Goal: Task Accomplishment & Management: Manage account settings

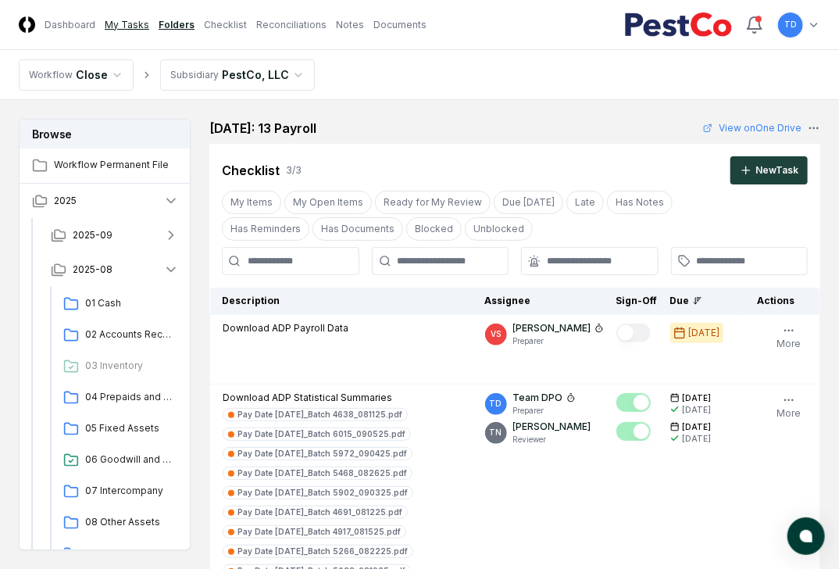
click at [117, 24] on link "My Tasks" at bounding box center [127, 25] width 45 height 14
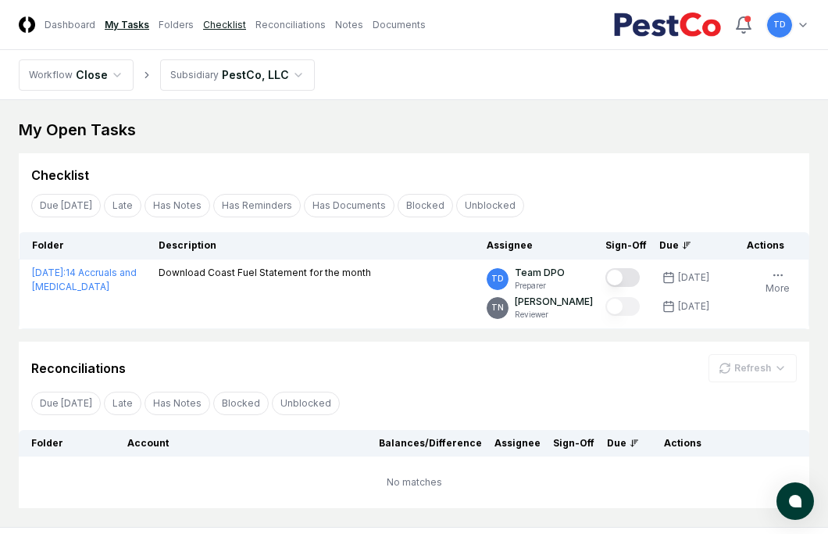
click at [203, 22] on link "Checklist" at bounding box center [224, 25] width 43 height 14
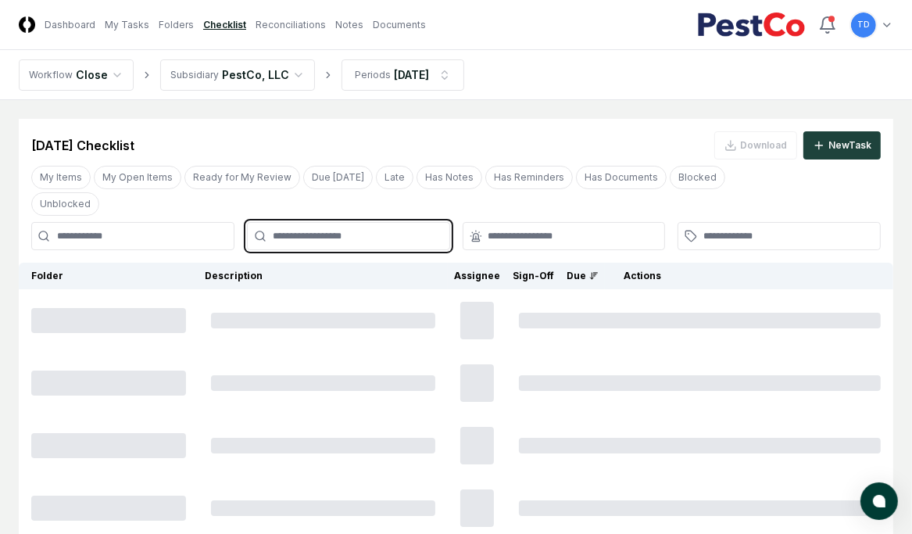
click at [378, 229] on input "text" at bounding box center [356, 236] width 167 height 14
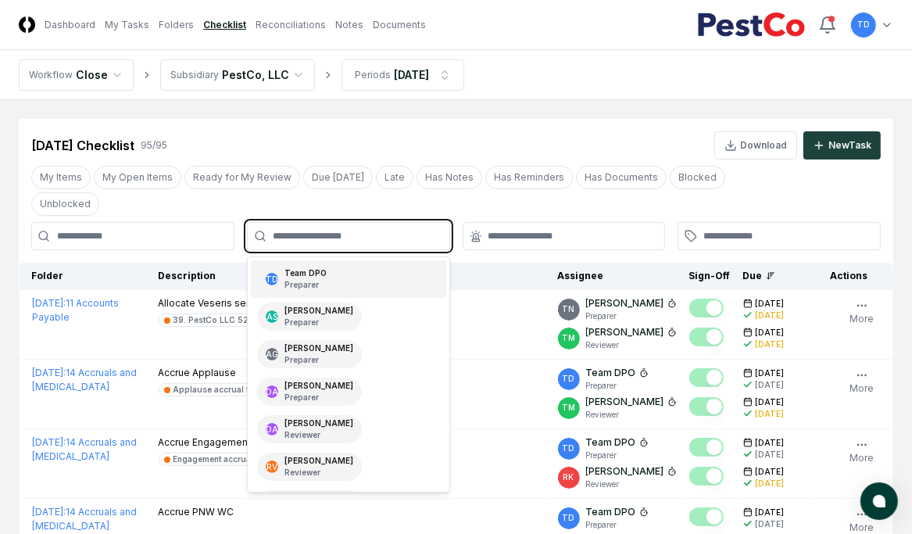
click at [380, 260] on div "TD Team DPO Preparer" at bounding box center [348, 279] width 195 height 38
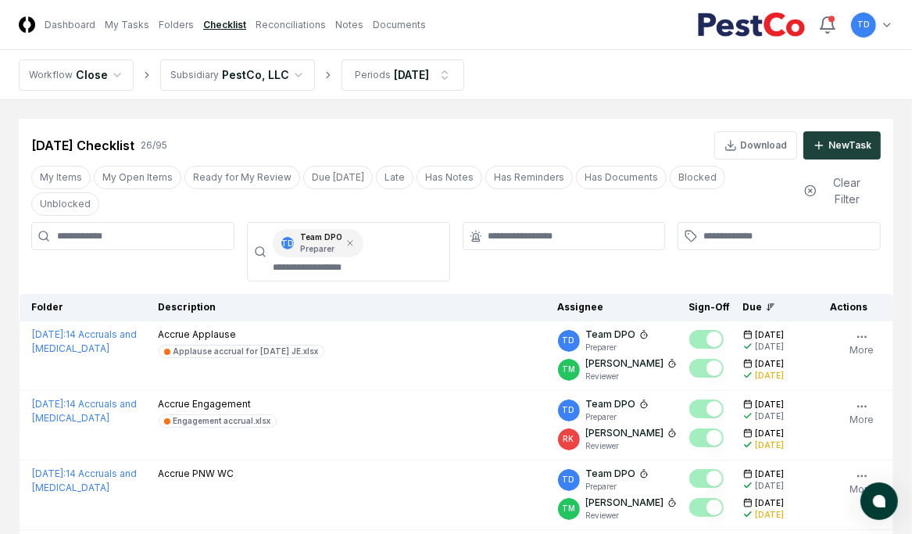
click at [395, 143] on div "[DATE] Checklist 26 / 95 Download New Task" at bounding box center [455, 145] width 849 height 28
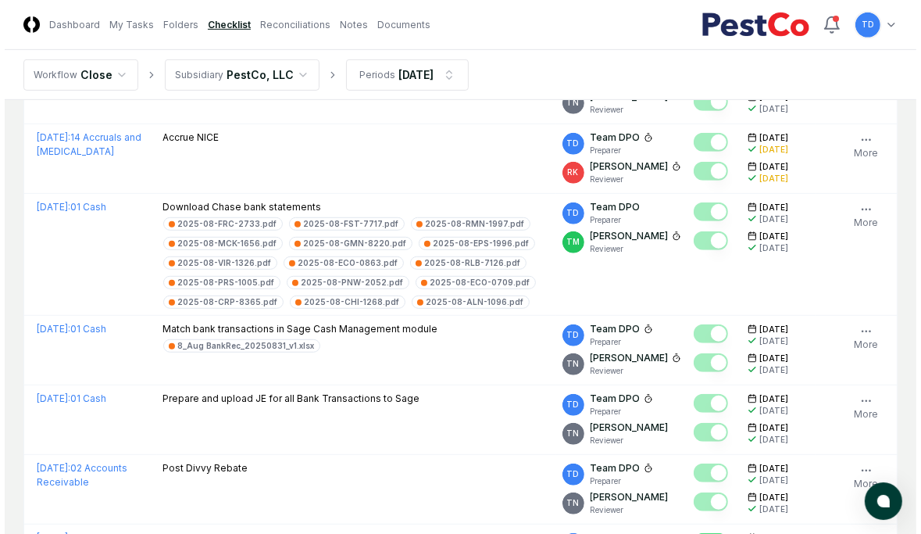
scroll to position [682, 0]
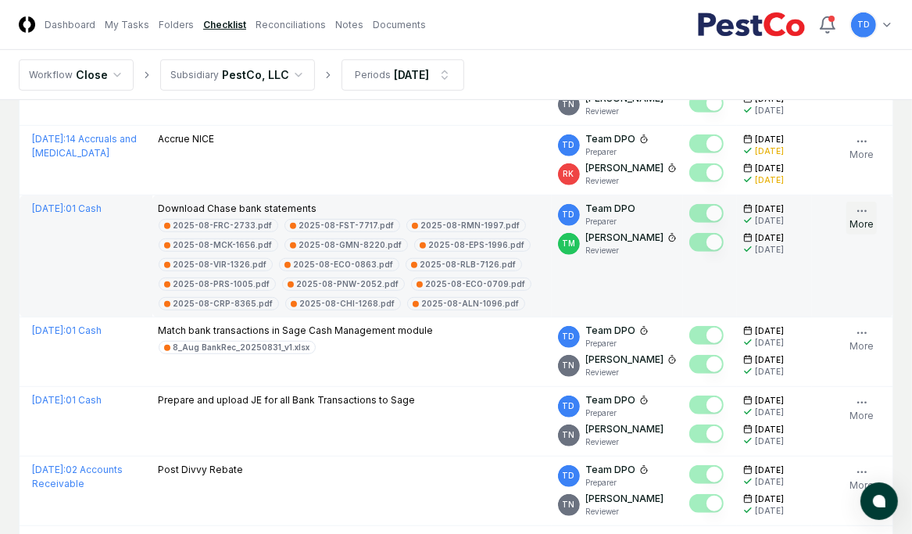
click at [650, 202] on button "More" at bounding box center [861, 218] width 30 height 33
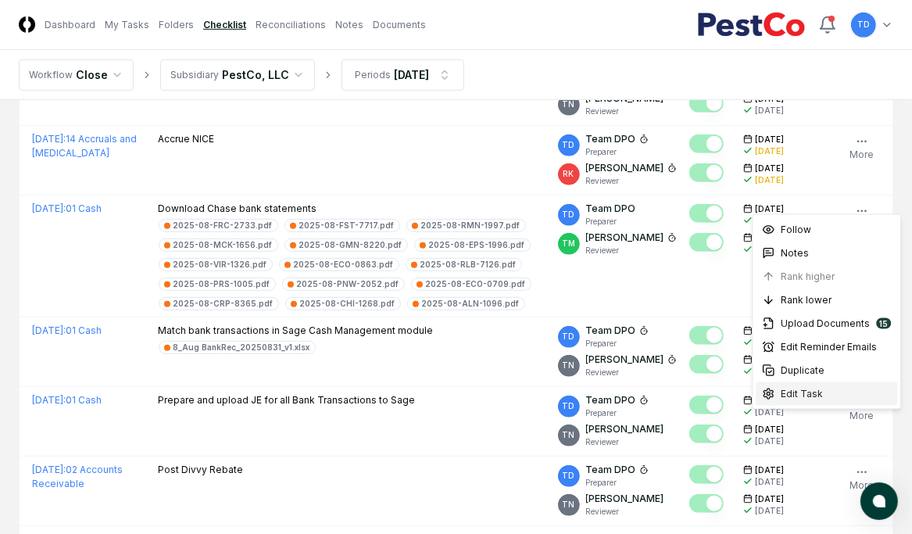
click at [650, 332] on span "Edit Task" at bounding box center [802, 394] width 42 height 14
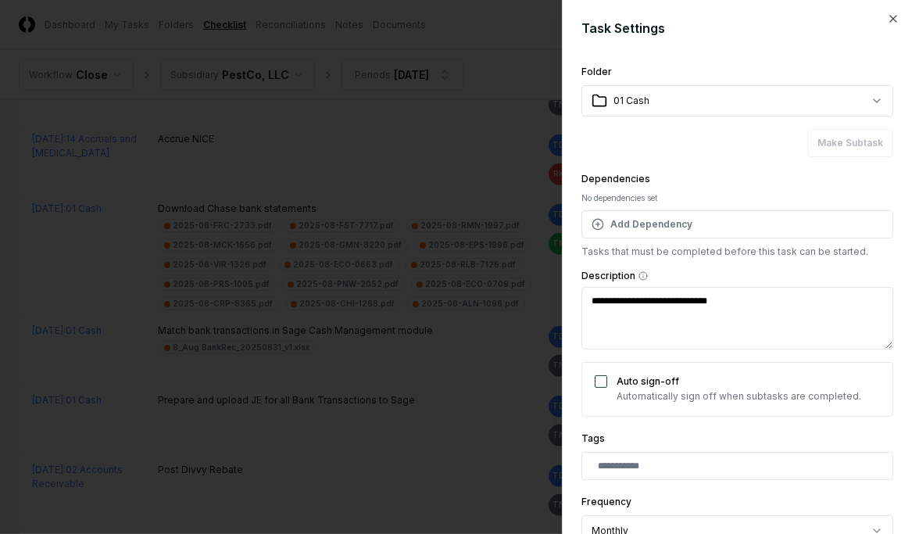
click at [650, 332] on div at bounding box center [456, 267] width 912 height 534
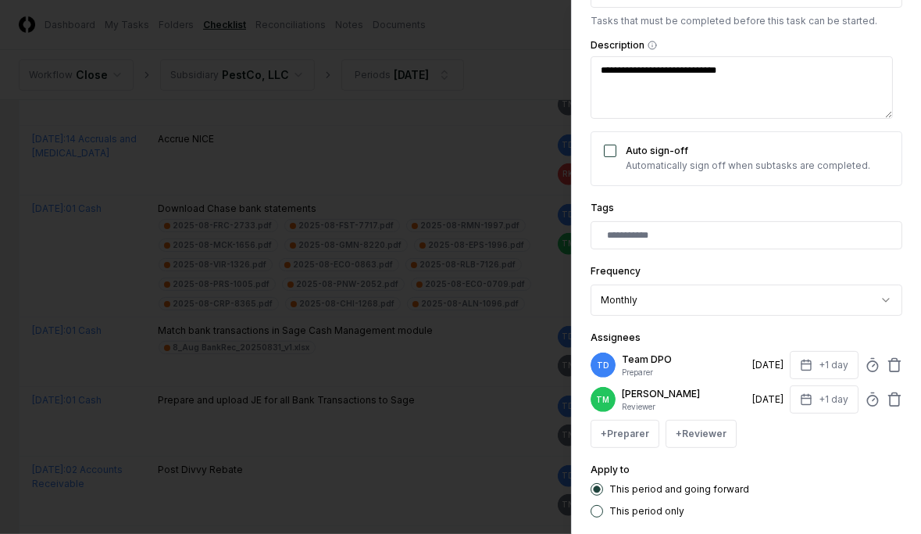
type textarea "*"
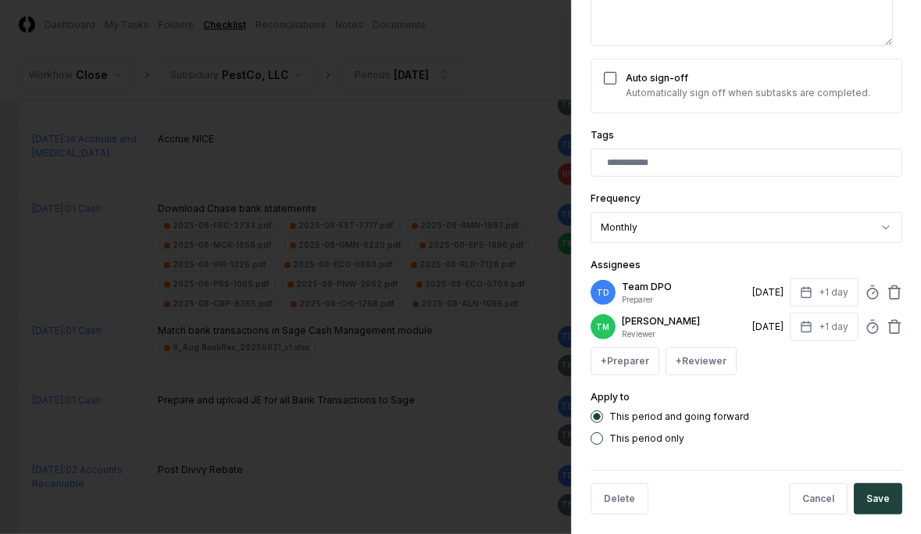
scroll to position [313, 0]
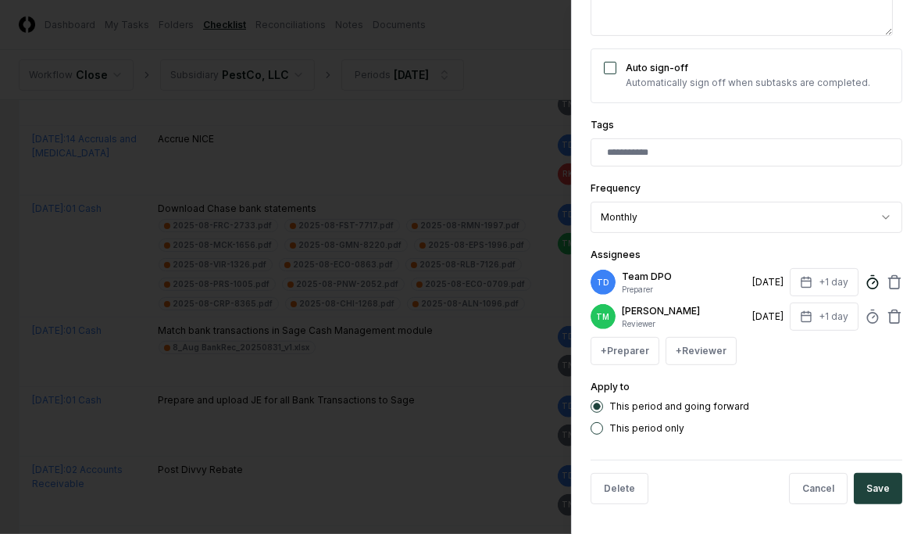
click at [650, 284] on icon at bounding box center [873, 282] width 16 height 16
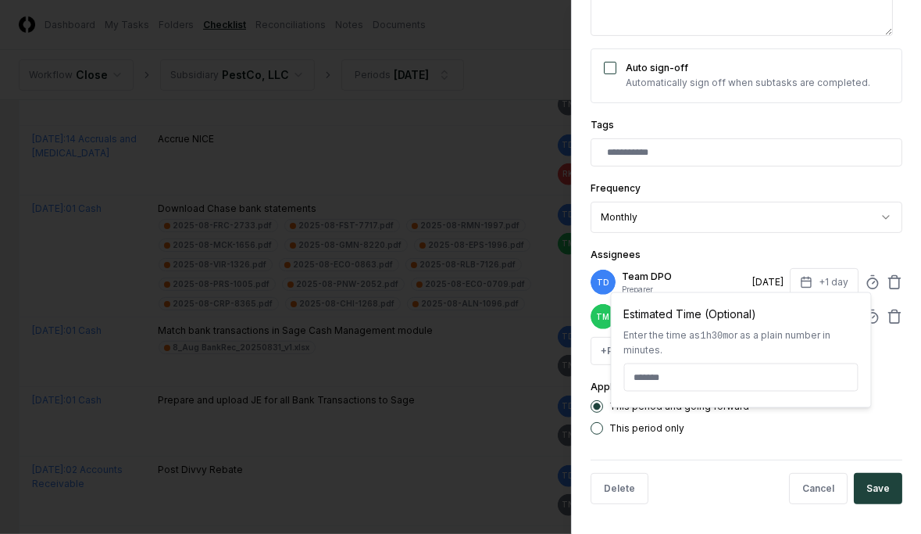
type input "*****"
drag, startPoint x: 765, startPoint y: 252, endPoint x: 560, endPoint y: 191, distance: 213.6
click at [650, 252] on div "Assignees TD Team DPO Preparer [DATE] +1 day Estimated Time (Optional) Enter th…" at bounding box center [747, 305] width 312 height 120
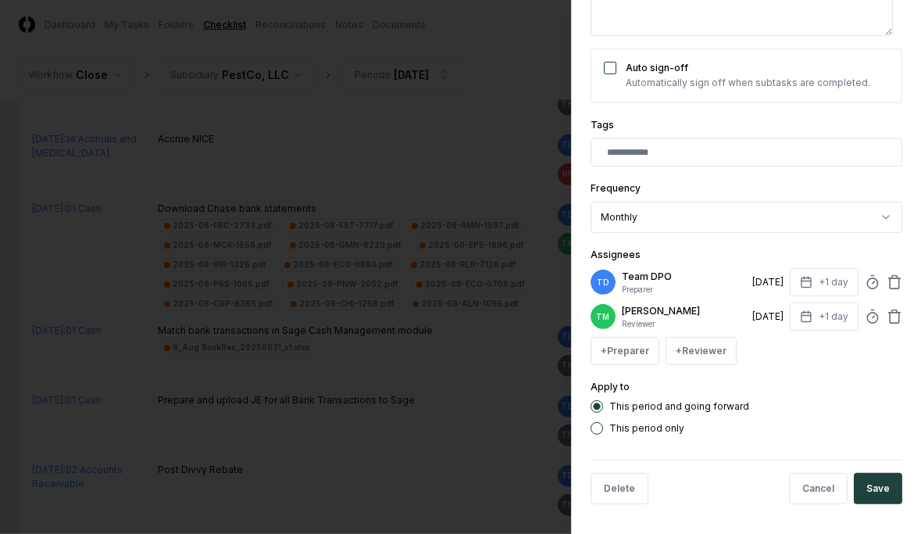
click at [650, 241] on div "**********" at bounding box center [747, 91] width 312 height 685
click at [650, 245] on div "Assignees TD Team DPO Preparer [DATE] +1 day TM [PERSON_NAME] Reviewer [DATE] +…" at bounding box center [747, 305] width 312 height 120
type textarea "*"
click at [650, 285] on icon at bounding box center [873, 282] width 16 height 16
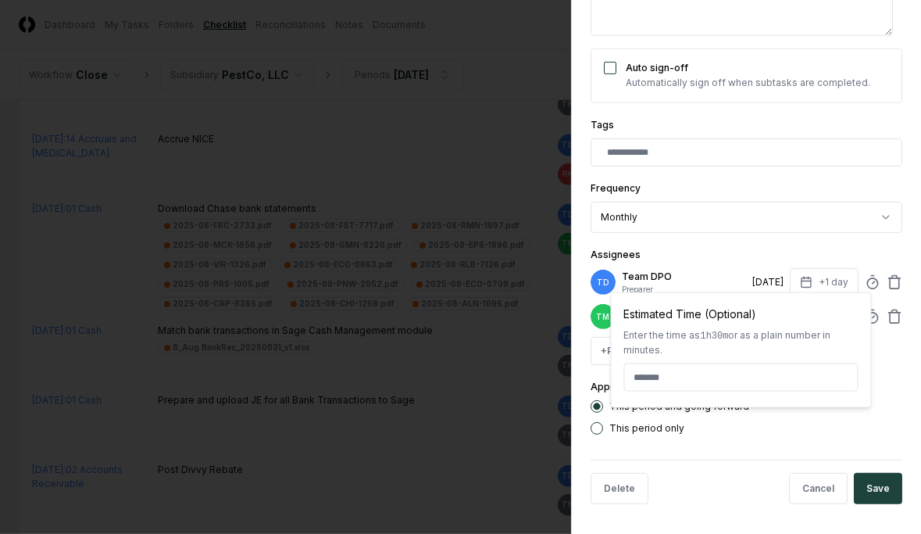
type input "*****"
click at [650, 332] on div "**********" at bounding box center [746, 267] width 350 height 534
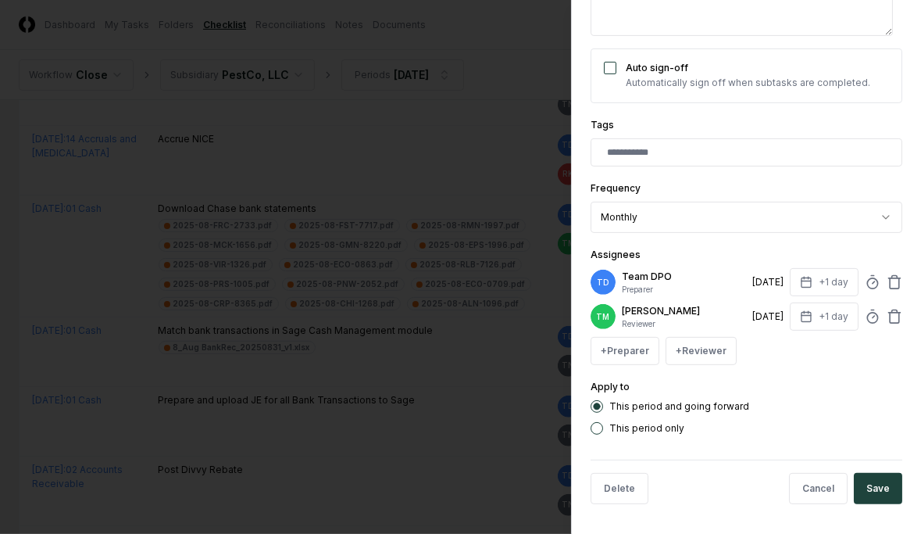
click at [650, 321] on div "TM [PERSON_NAME] Reviewer [DATE] +1 day" at bounding box center [747, 316] width 312 height 28
click at [650, 313] on icon at bounding box center [873, 317] width 16 height 16
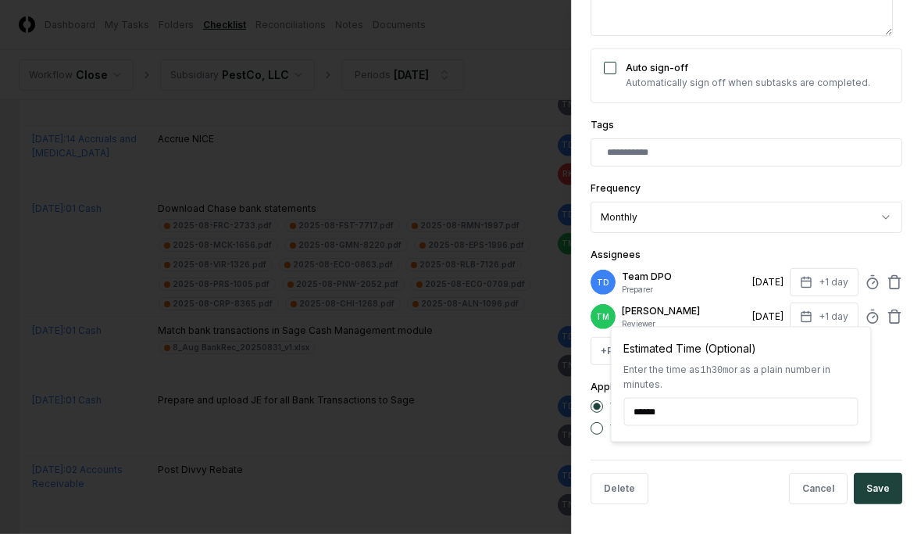
click at [650, 332] on div "+ Preparer + Reviewer" at bounding box center [747, 351] width 312 height 28
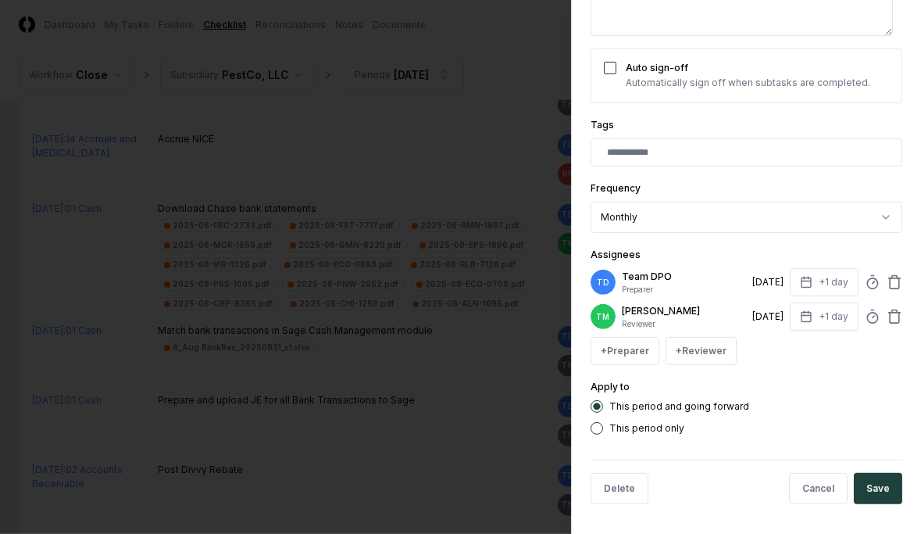
click at [650, 109] on div "**********" at bounding box center [747, 91] width 312 height 685
click at [650, 314] on icon at bounding box center [873, 317] width 16 height 16
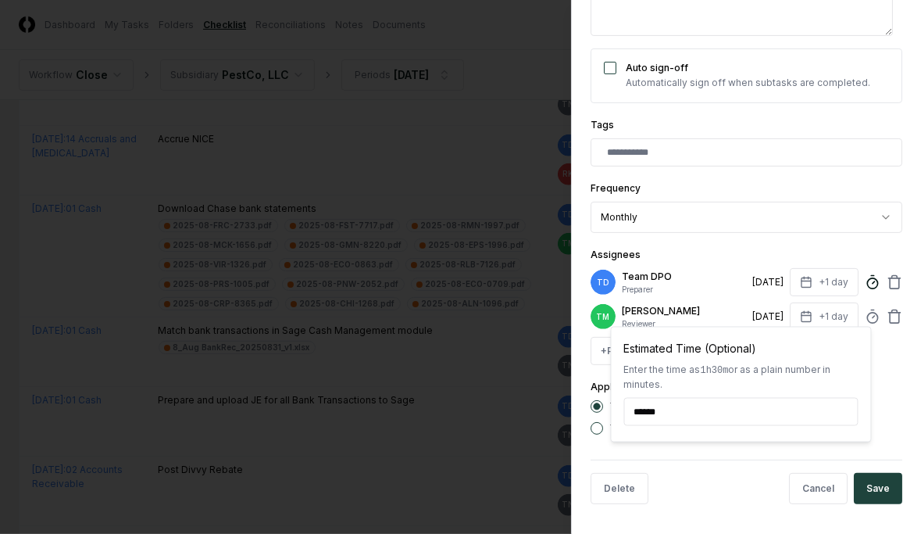
click at [650, 277] on icon at bounding box center [873, 282] width 16 height 16
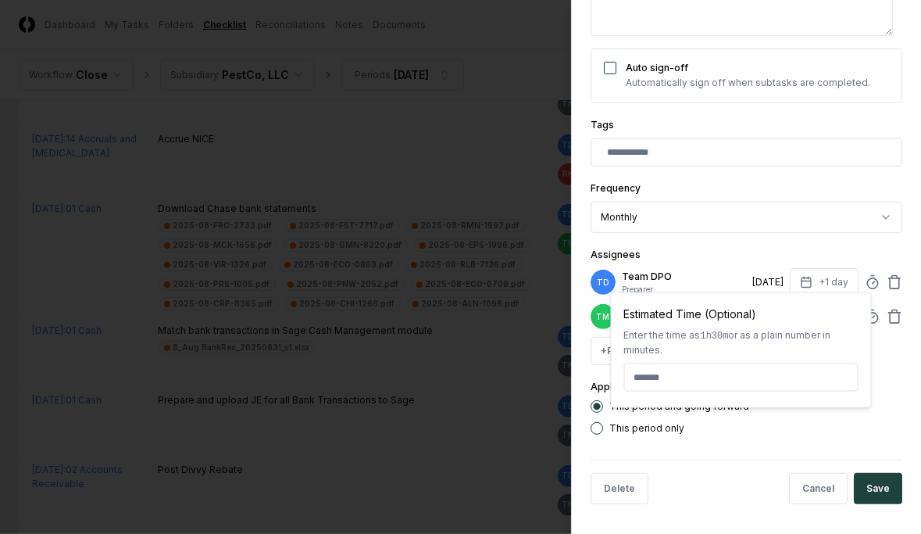
click at [650, 332] on input at bounding box center [741, 377] width 234 height 28
type textarea "*"
type input "*"
type textarea "*"
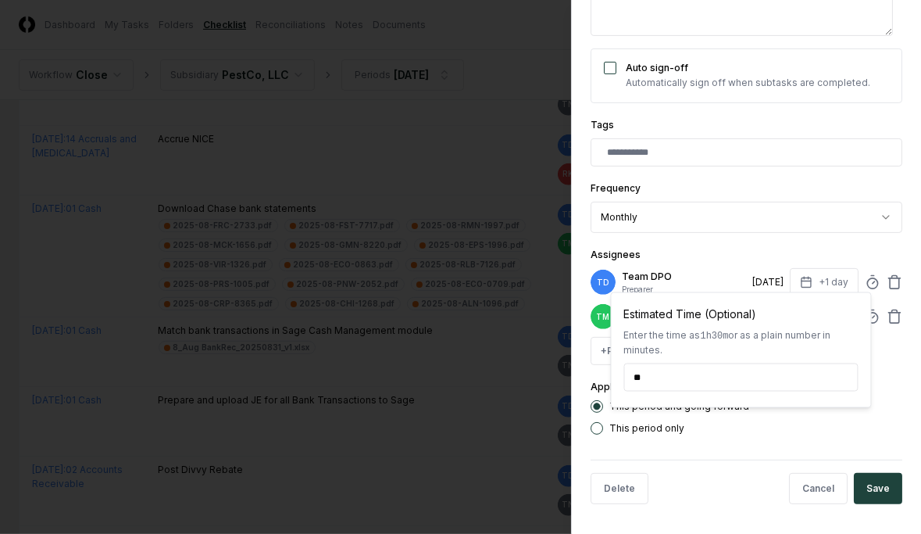
type input "******"
click at [650, 332] on form "**********" at bounding box center [747, 110] width 312 height 811
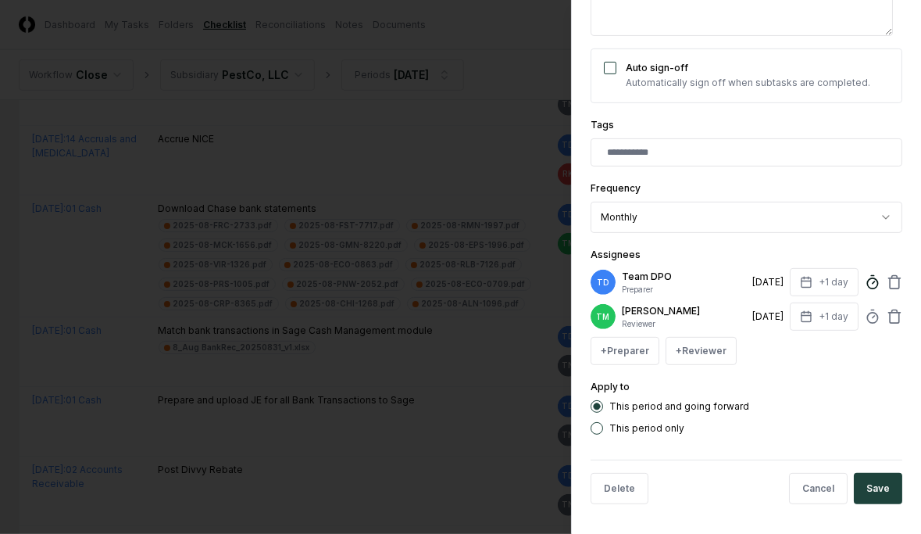
click at [650, 284] on circle at bounding box center [872, 283] width 10 height 10
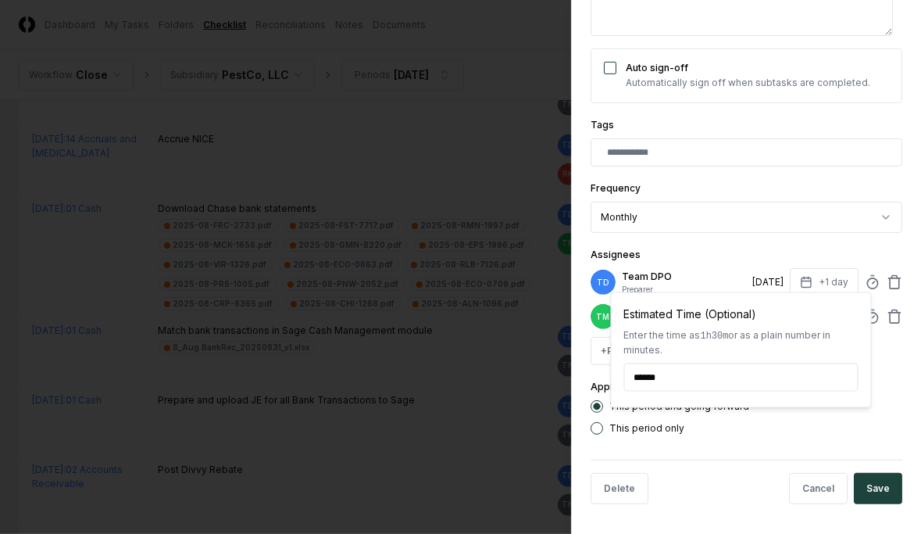
click at [650, 332] on form "**********" at bounding box center [747, 110] width 312 height 811
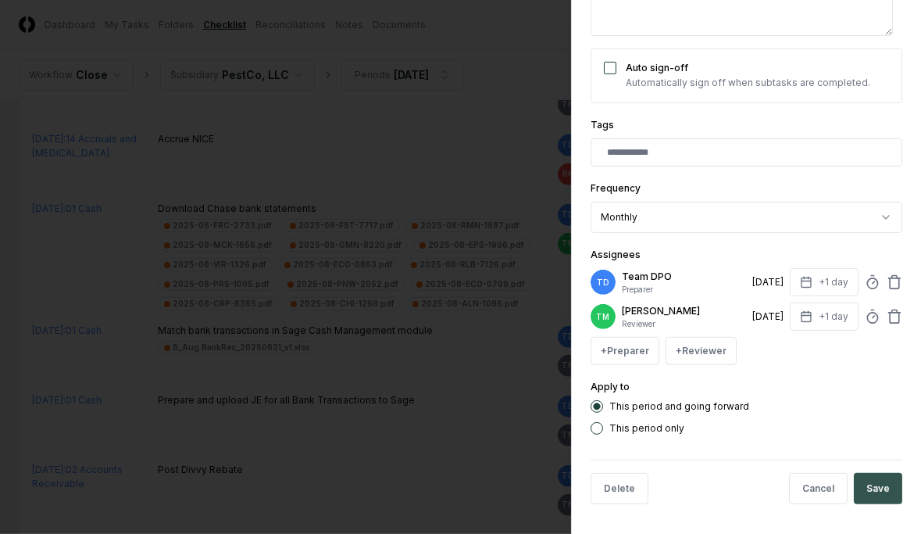
click at [650, 332] on button "Save" at bounding box center [878, 488] width 48 height 31
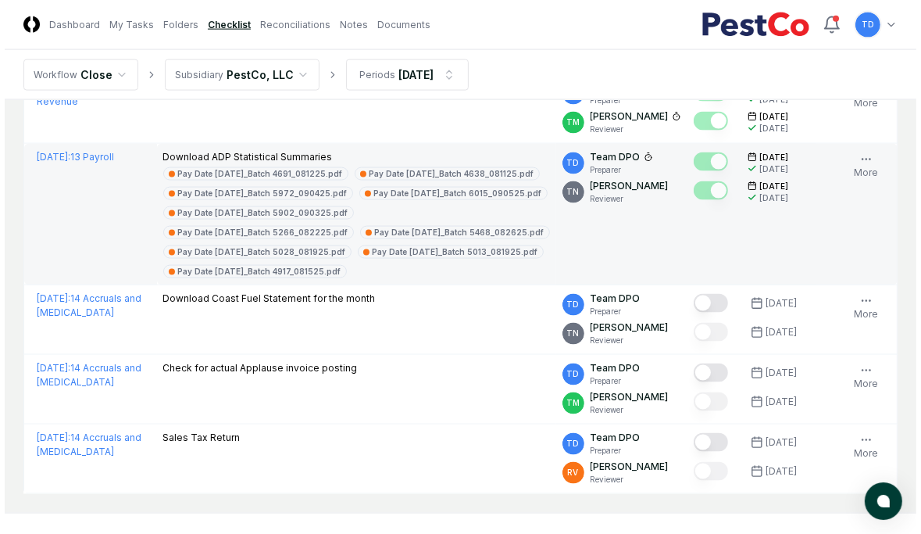
scroll to position [1761, 0]
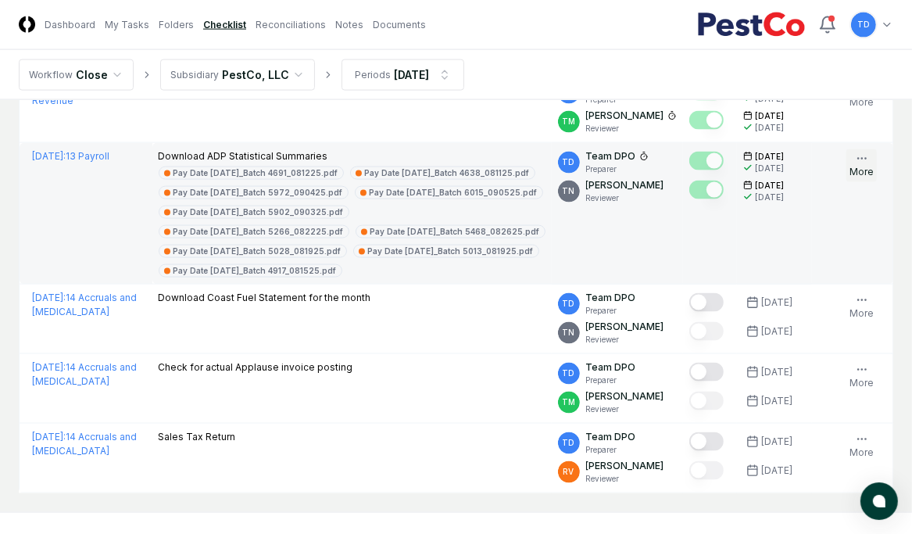
click at [650, 149] on button "More" at bounding box center [861, 165] width 30 height 33
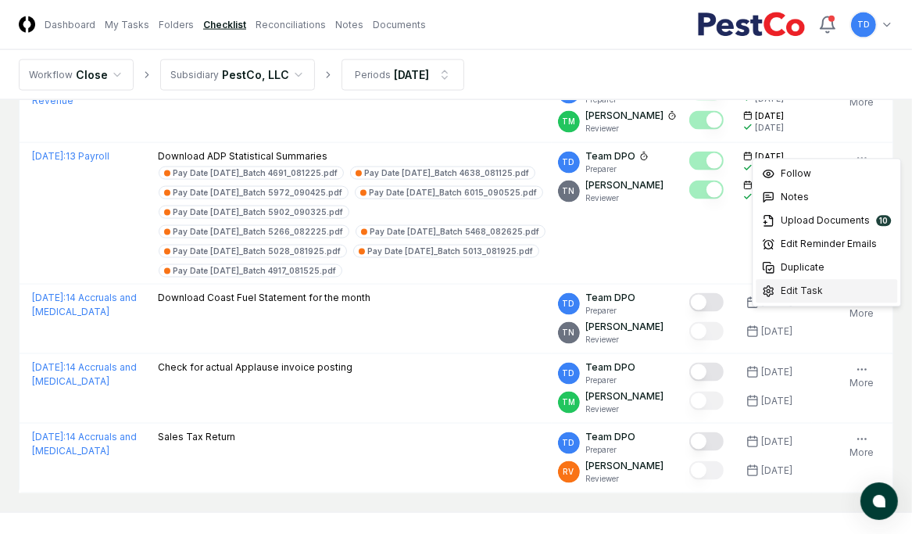
click at [650, 291] on span "Edit Task" at bounding box center [802, 291] width 42 height 14
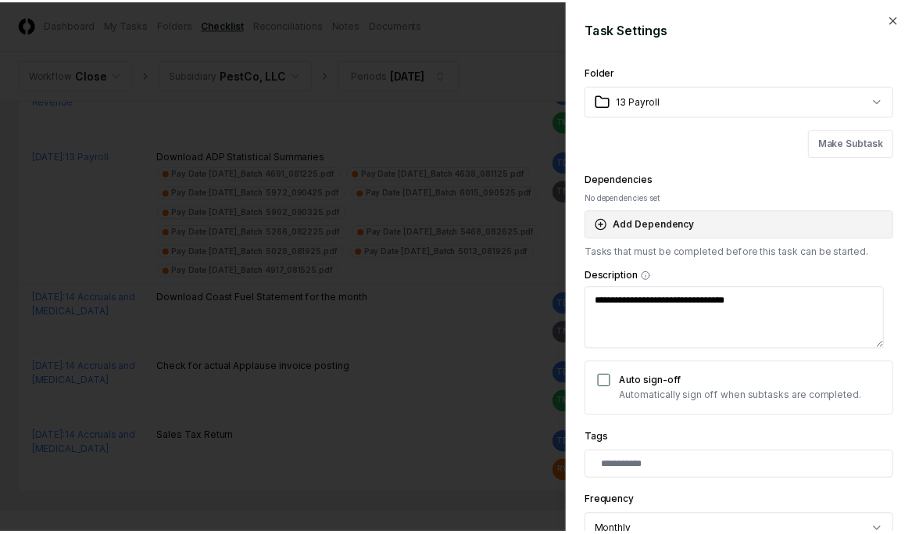
scroll to position [313, 0]
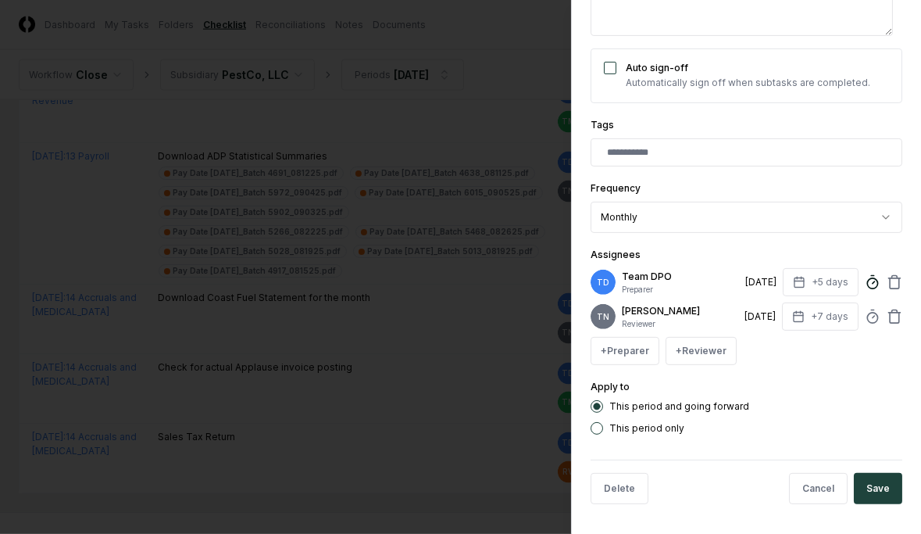
click at [650, 280] on icon at bounding box center [873, 282] width 16 height 16
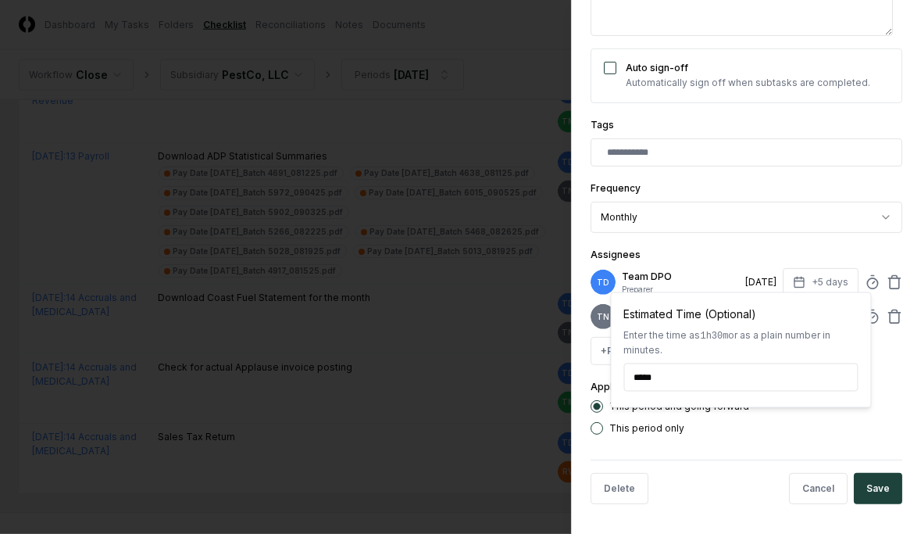
click at [650, 245] on div "Assignees TD Team DPO Preparer [DATE] +5 days Estimated Time (Optional) Enter t…" at bounding box center [747, 305] width 312 height 120
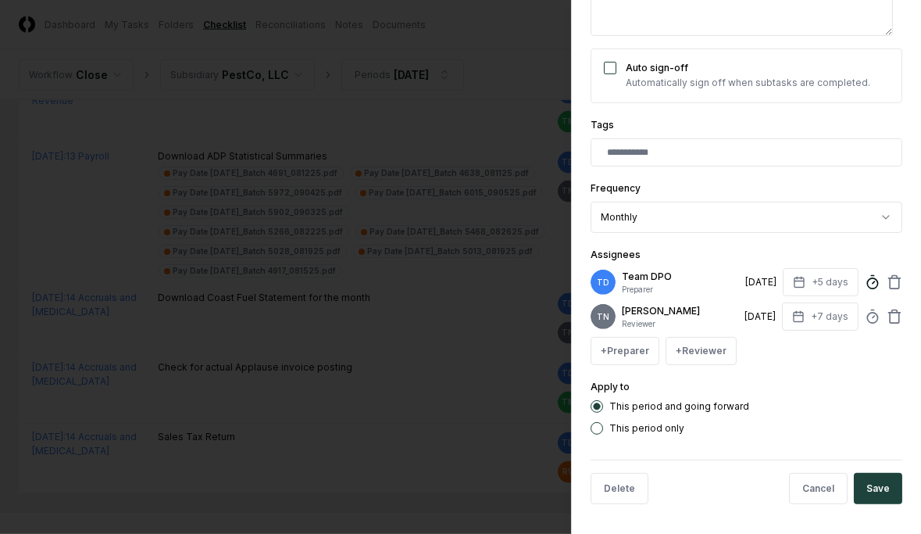
click at [650, 282] on line at bounding box center [874, 282] width 2 height 2
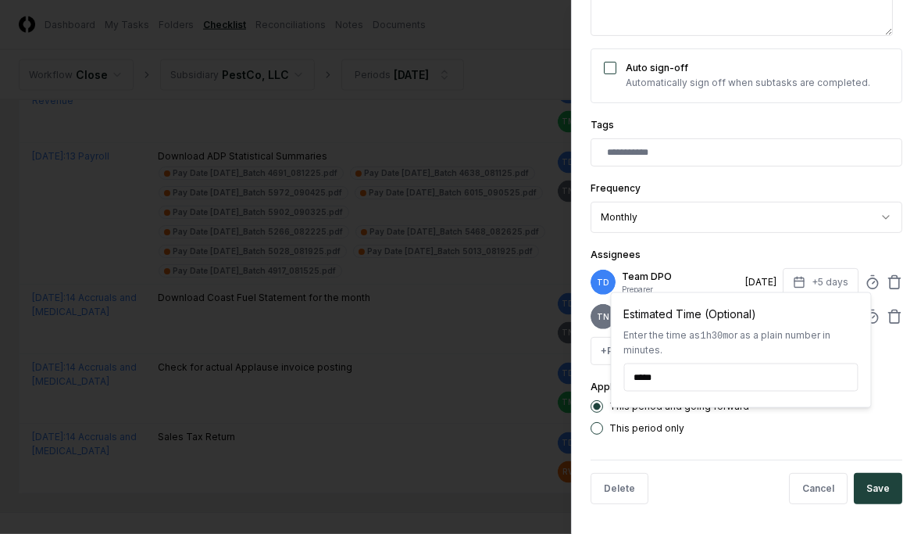
type textarea "*"
type input "******"
click at [650, 332] on div "This period only" at bounding box center [747, 428] width 312 height 13
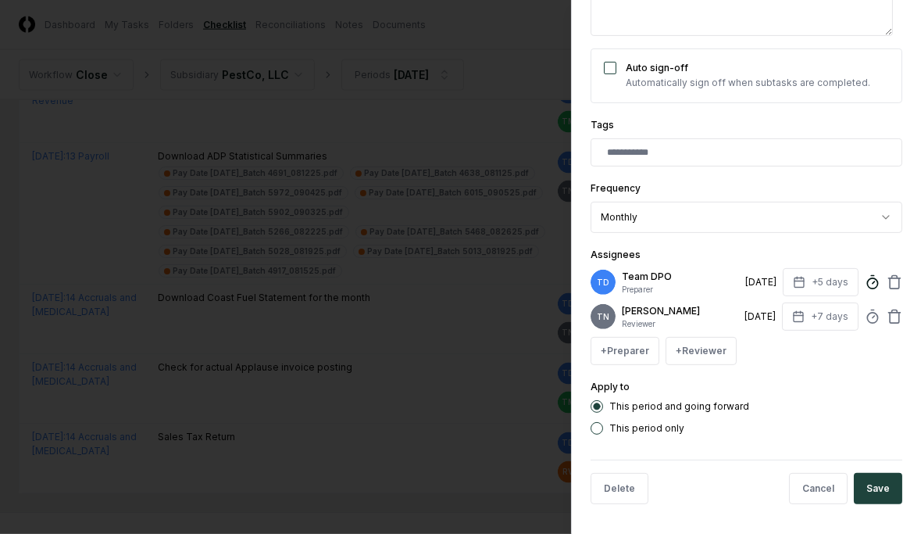
click at [650, 285] on circle at bounding box center [872, 283] width 10 height 10
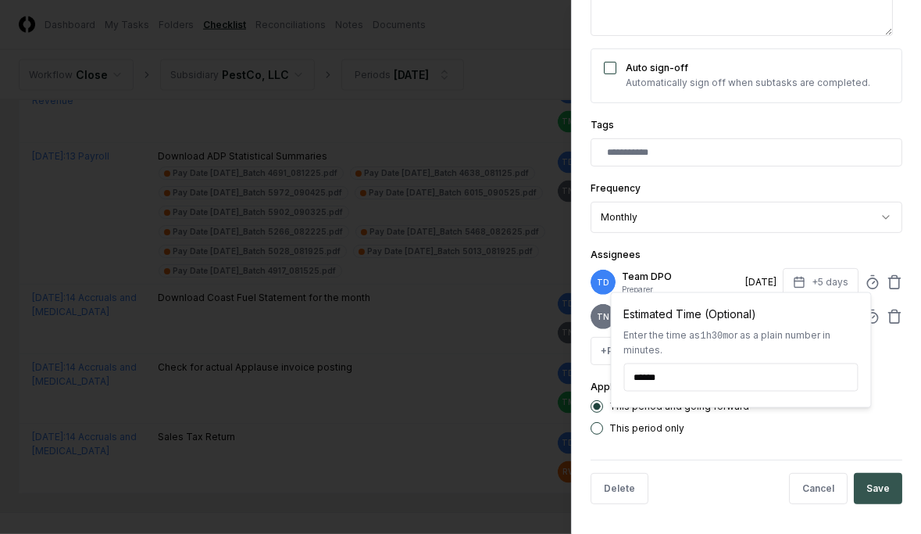
click at [650, 332] on button "Save" at bounding box center [878, 488] width 48 height 31
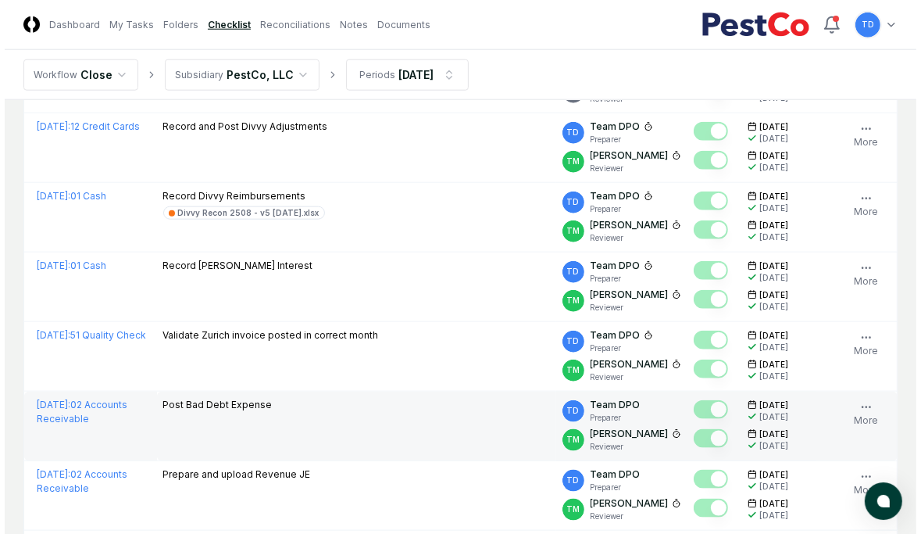
scroll to position [1450, 0]
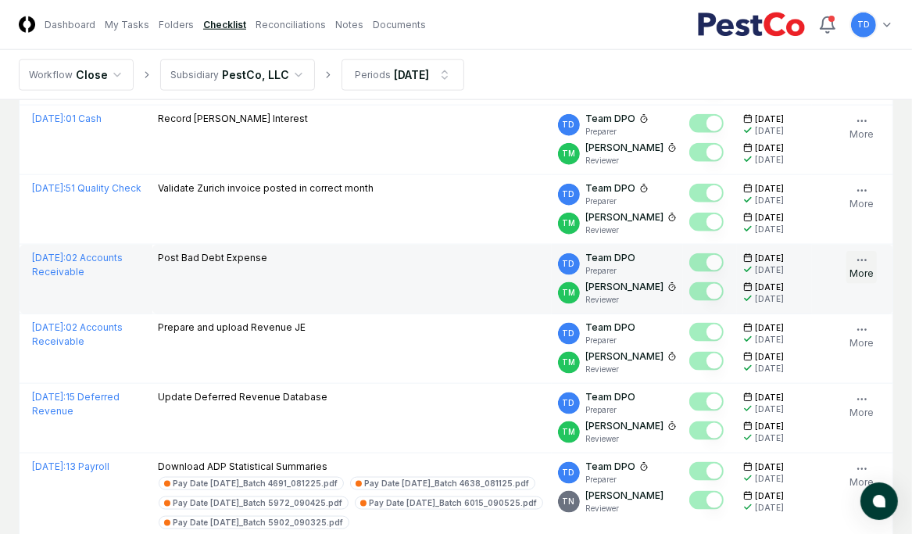
click at [650, 251] on button "More" at bounding box center [861, 267] width 30 height 33
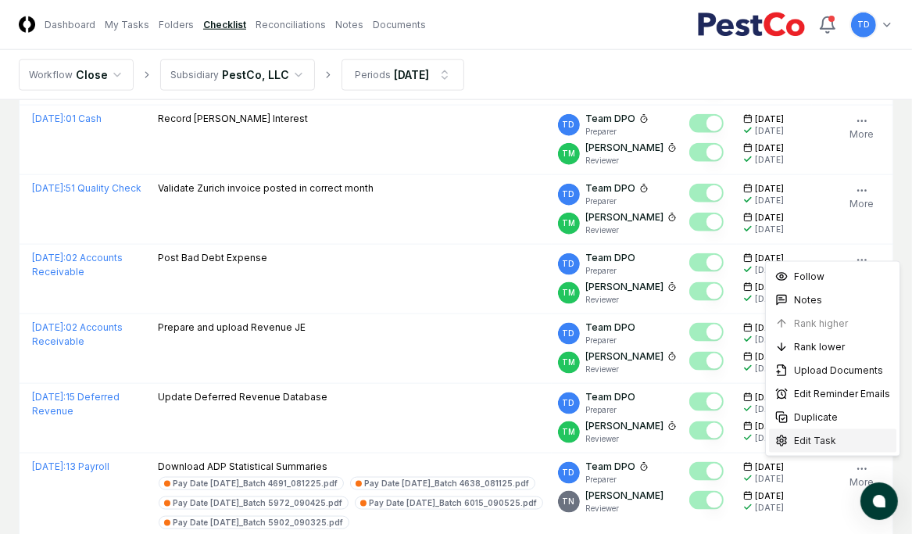
click at [650, 332] on span "Edit Task" at bounding box center [815, 441] width 42 height 14
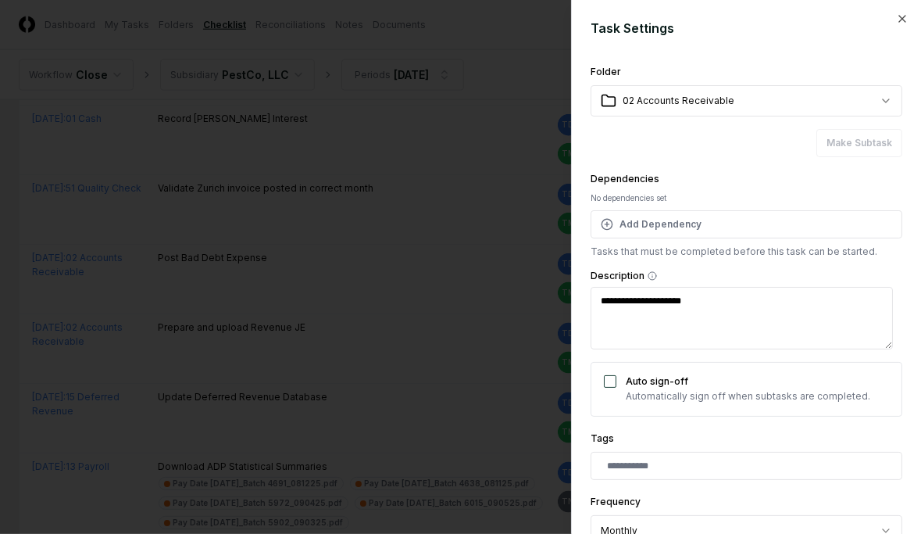
type textarea "*"
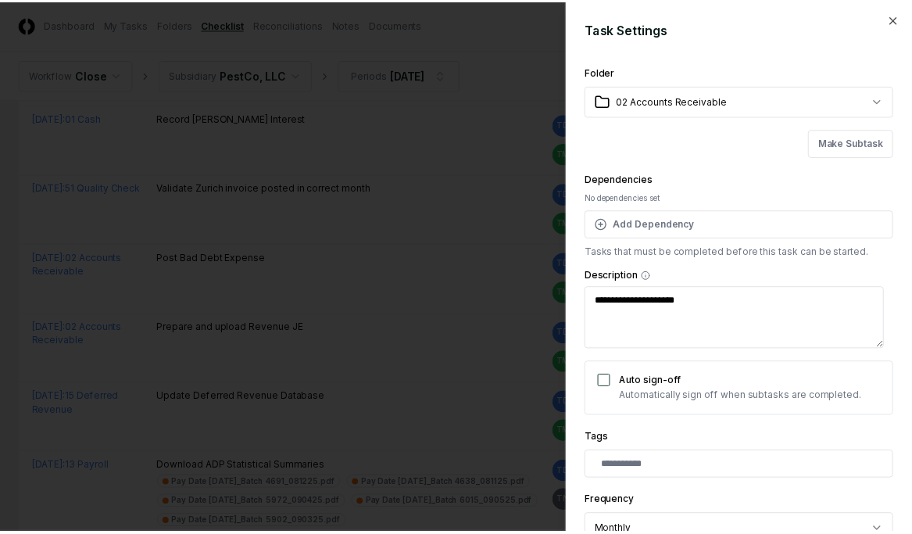
scroll to position [325, 0]
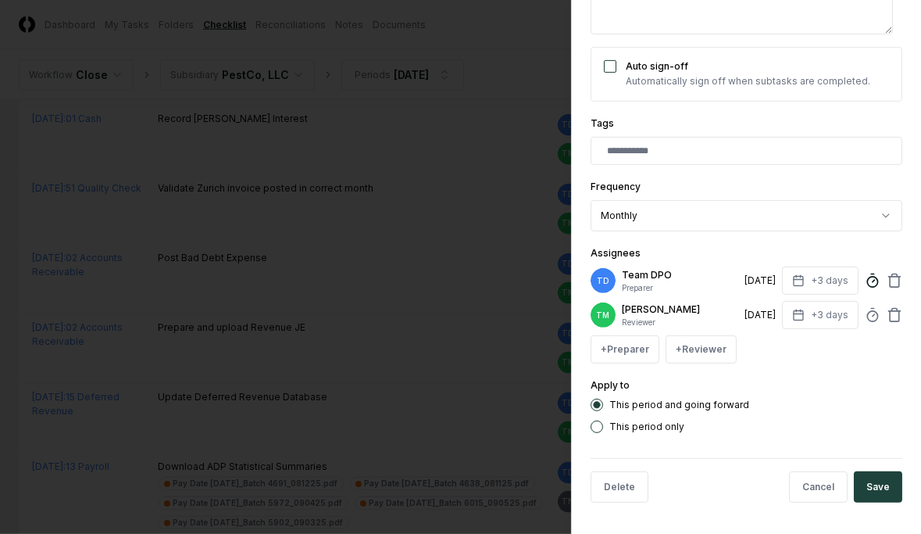
click at [650, 273] on icon at bounding box center [873, 281] width 16 height 16
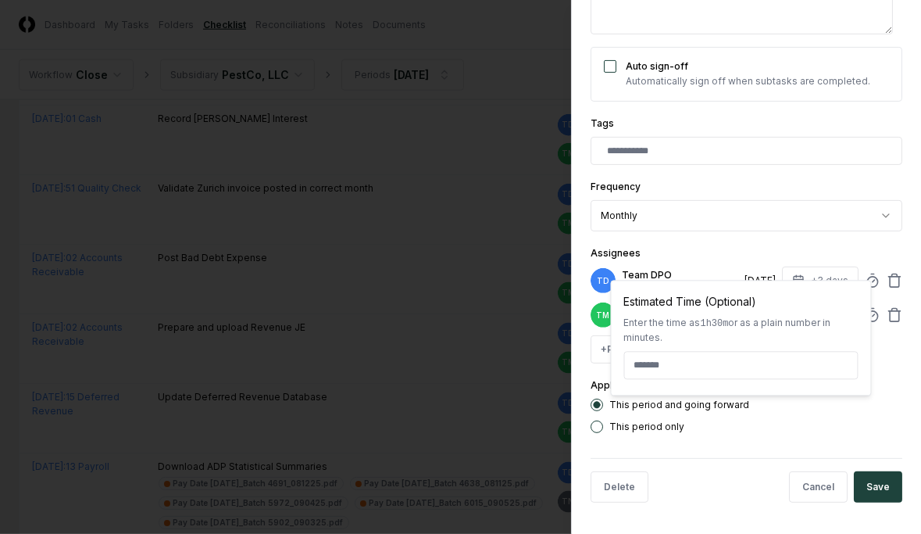
type input "*****"
click at [650, 245] on div "Assignees TD Team DPO Preparer [DATE] +3 days Estimated Time (Optional) Enter t…" at bounding box center [747, 304] width 312 height 120
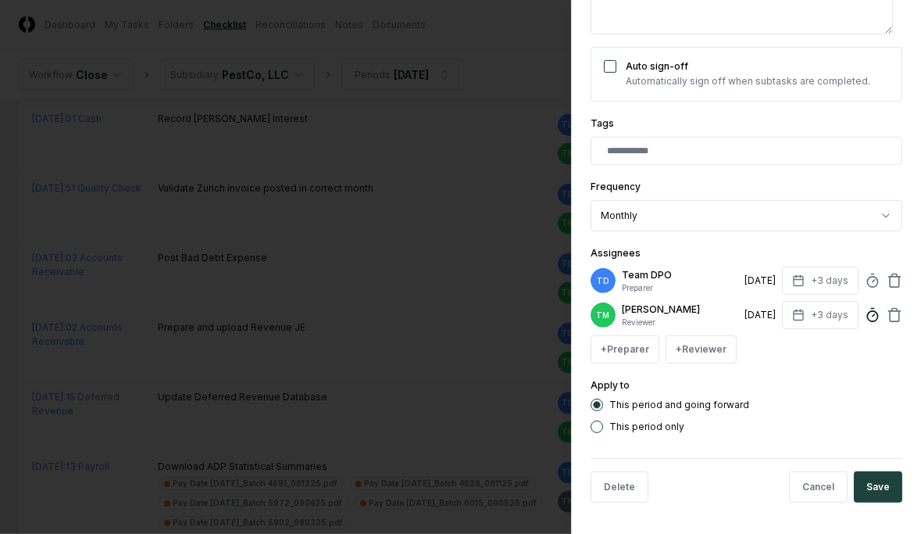
click at [650, 315] on circle at bounding box center [872, 316] width 10 height 10
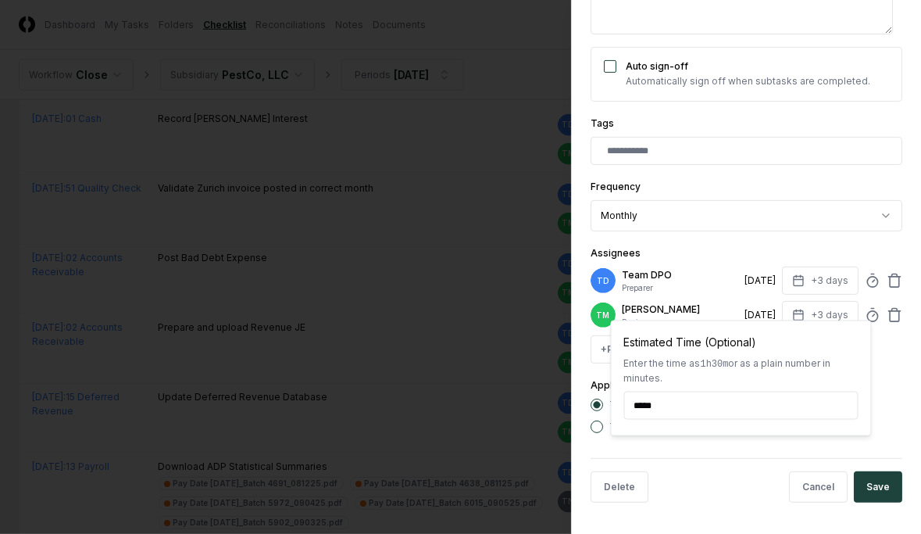
click at [650, 231] on div "**********" at bounding box center [747, 90] width 312 height 685
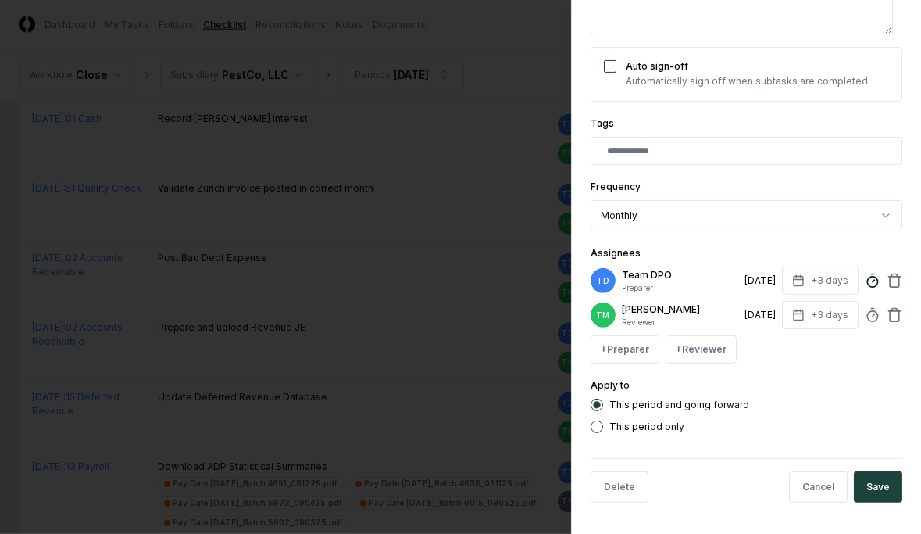
click at [650, 277] on circle at bounding box center [872, 282] width 10 height 10
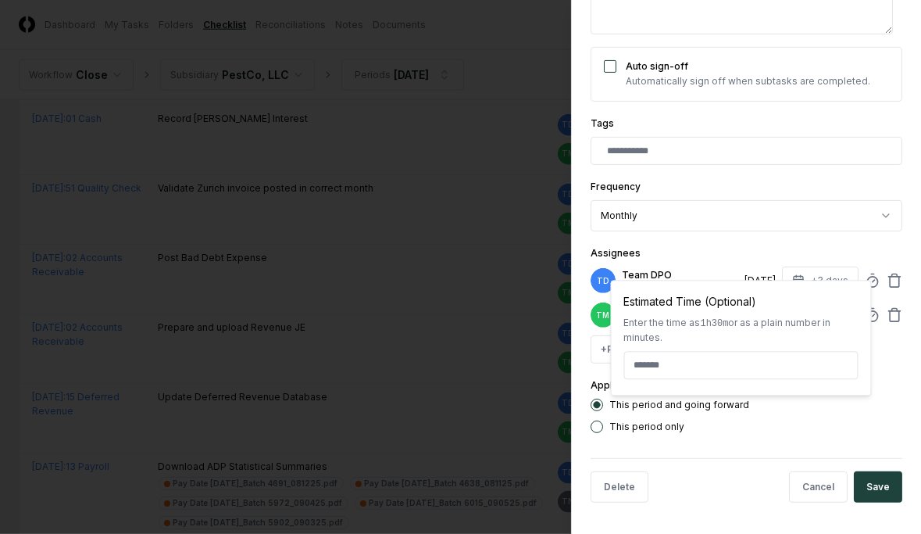
type textarea "*"
type input "******"
click at [650, 332] on div "This period and going forward This period only" at bounding box center [747, 416] width 312 height 34
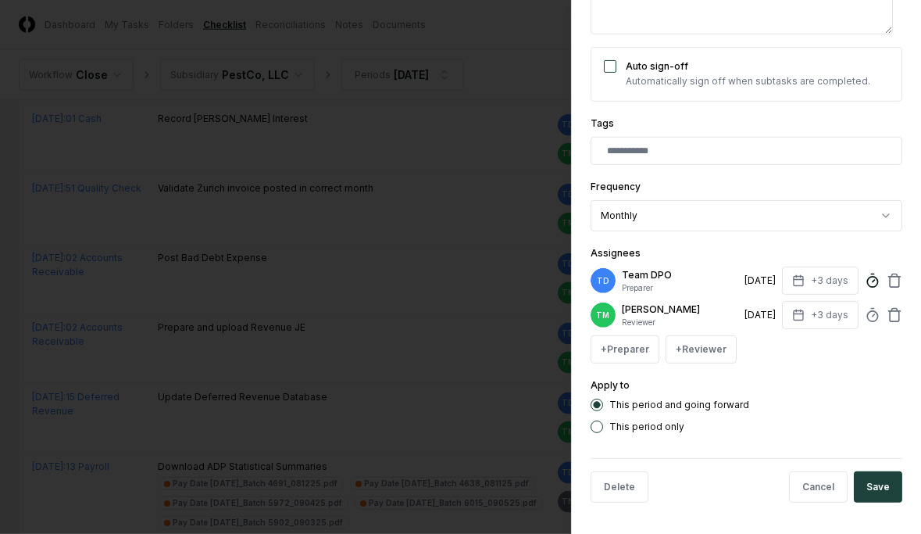
click at [650, 277] on circle at bounding box center [872, 282] width 10 height 10
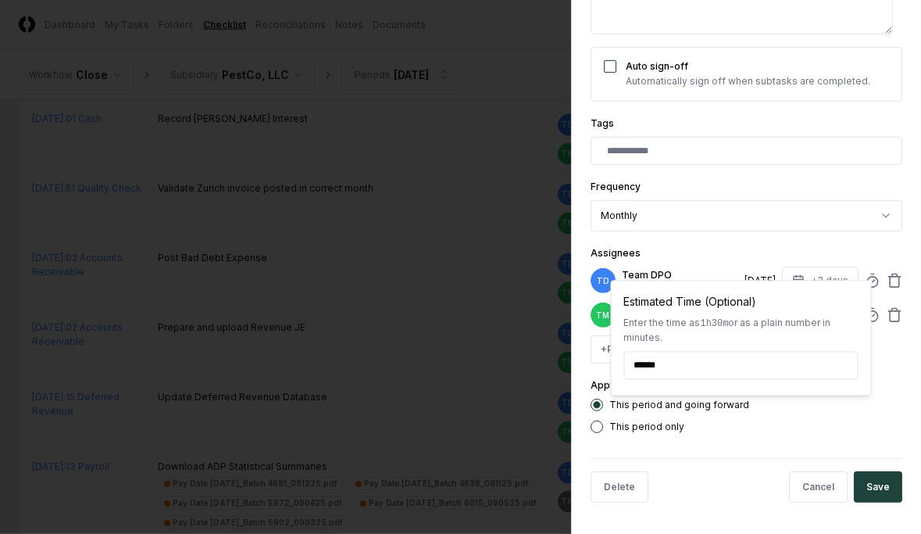
click at [650, 332] on div "**********" at bounding box center [746, 267] width 350 height 534
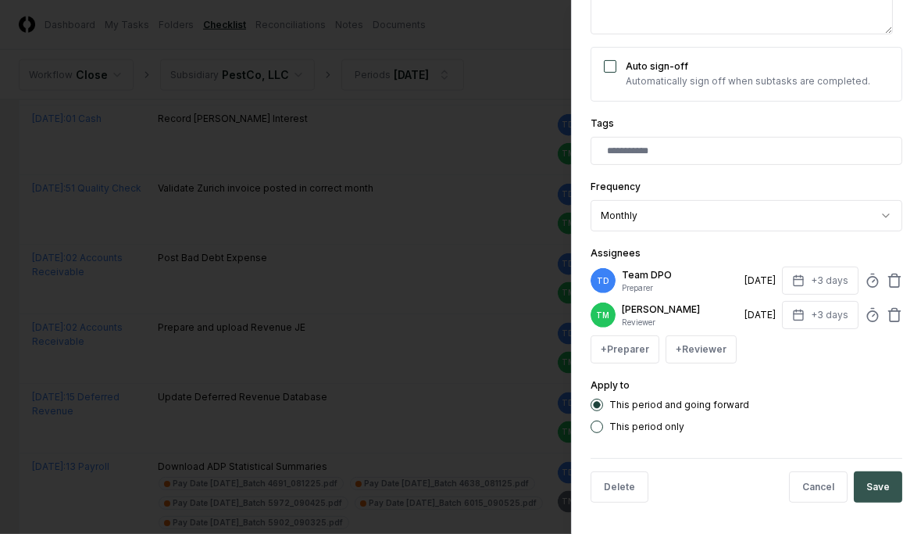
click at [650, 332] on button "Save" at bounding box center [878, 486] width 48 height 31
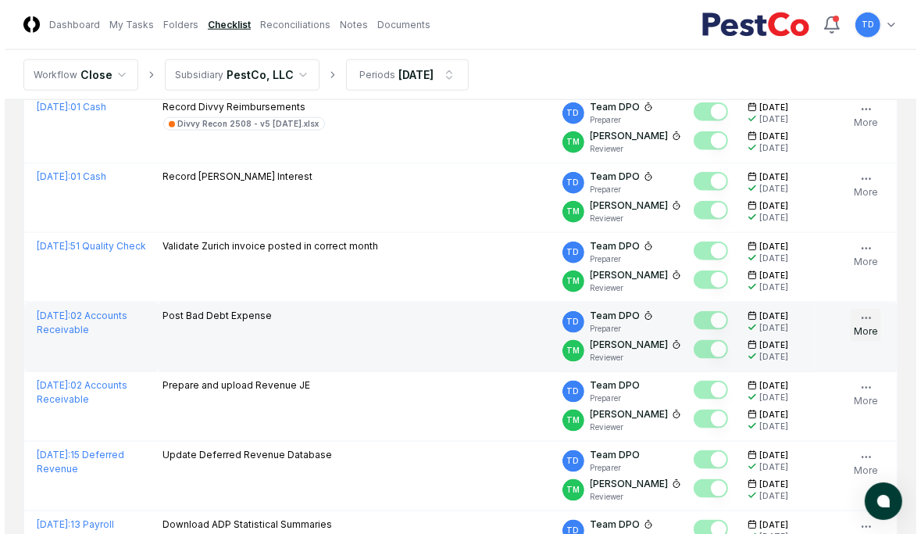
scroll to position [1392, 0]
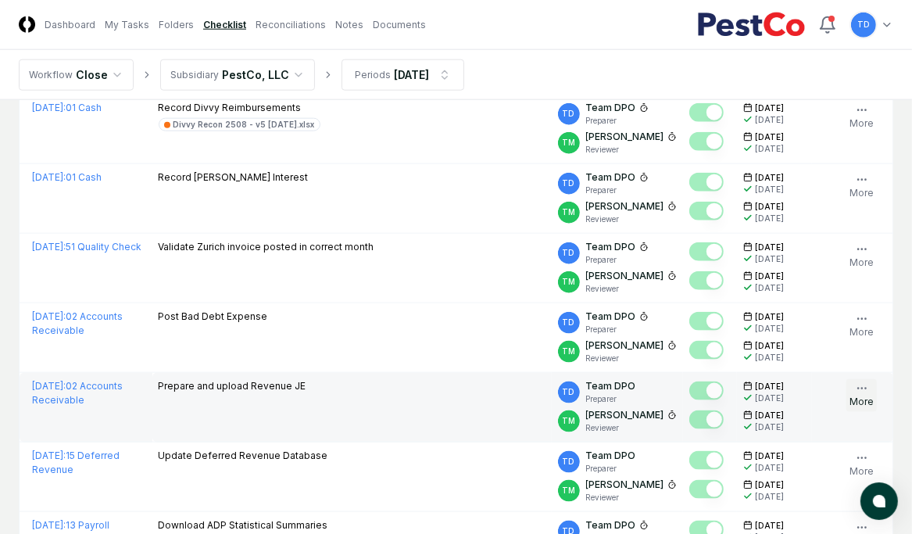
click at [650, 332] on button "More" at bounding box center [861, 395] width 30 height 33
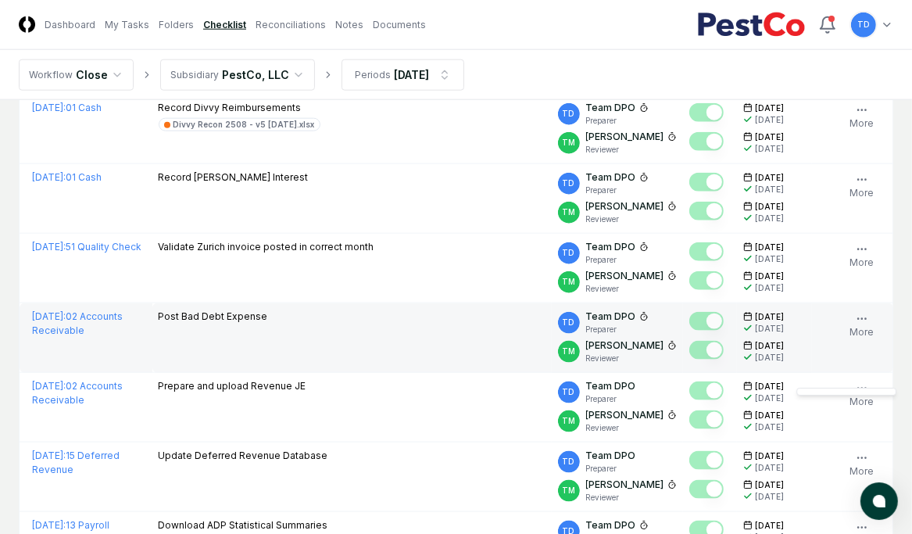
click at [456, 303] on td "Post Bad Debt Expense" at bounding box center [351, 338] width 399 height 70
click at [650, 313] on icon "button" at bounding box center [862, 319] width 13 height 13
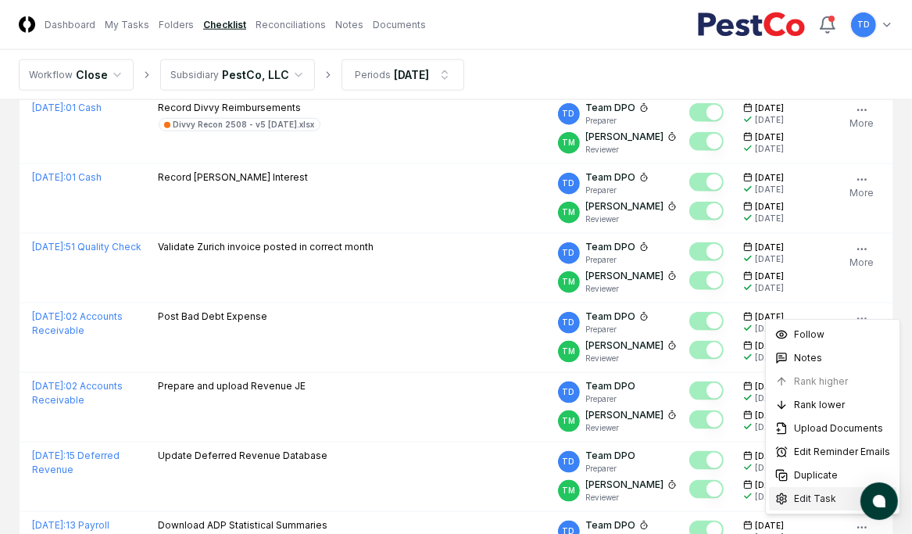
click at [650, 332] on span "Edit Task" at bounding box center [815, 499] width 42 height 14
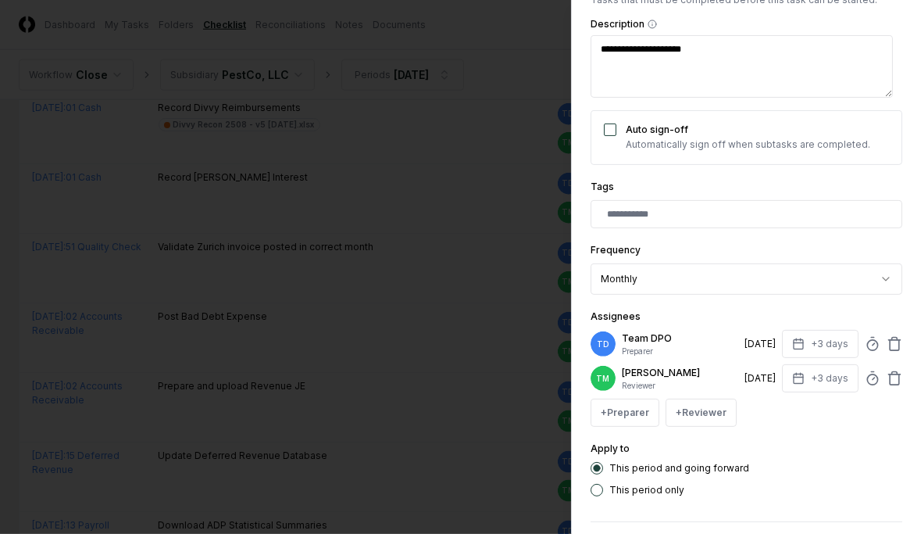
scroll to position [266, 0]
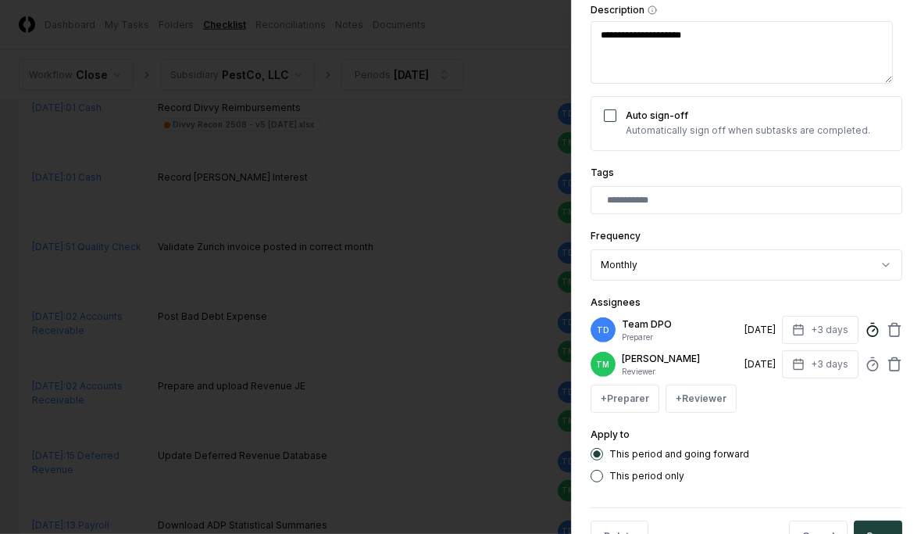
click at [650, 327] on icon at bounding box center [873, 330] width 16 height 16
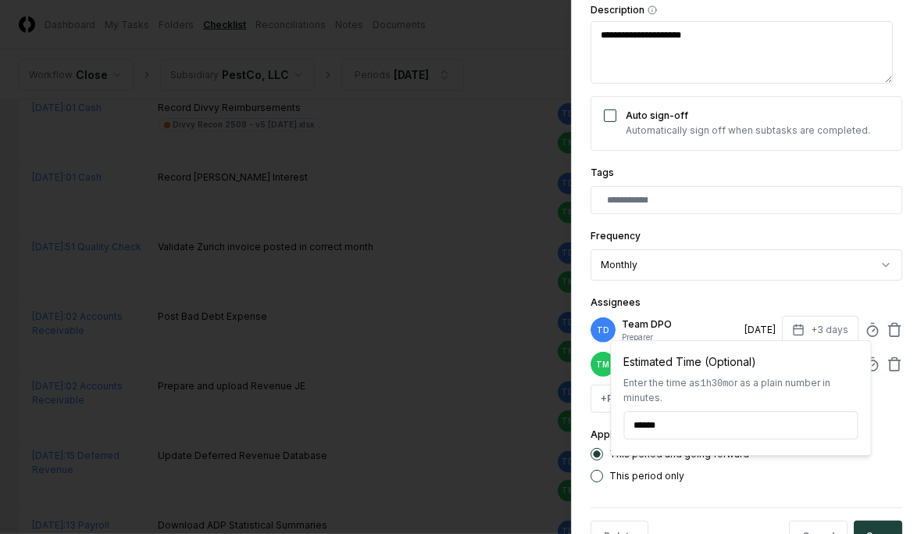
click at [385, 291] on div at bounding box center [460, 267] width 921 height 534
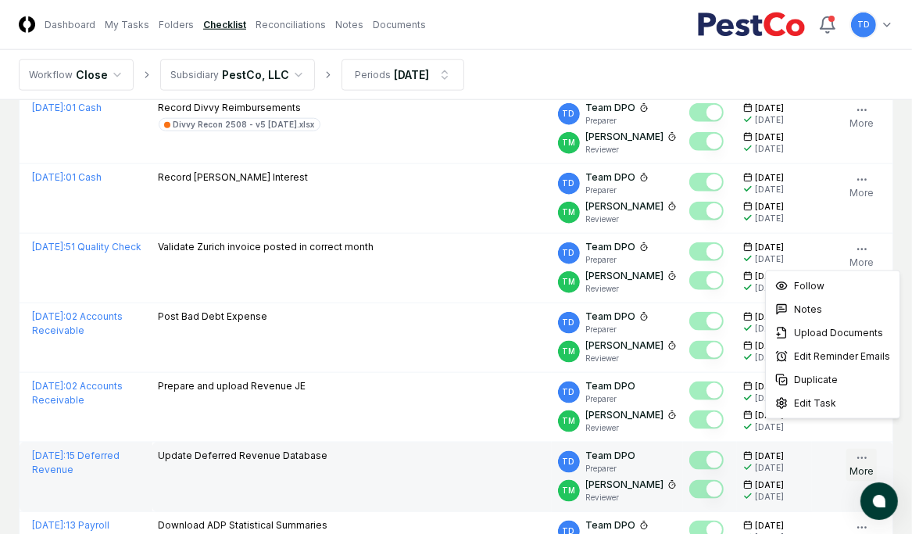
click at [650, 332] on button "More" at bounding box center [861, 465] width 30 height 33
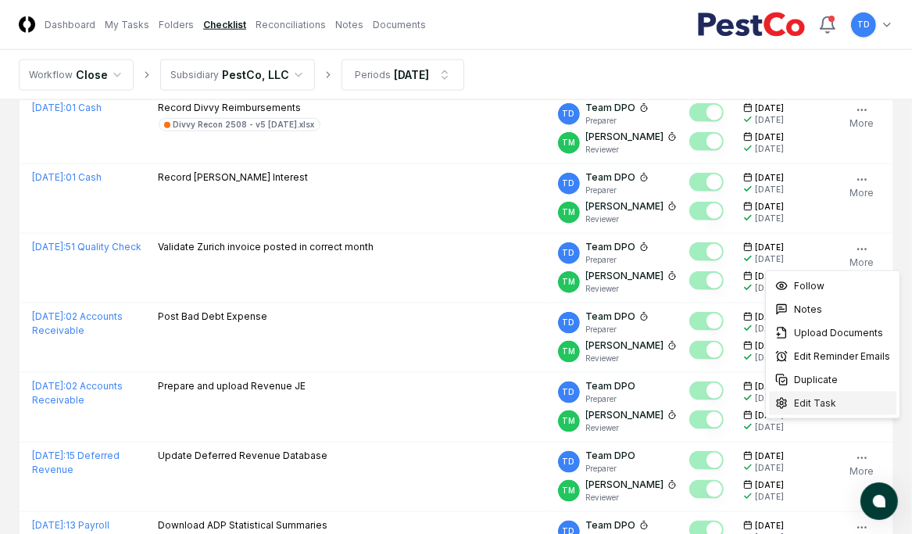
click at [650, 332] on div "Edit Task" at bounding box center [832, 403] width 127 height 23
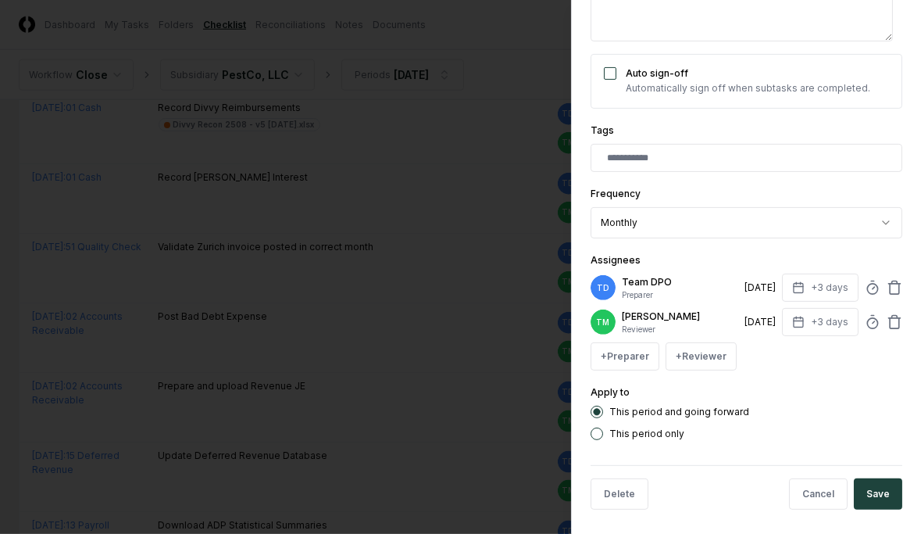
scroll to position [325, 0]
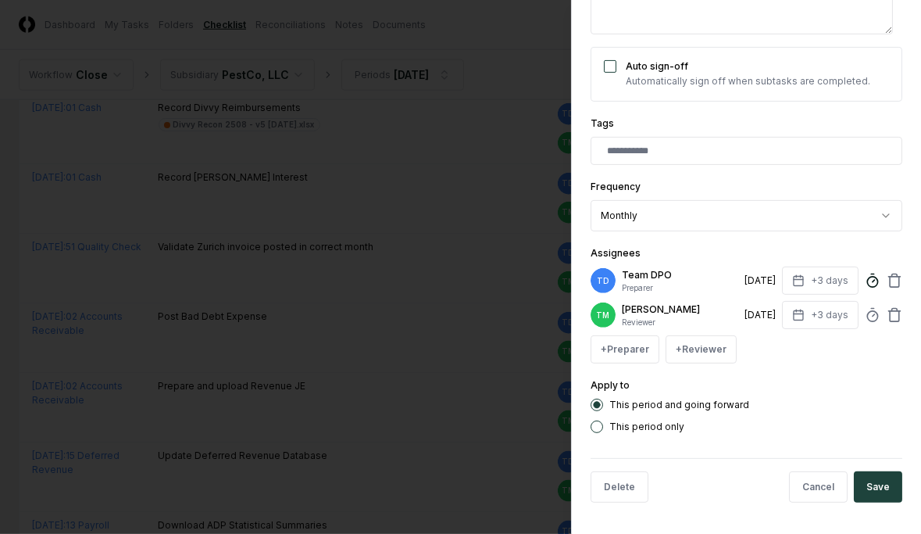
click at [650, 273] on icon at bounding box center [873, 281] width 16 height 16
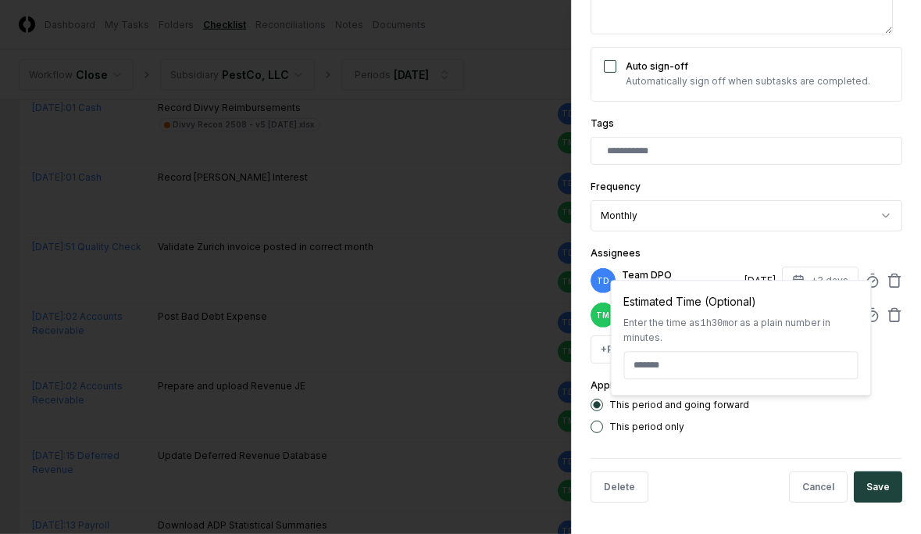
type textarea "*"
type input "******"
click at [650, 332] on button "Save" at bounding box center [878, 486] width 48 height 31
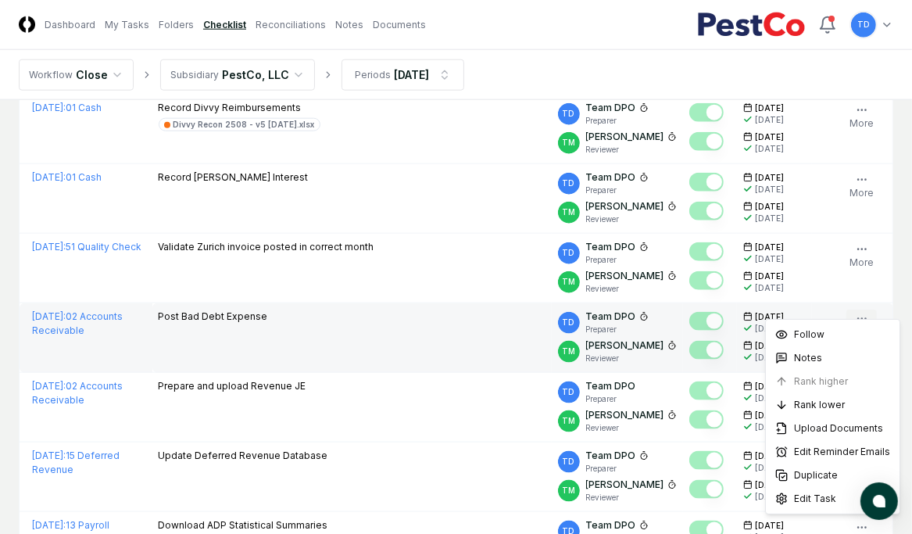
click at [650, 313] on icon "button" at bounding box center [862, 319] width 13 height 13
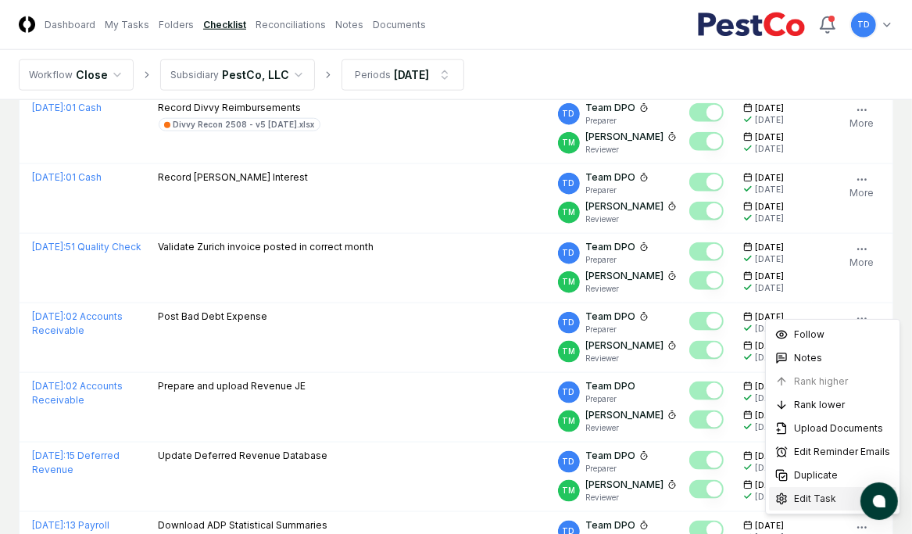
click at [650, 332] on span "Edit Task" at bounding box center [815, 499] width 42 height 14
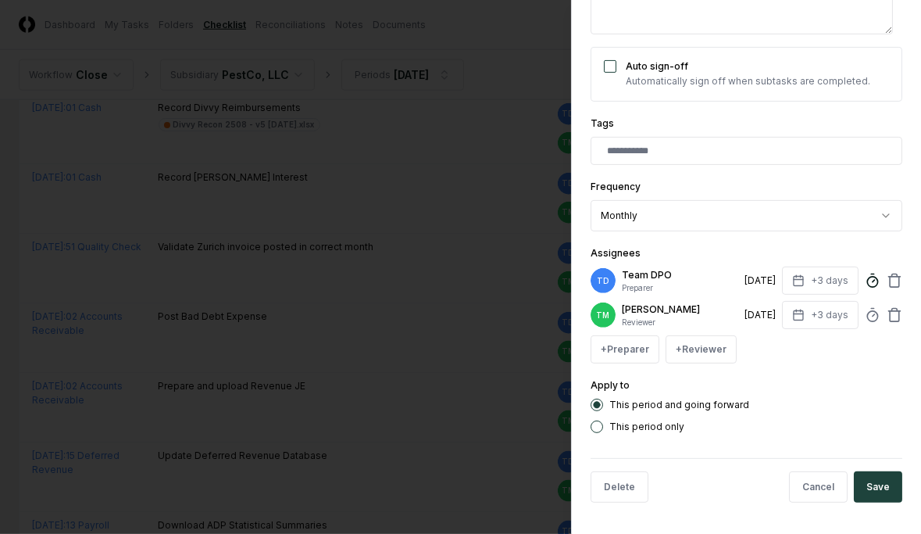
click at [650, 273] on icon at bounding box center [873, 281] width 16 height 16
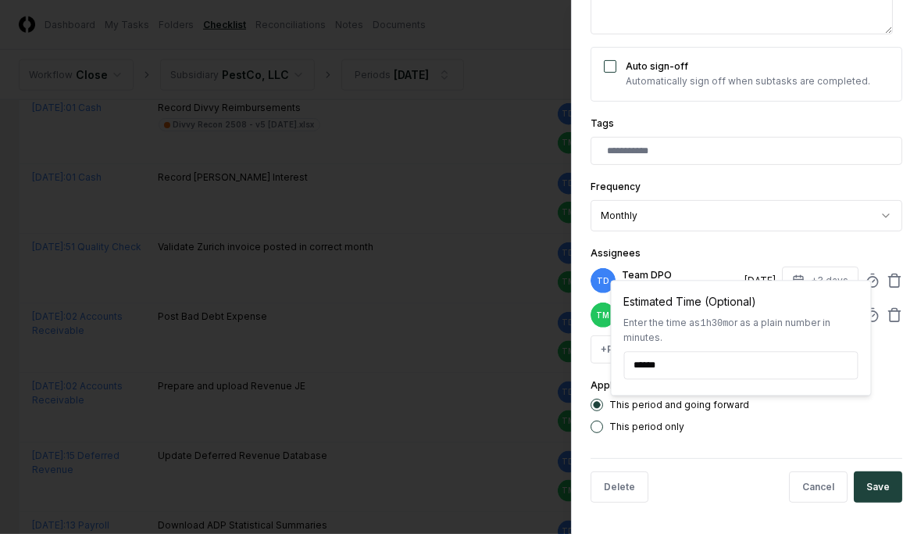
type textarea "*"
type input "*****"
click at [650, 332] on input "*****" at bounding box center [741, 365] width 234 height 28
type textarea "*"
type input "*"
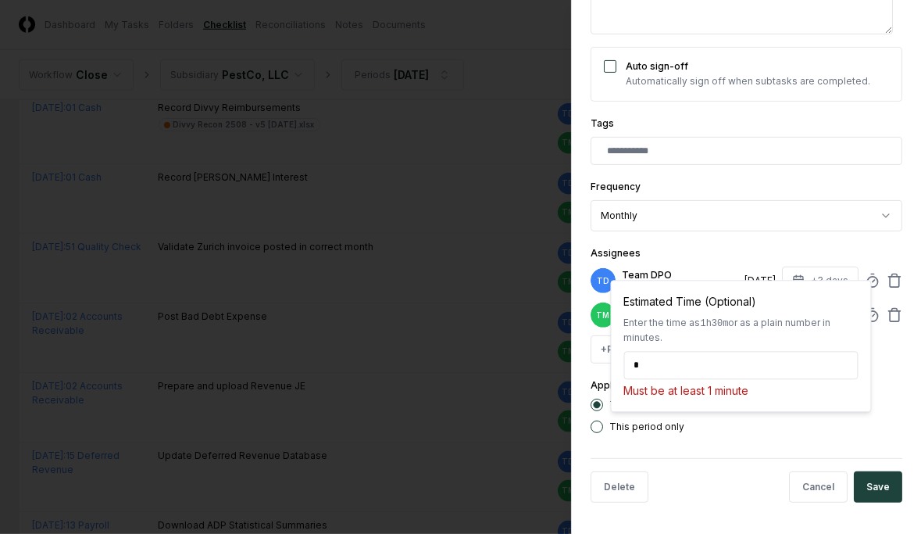
type textarea "*"
type input "*******"
click at [650, 332] on div "+ Preparer + Reviewer" at bounding box center [747, 349] width 312 height 28
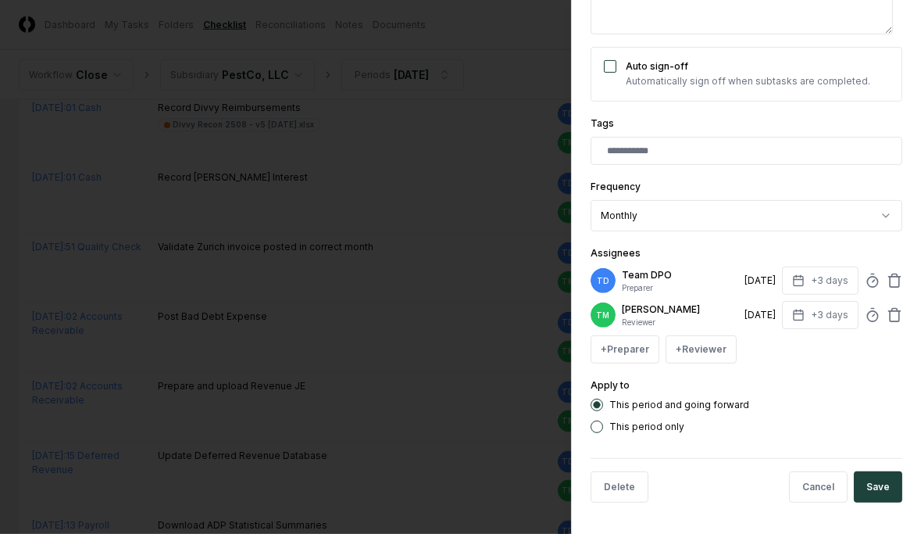
click at [650, 266] on div "TD Team DPO Preparer [DATE] +3 days" at bounding box center [747, 280] width 312 height 28
click at [650, 277] on circle at bounding box center [872, 282] width 10 height 10
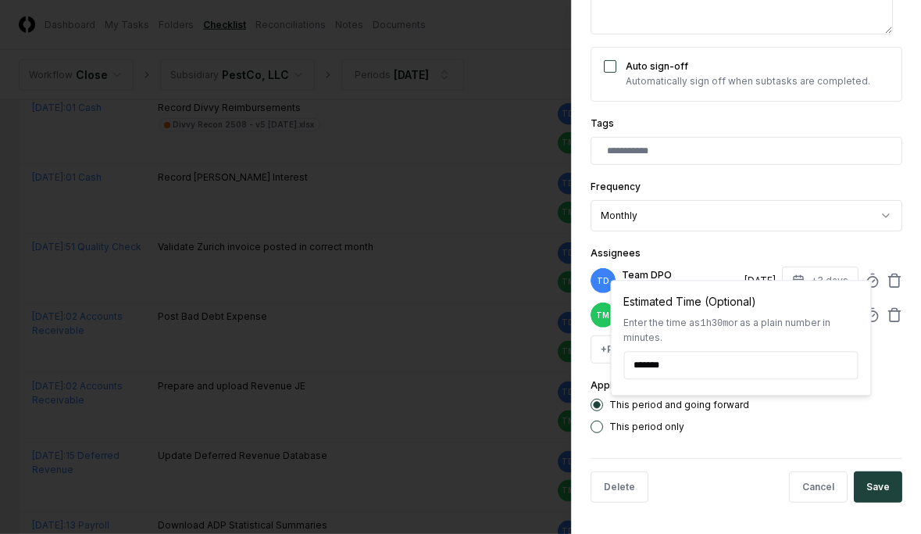
click at [650, 332] on div "**********" at bounding box center [746, 267] width 350 height 534
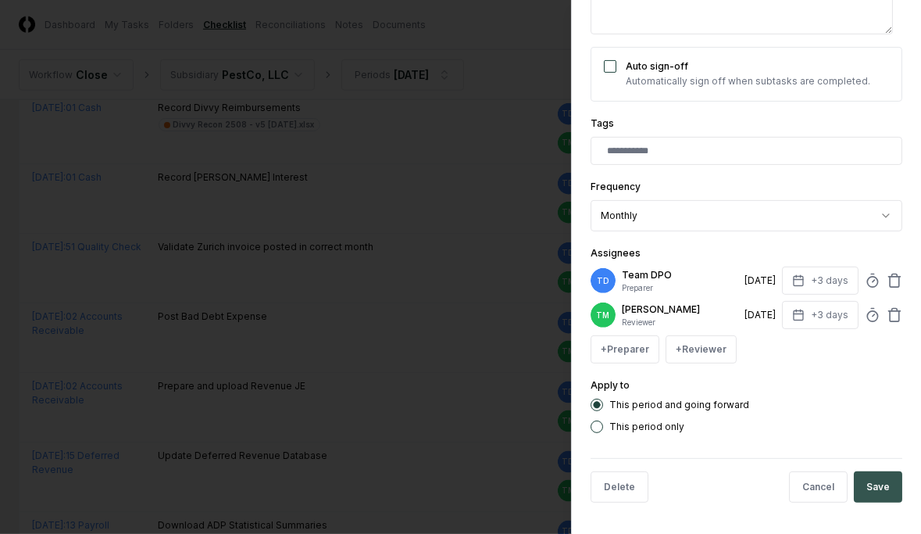
click at [650, 332] on button "Save" at bounding box center [878, 486] width 48 height 31
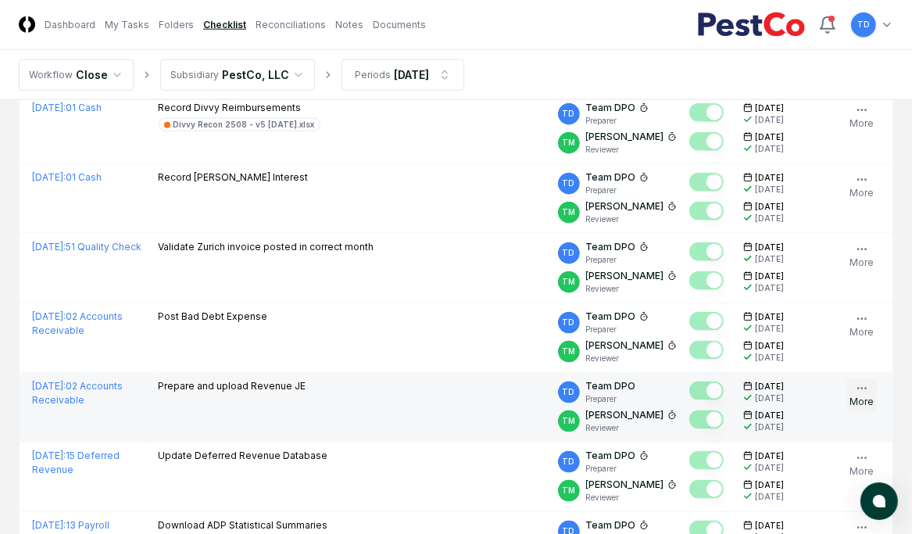
click at [650, 332] on button "More" at bounding box center [861, 395] width 30 height 33
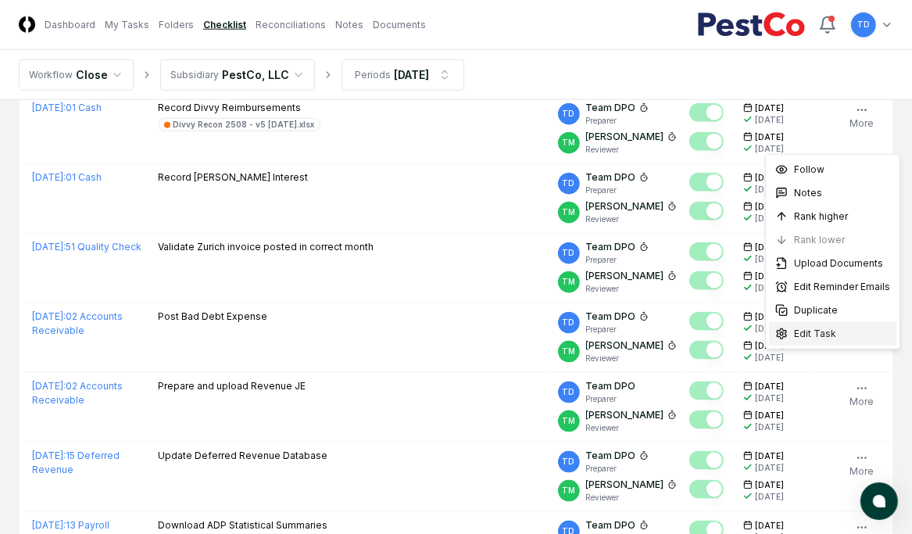
click at [650, 332] on span "Edit Task" at bounding box center [815, 334] width 42 height 14
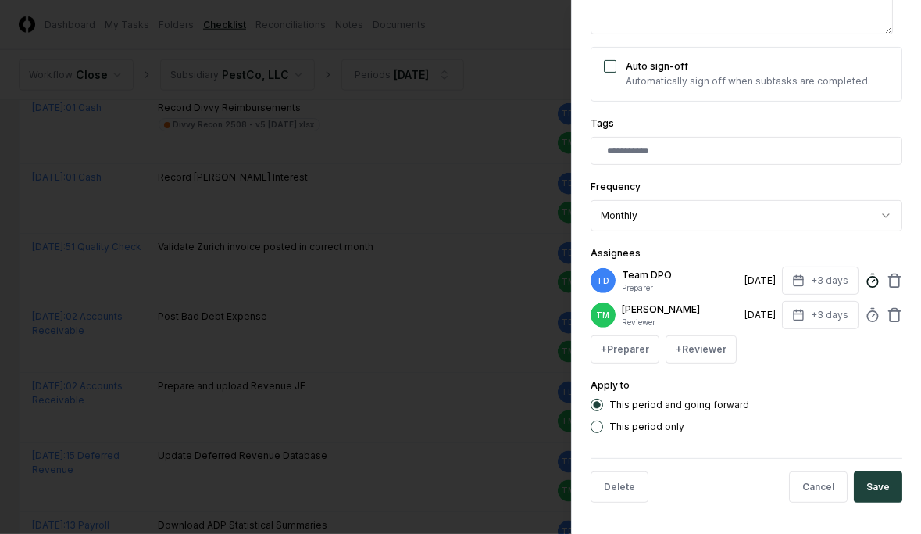
click at [650, 277] on circle at bounding box center [872, 282] width 10 height 10
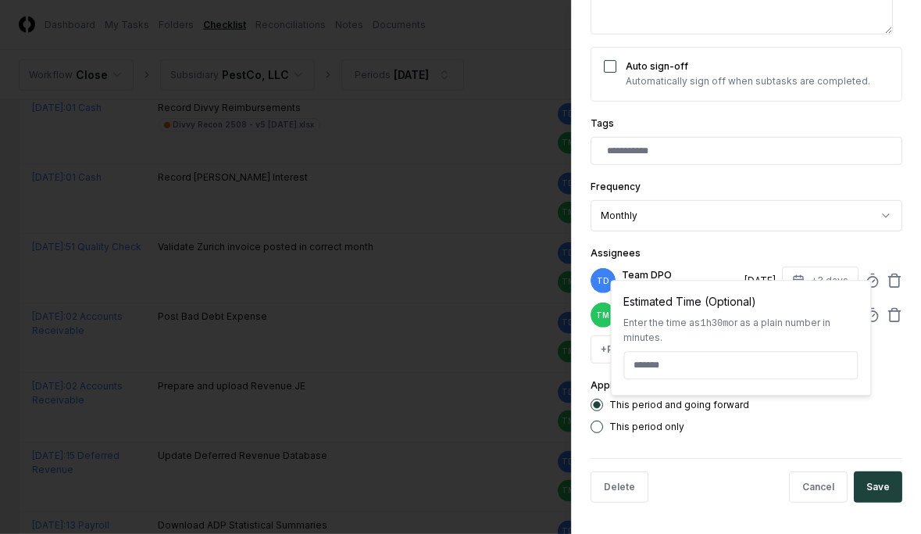
type textarea "*"
type input "*"
type textarea "*"
type input "******"
click at [650, 332] on div "**********" at bounding box center [746, 267] width 350 height 534
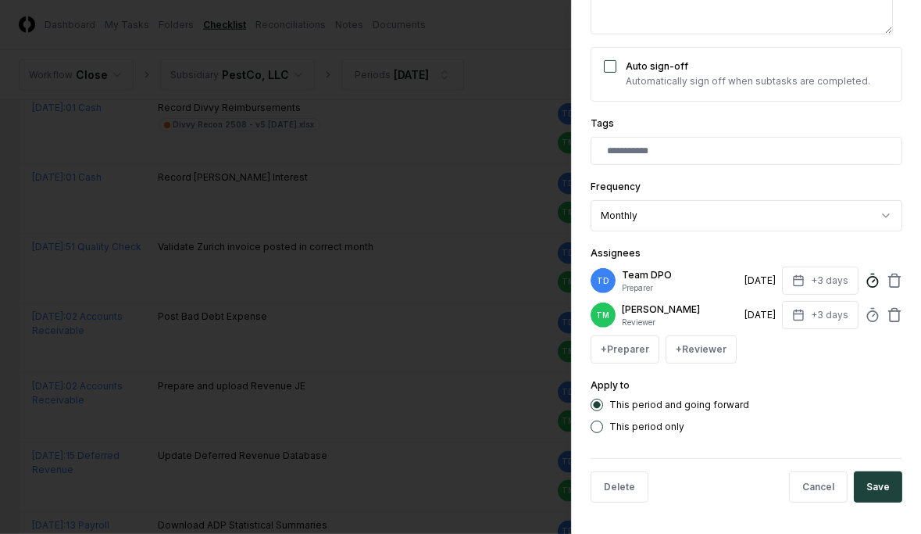
click at [650, 273] on icon at bounding box center [873, 281] width 16 height 16
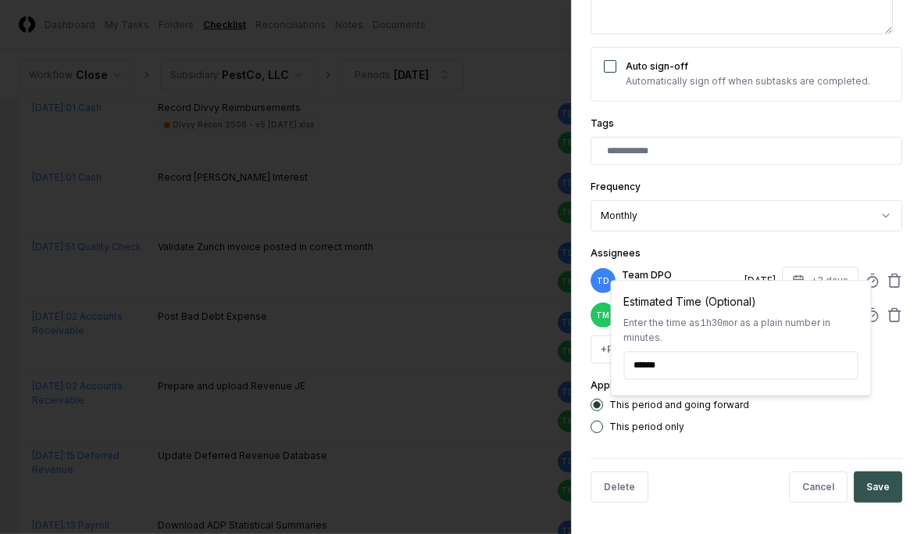
click at [650, 332] on button "Save" at bounding box center [878, 486] width 48 height 31
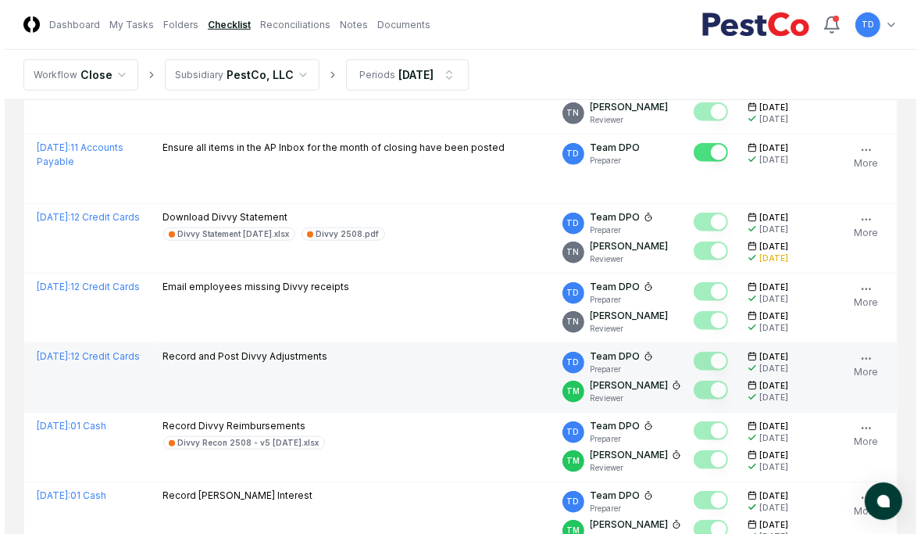
scroll to position [1071, 0]
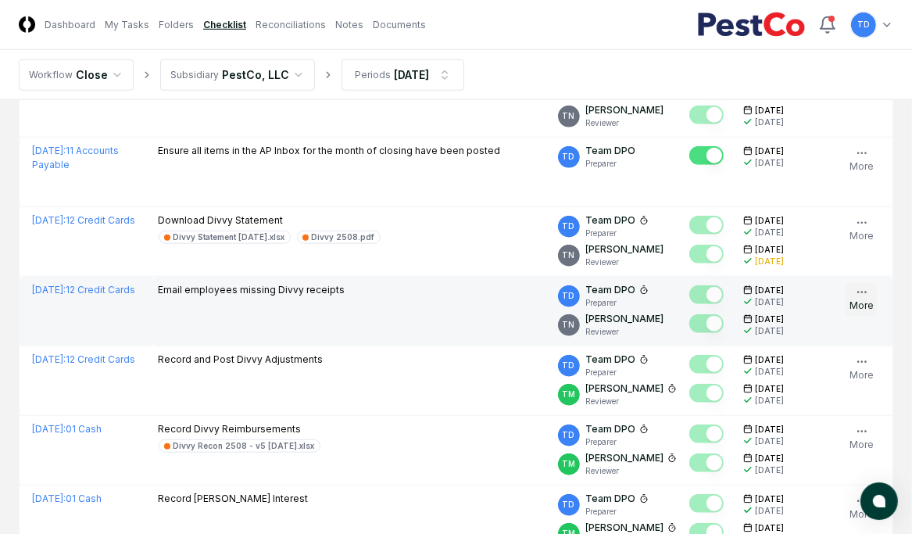
click at [650, 286] on icon "button" at bounding box center [862, 292] width 13 height 13
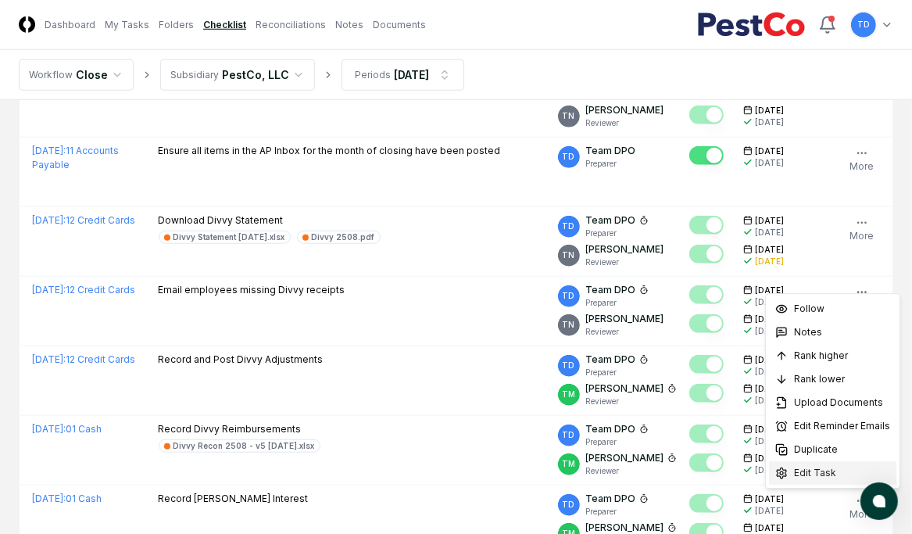
click at [650, 332] on span "Edit Task" at bounding box center [815, 473] width 42 height 14
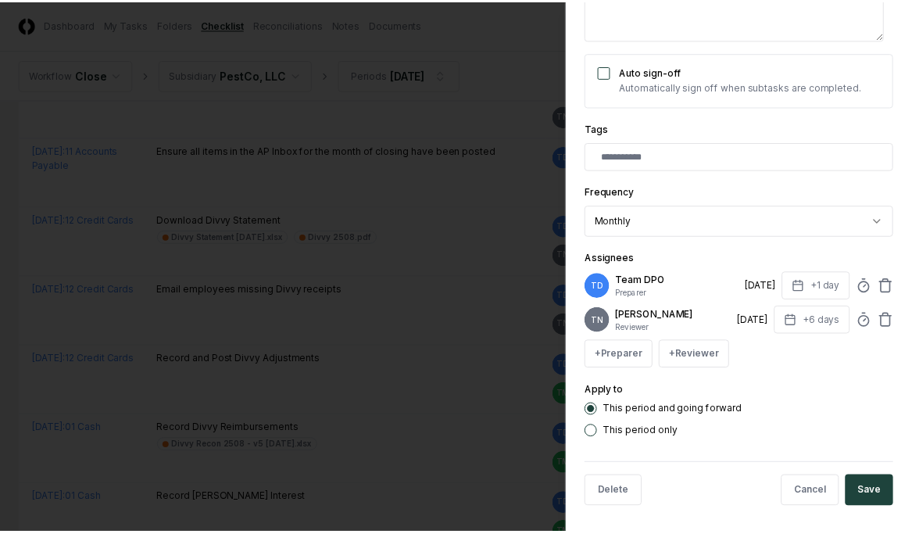
scroll to position [313, 0]
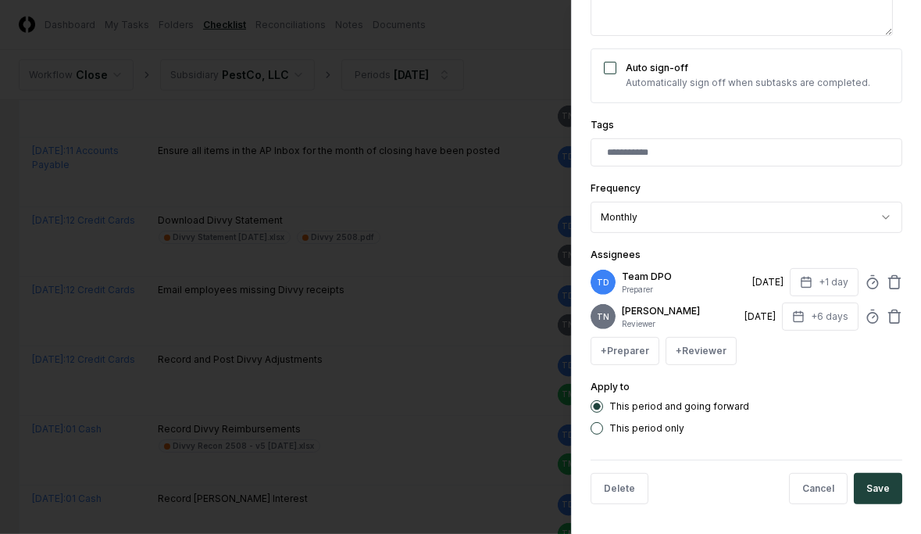
click at [650, 284] on div "TD Team DPO Preparer [DATE] +1 day" at bounding box center [747, 282] width 312 height 28
click at [650, 285] on circle at bounding box center [872, 283] width 10 height 10
click at [411, 212] on div at bounding box center [460, 267] width 921 height 534
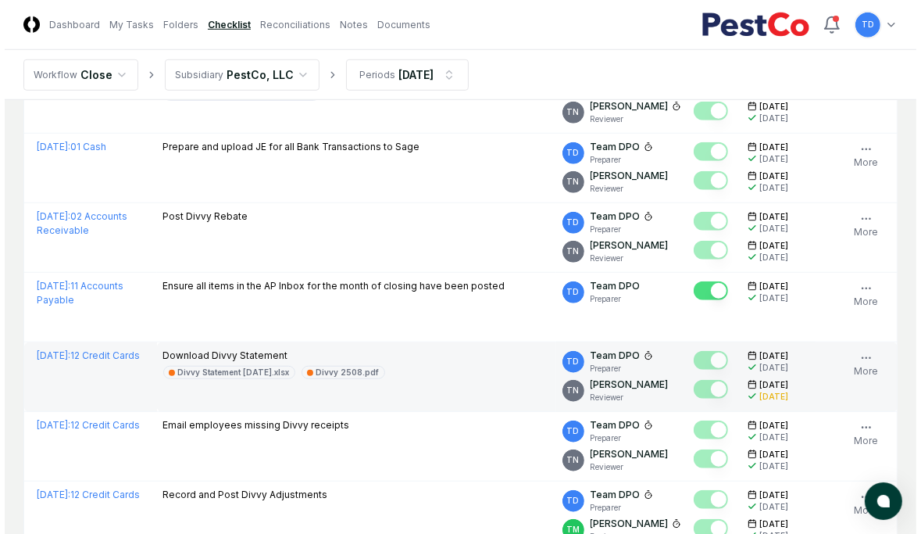
scroll to position [930, 0]
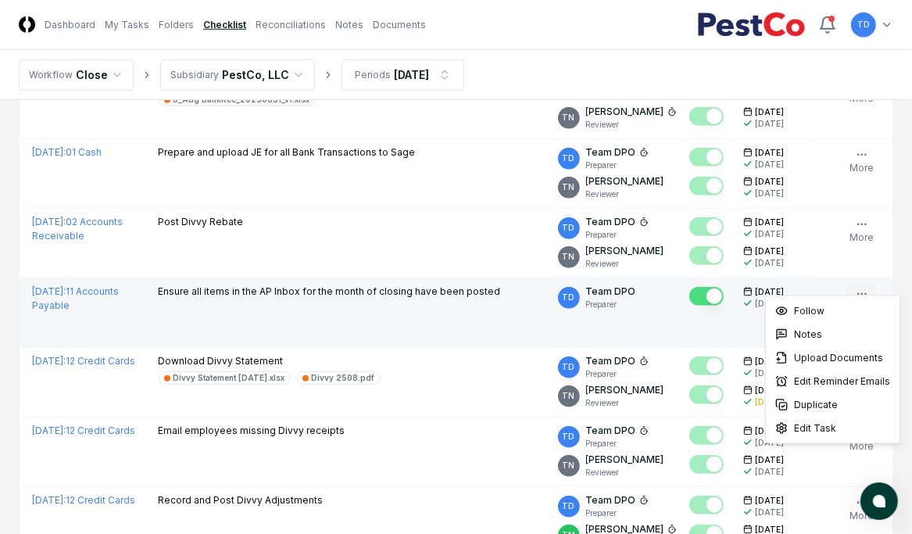
click at [650, 288] on icon "button" at bounding box center [862, 294] width 13 height 13
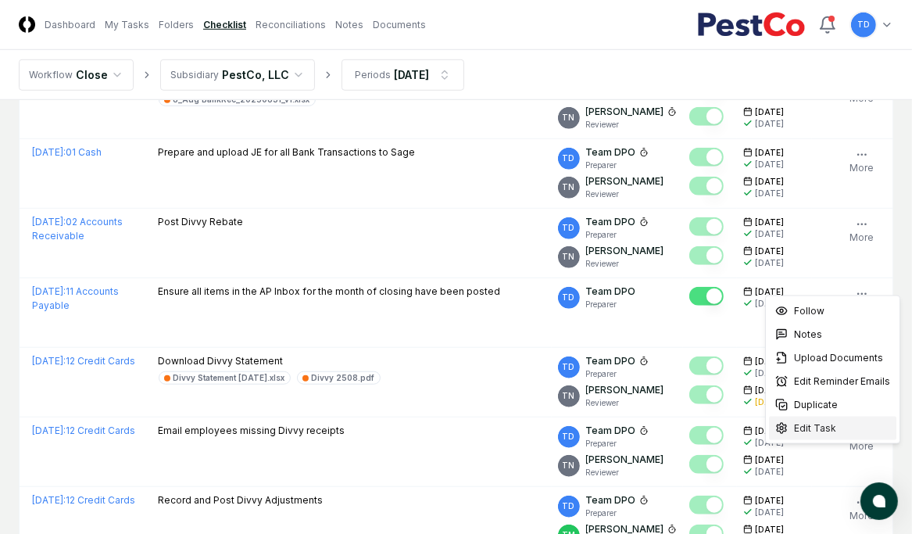
click at [650, 332] on span "Edit Task" at bounding box center [815, 428] width 42 height 14
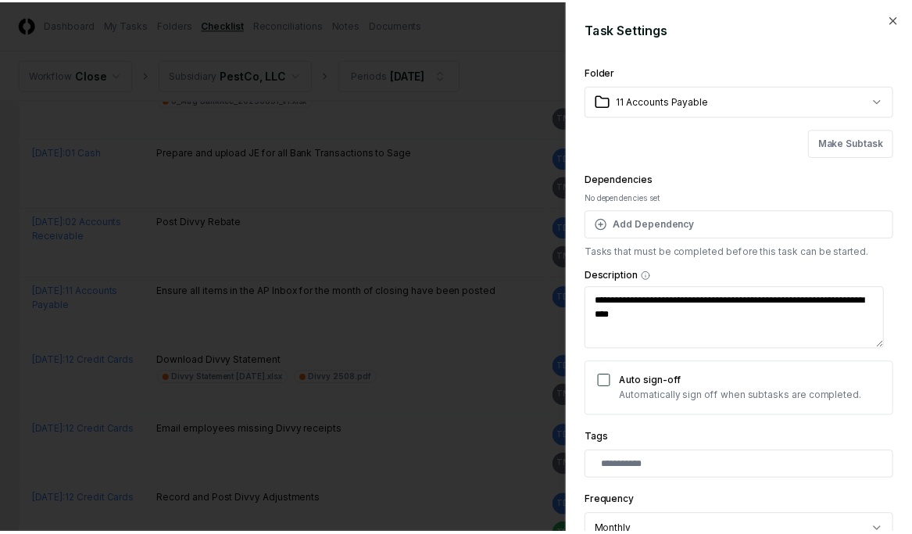
scroll to position [279, 0]
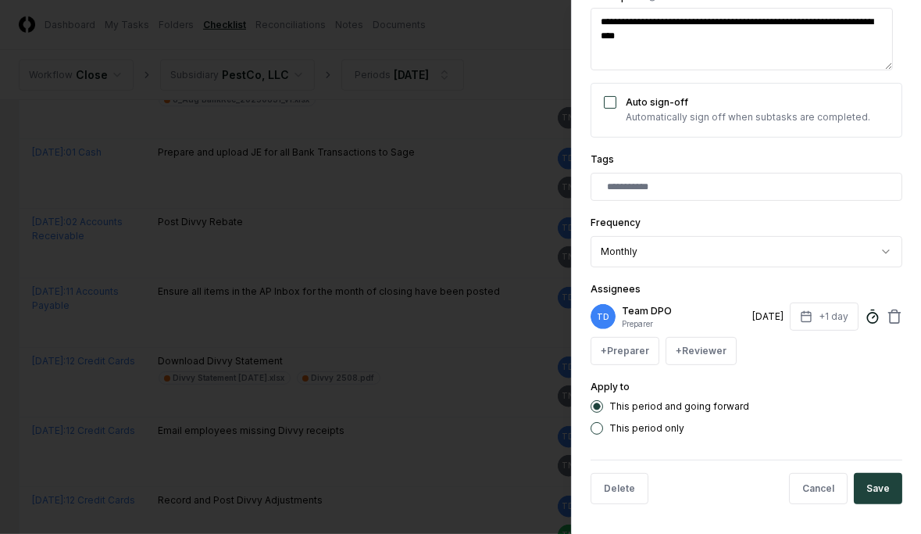
click at [650, 319] on icon at bounding box center [873, 317] width 16 height 16
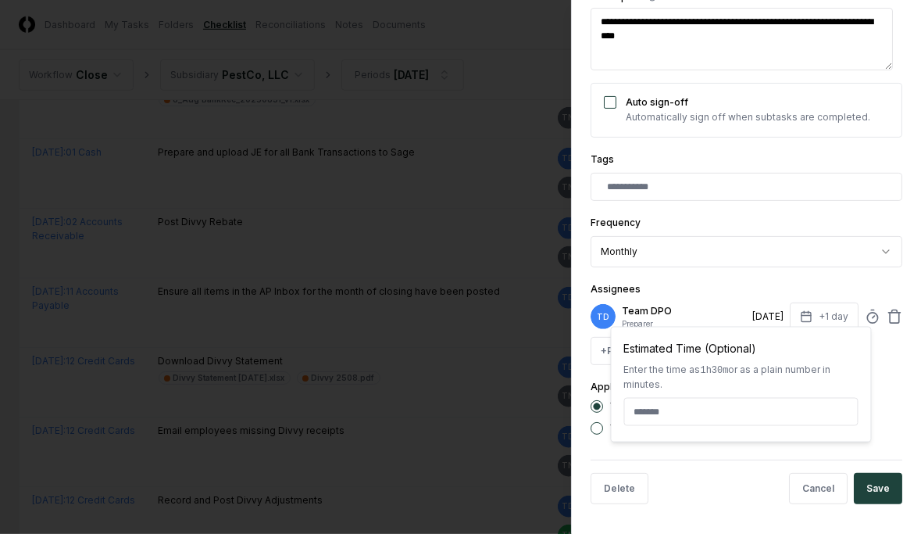
click at [650, 332] on input at bounding box center [741, 412] width 234 height 28
type textarea "*"
type input "******"
click at [650, 332] on div "**********" at bounding box center [746, 267] width 350 height 534
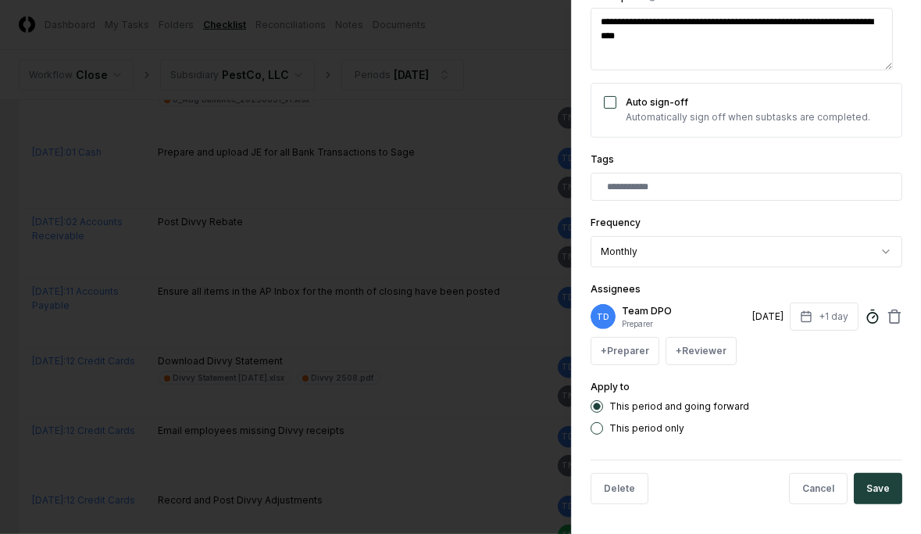
click at [650, 320] on icon at bounding box center [873, 317] width 16 height 16
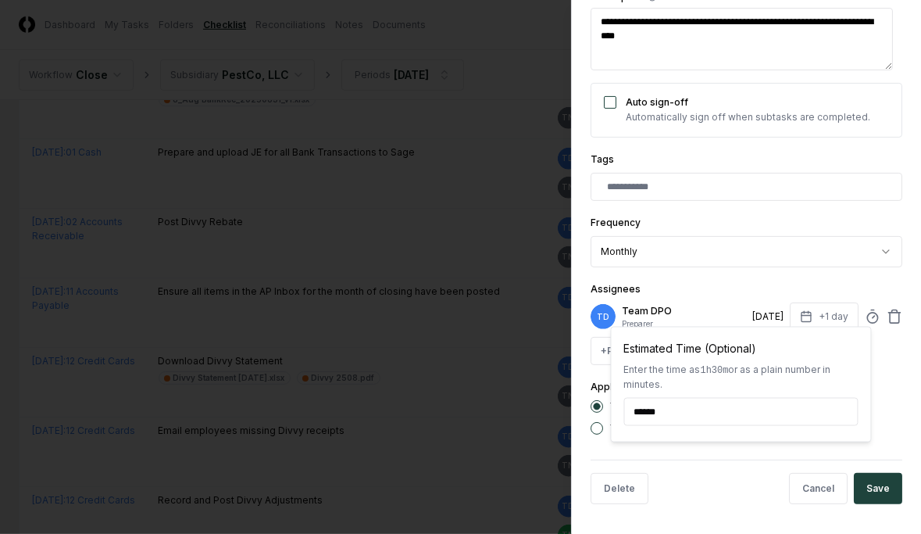
click at [650, 332] on div "**********" at bounding box center [746, 267] width 350 height 534
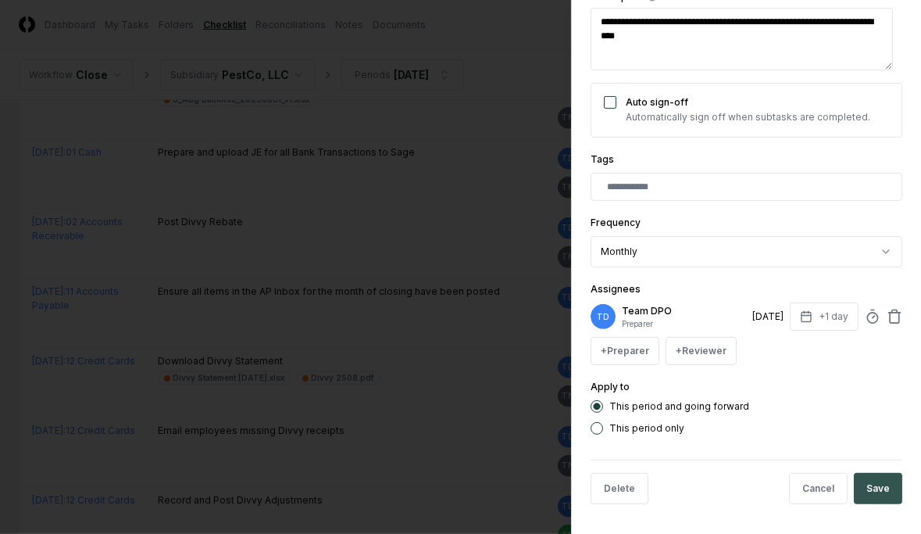
click at [650, 332] on button "Save" at bounding box center [878, 488] width 48 height 31
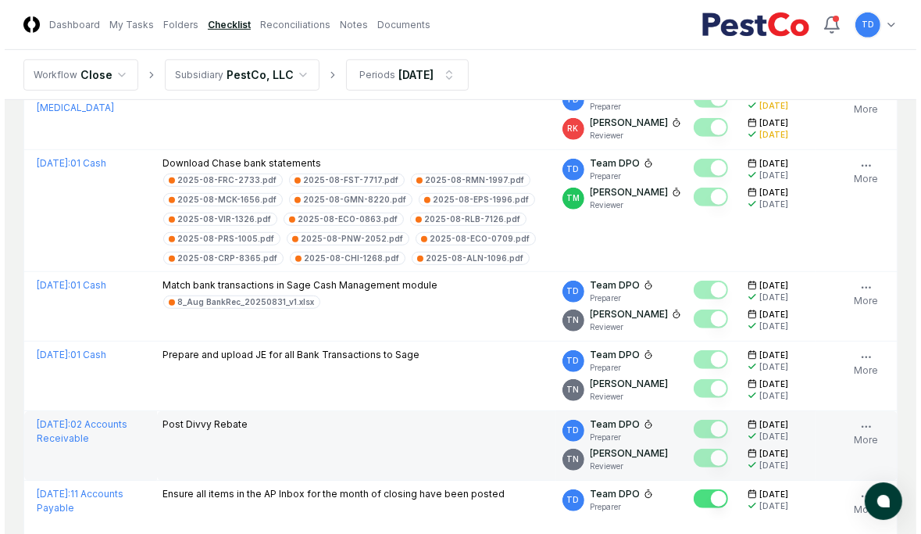
scroll to position [719, 0]
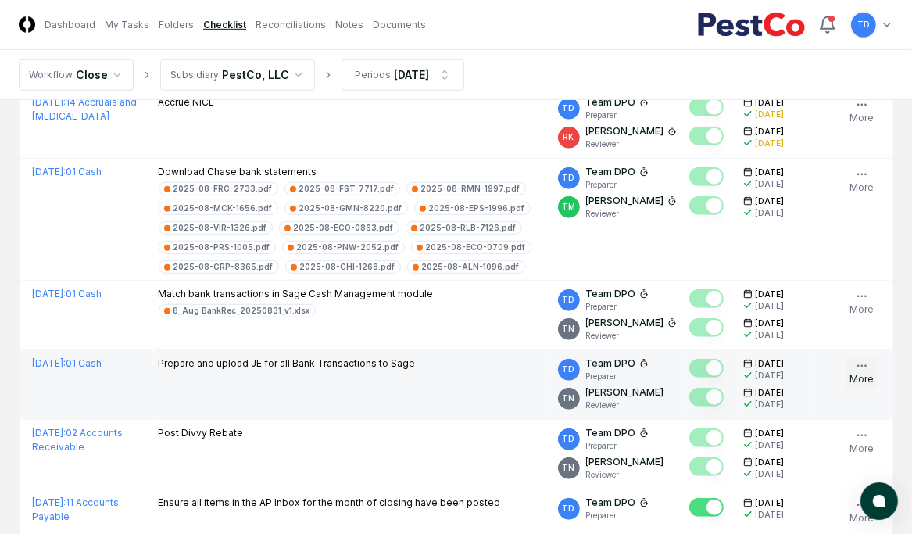
click at [650, 332] on icon "button" at bounding box center [862, 365] width 13 height 13
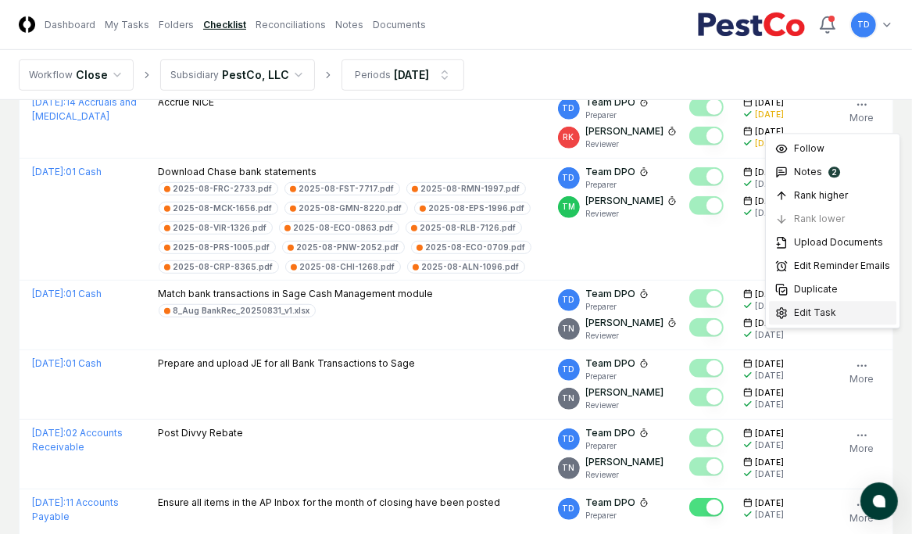
click at [650, 311] on span "Edit Task" at bounding box center [815, 313] width 42 height 14
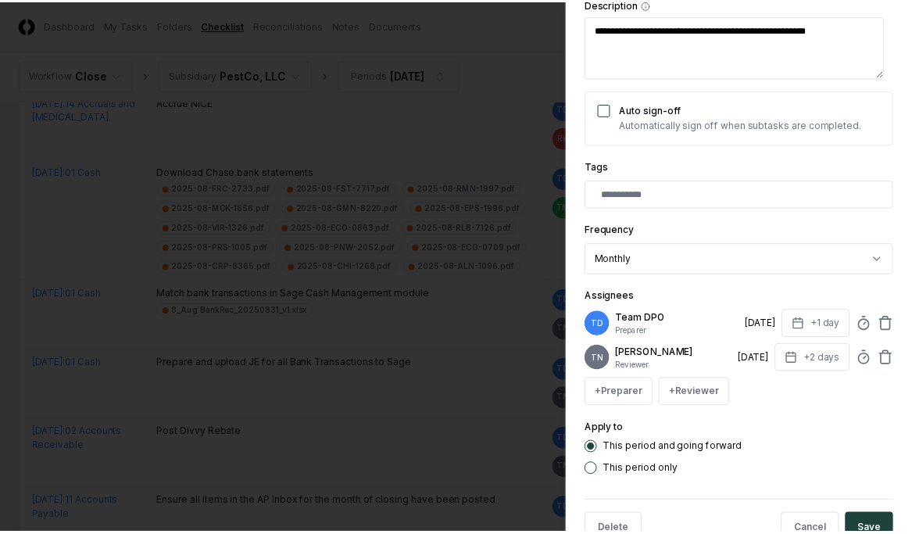
scroll to position [313, 0]
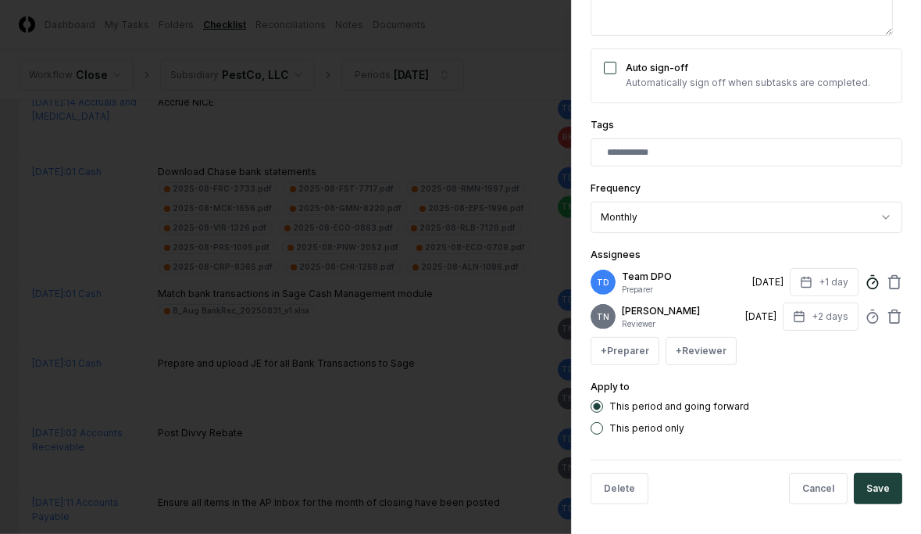
click at [650, 284] on icon at bounding box center [873, 282] width 16 height 16
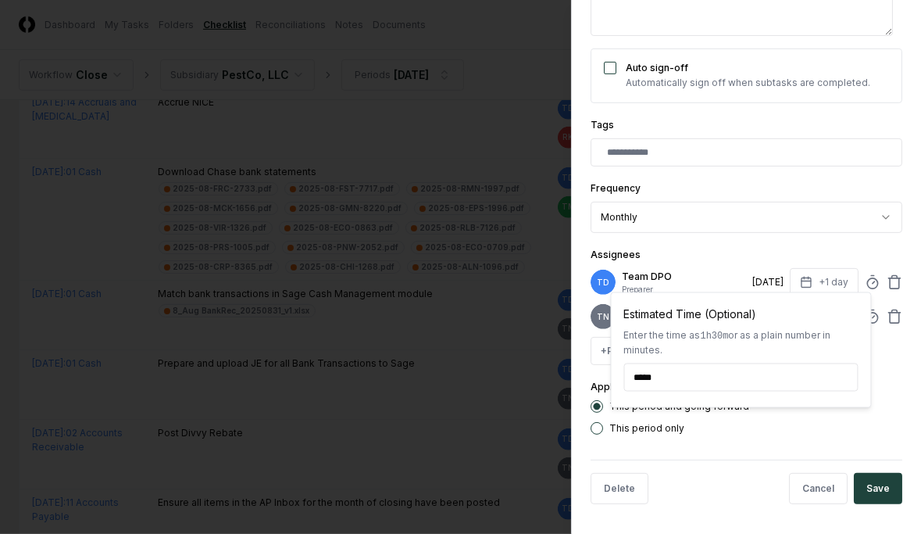
click at [375, 255] on div at bounding box center [460, 267] width 921 height 534
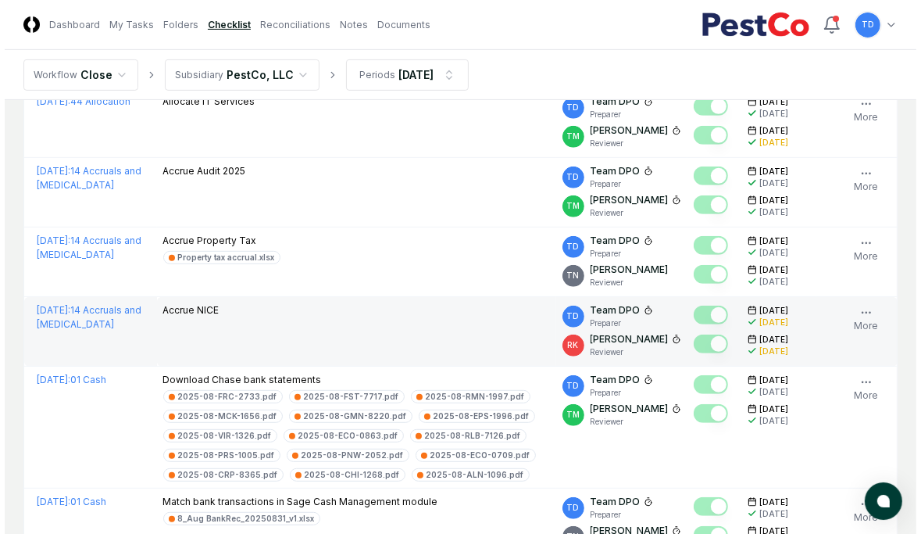
scroll to position [477, 0]
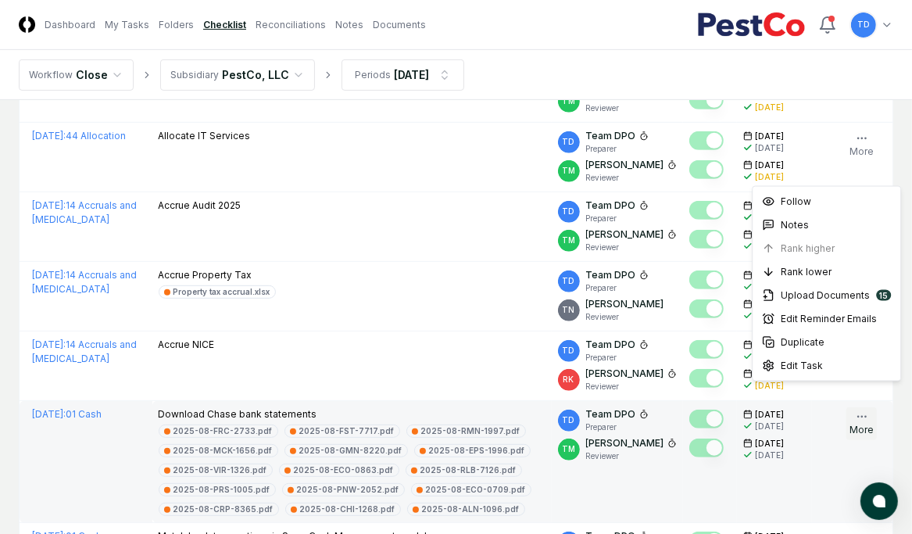
click at [650, 332] on icon "button" at bounding box center [862, 416] width 13 height 13
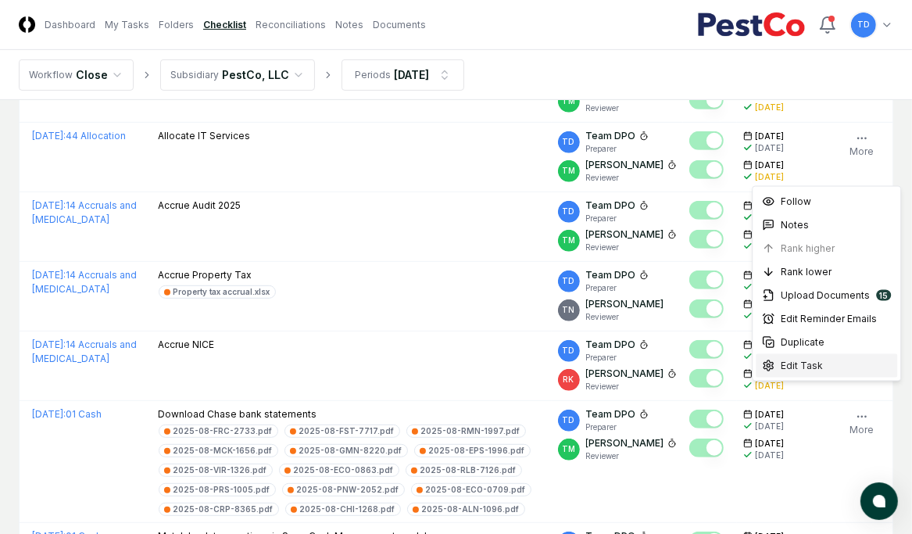
click at [650, 332] on span "Edit Task" at bounding box center [802, 366] width 42 height 14
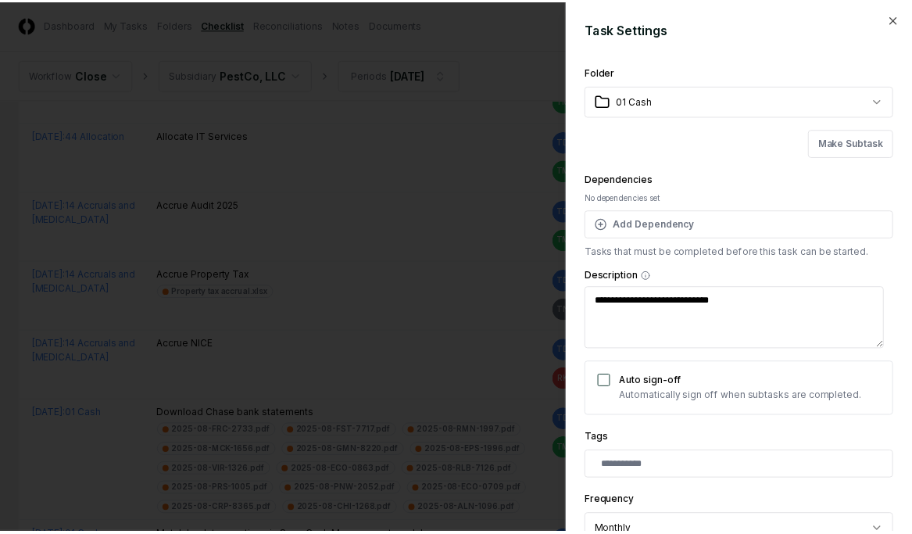
scroll to position [313, 0]
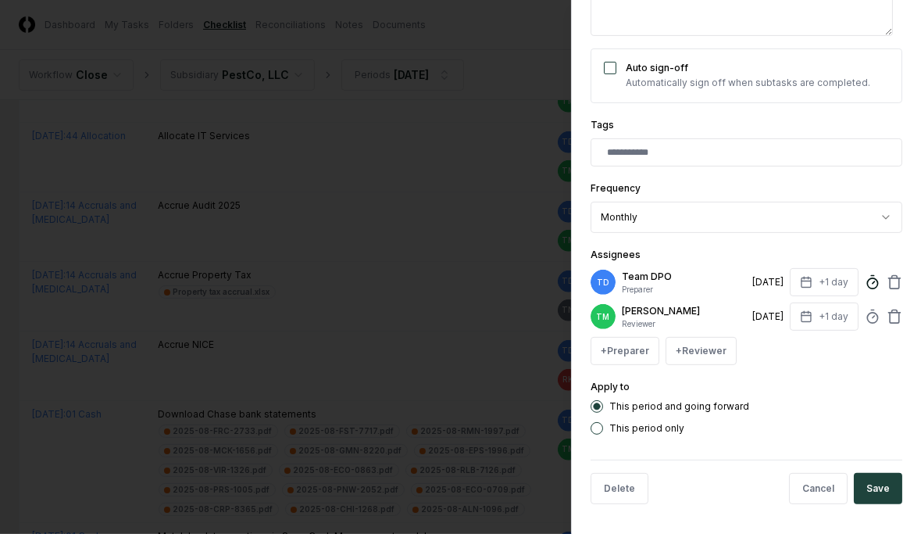
click at [650, 284] on icon at bounding box center [873, 282] width 16 height 16
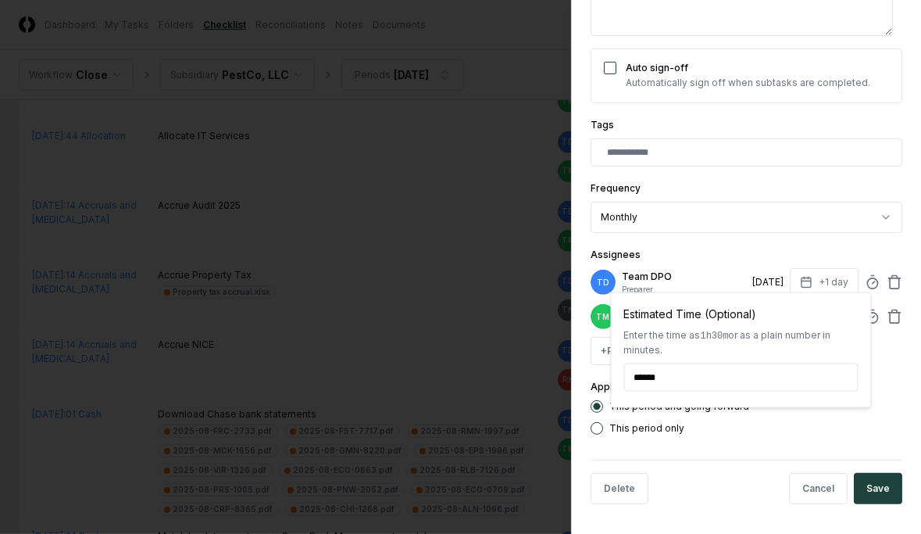
click at [650, 332] on input "******" at bounding box center [741, 377] width 234 height 28
type textarea "*"
type input "*****"
click at [650, 332] on button "Save" at bounding box center [878, 488] width 48 height 31
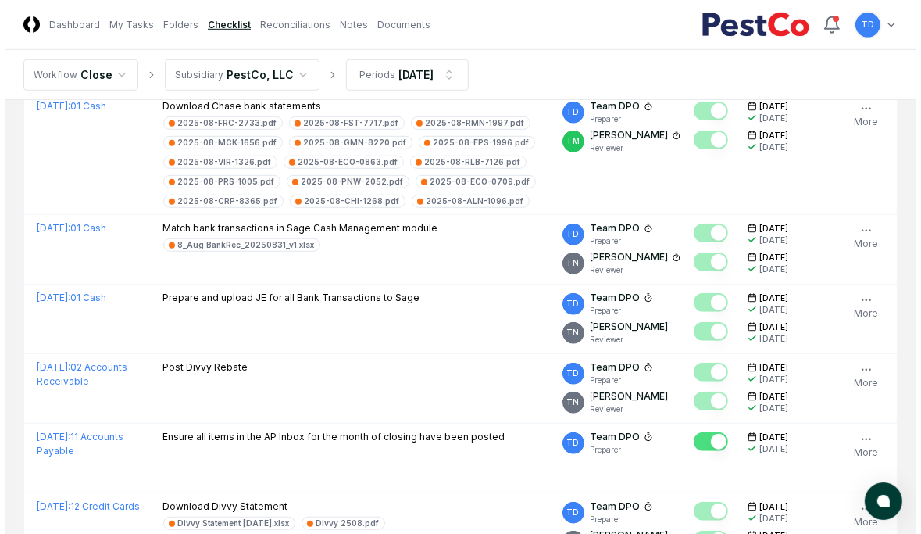
scroll to position [785, 0]
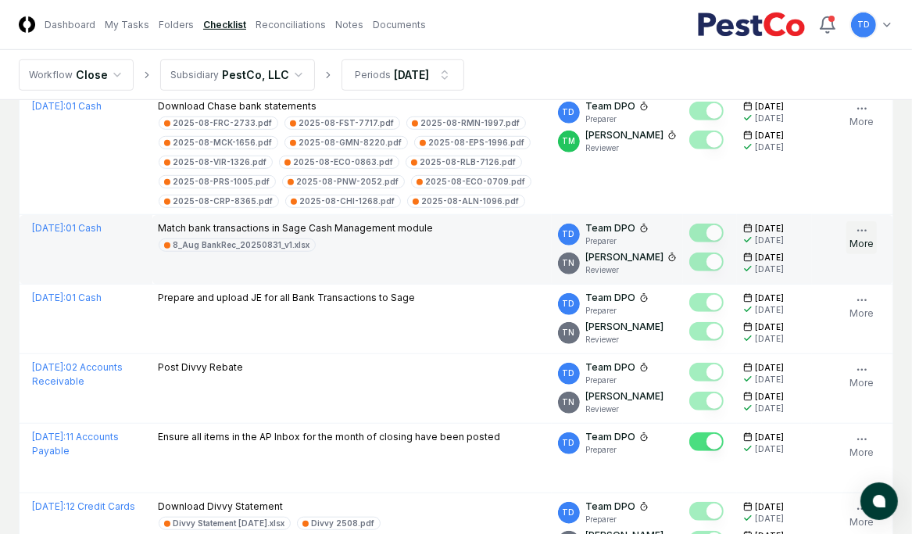
click at [650, 224] on icon "button" at bounding box center [862, 230] width 13 height 13
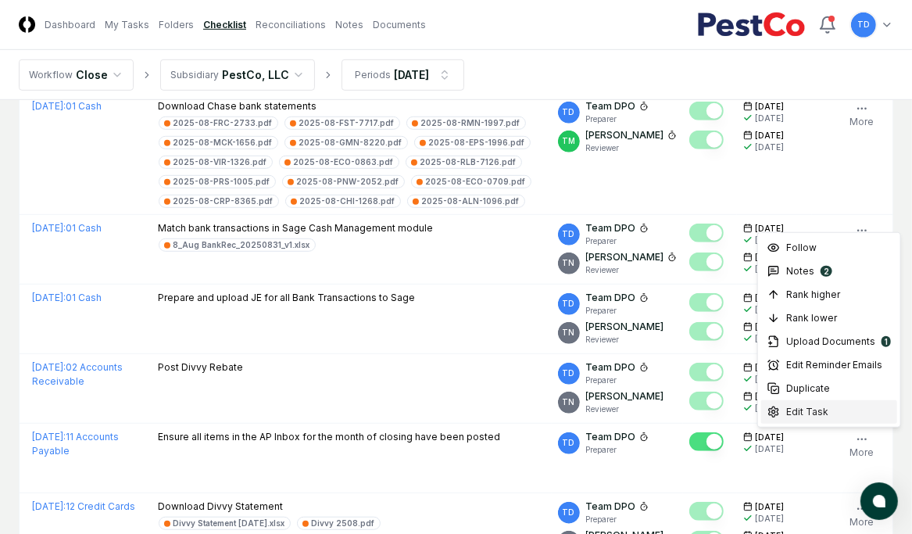
click at [650, 332] on span "Edit Task" at bounding box center [807, 412] width 42 height 14
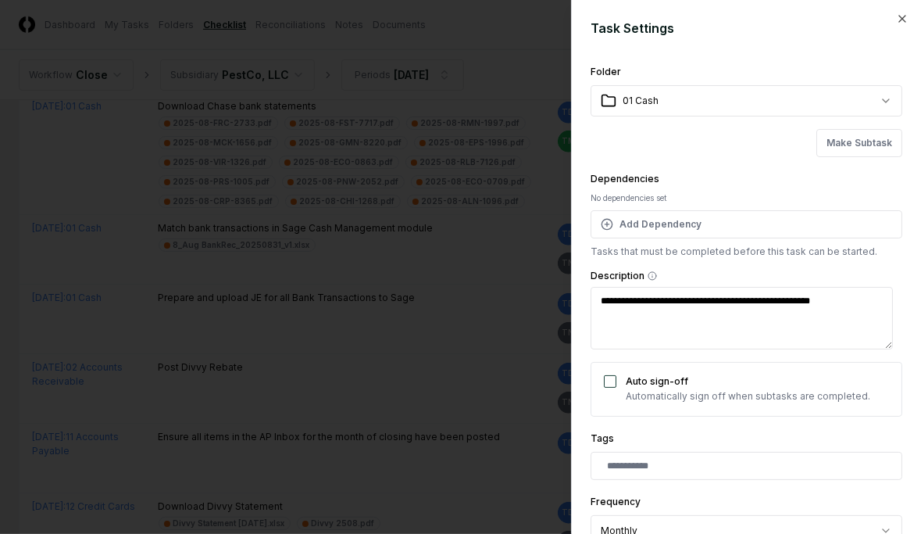
scroll to position [313, 0]
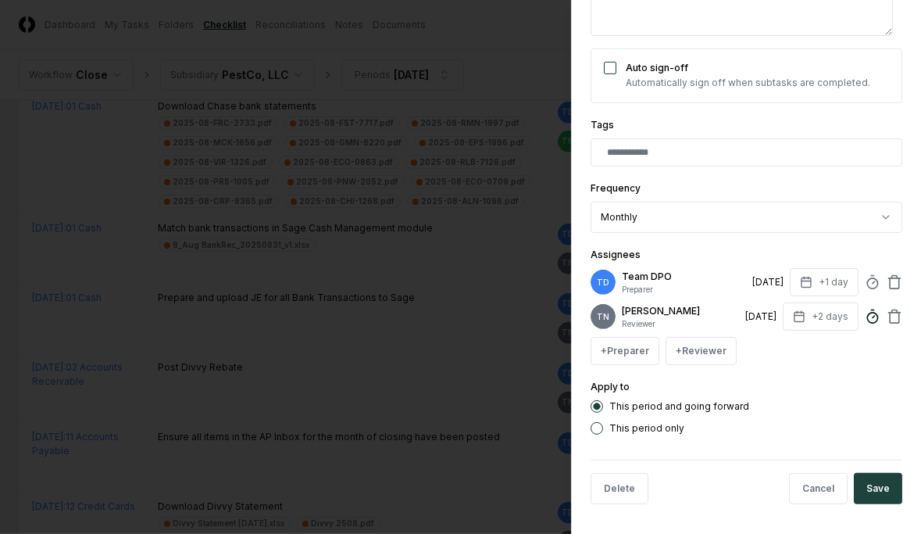
click at [650, 317] on icon at bounding box center [873, 317] width 16 height 16
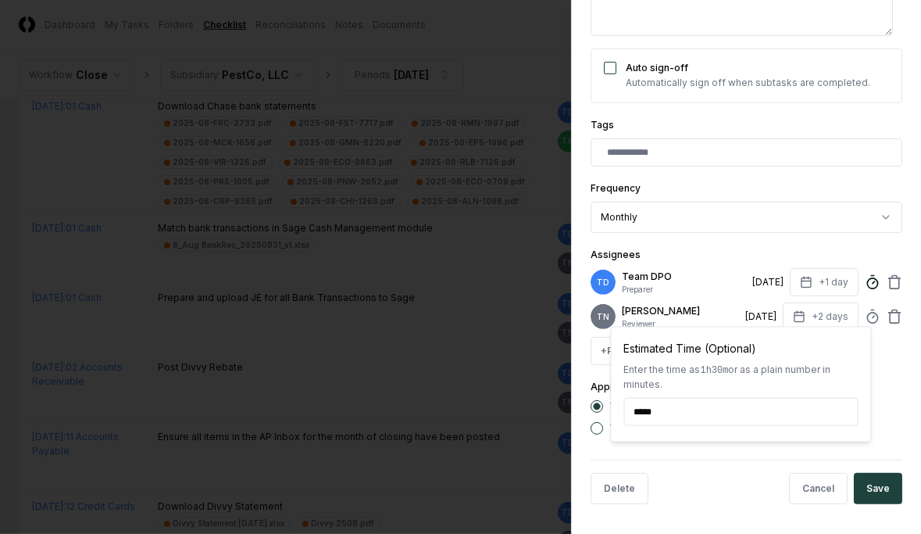
click at [650, 284] on icon at bounding box center [873, 282] width 16 height 16
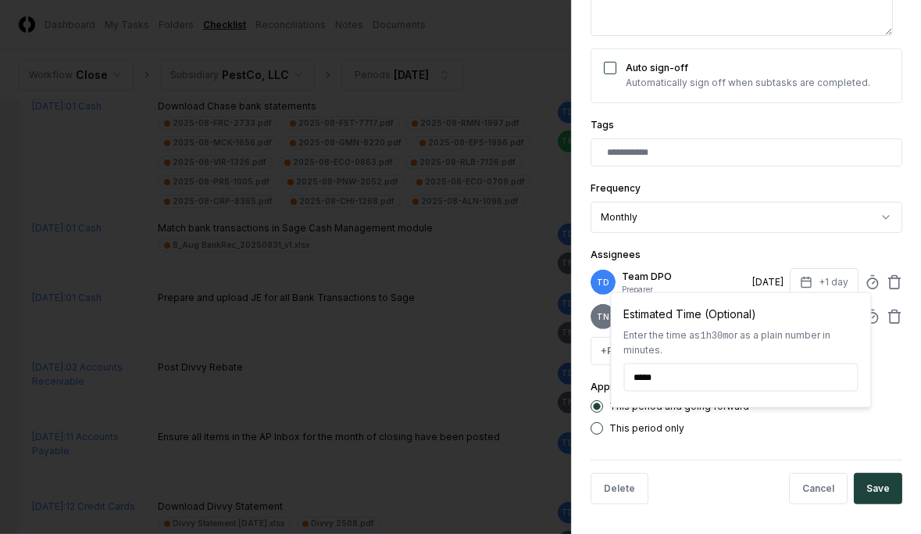
click at [374, 212] on div at bounding box center [460, 267] width 921 height 534
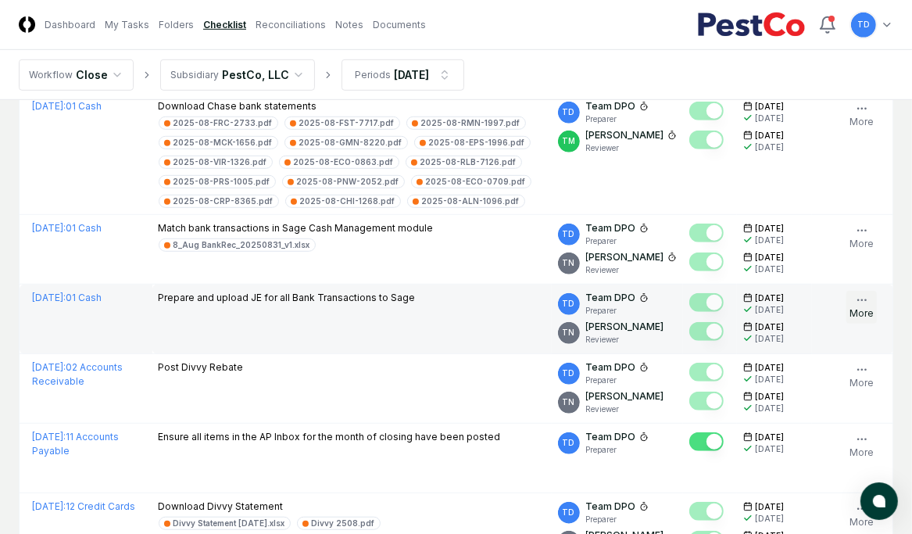
click at [650, 291] on button "More" at bounding box center [861, 307] width 30 height 33
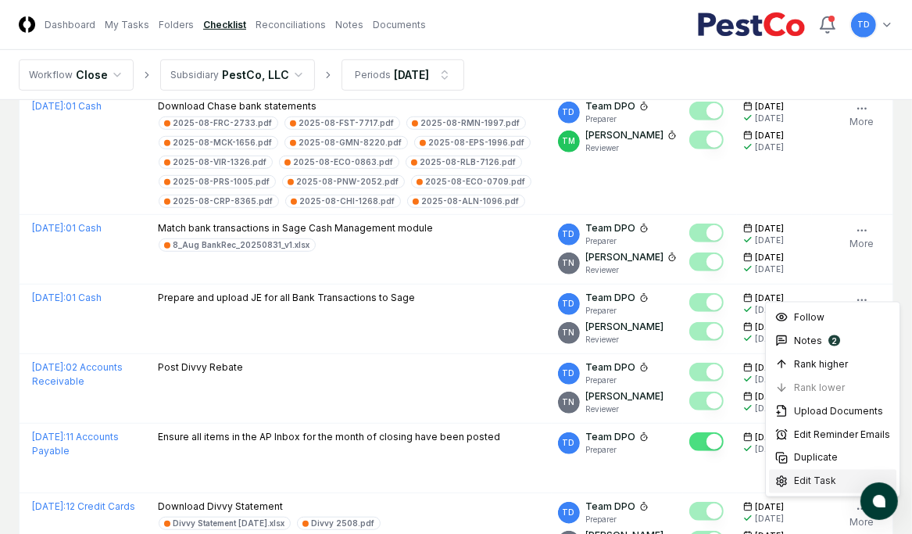
click at [650, 332] on span "Edit Task" at bounding box center [815, 481] width 42 height 14
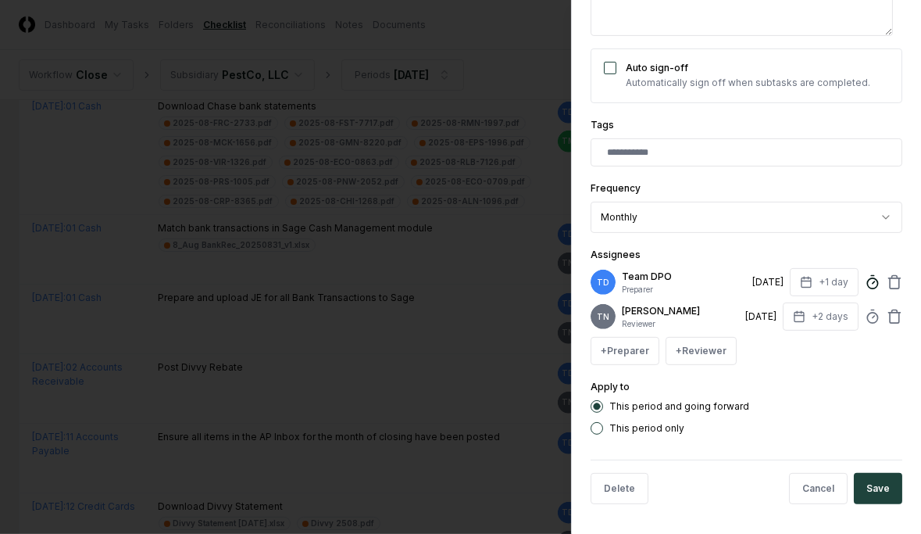
click at [650, 283] on circle at bounding box center [872, 283] width 10 height 10
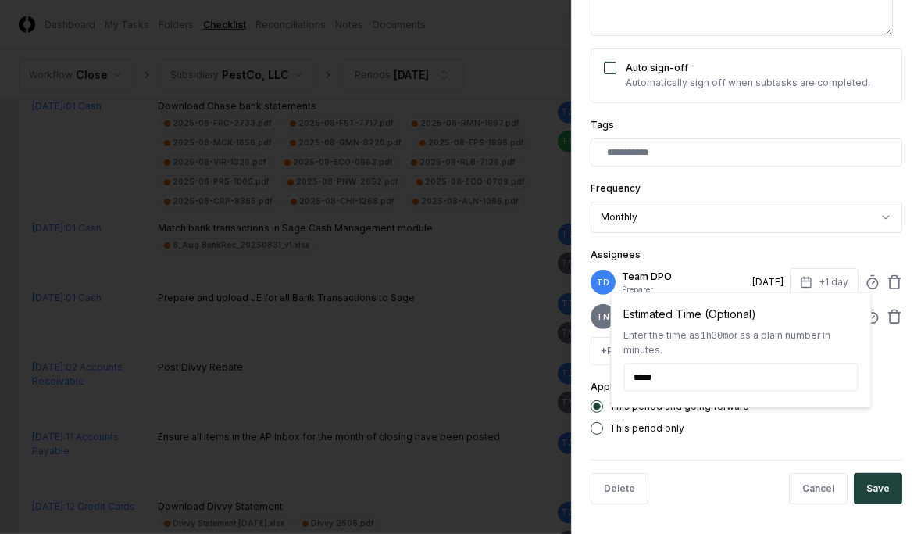
click at [641, 332] on input "*****" at bounding box center [741, 377] width 234 height 28
type textarea "*"
type input "*"
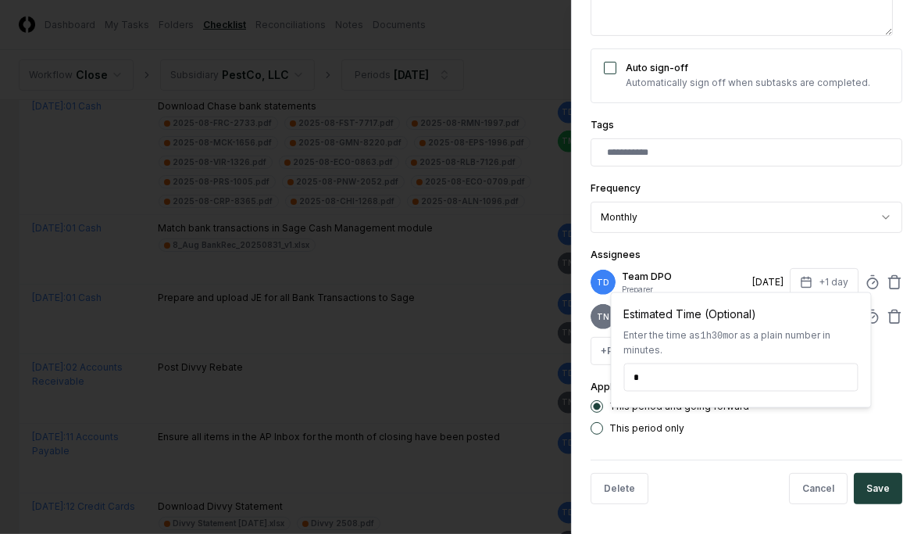
type textarea "*"
type input "******"
click at [650, 332] on input "******" at bounding box center [741, 377] width 234 height 28
click at [650, 332] on button "Save" at bounding box center [878, 488] width 48 height 31
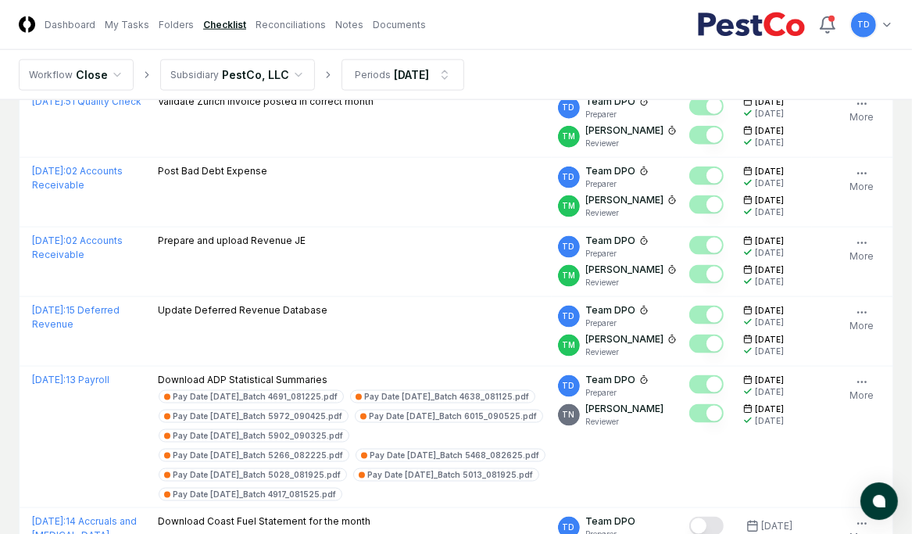
scroll to position [1841, 0]
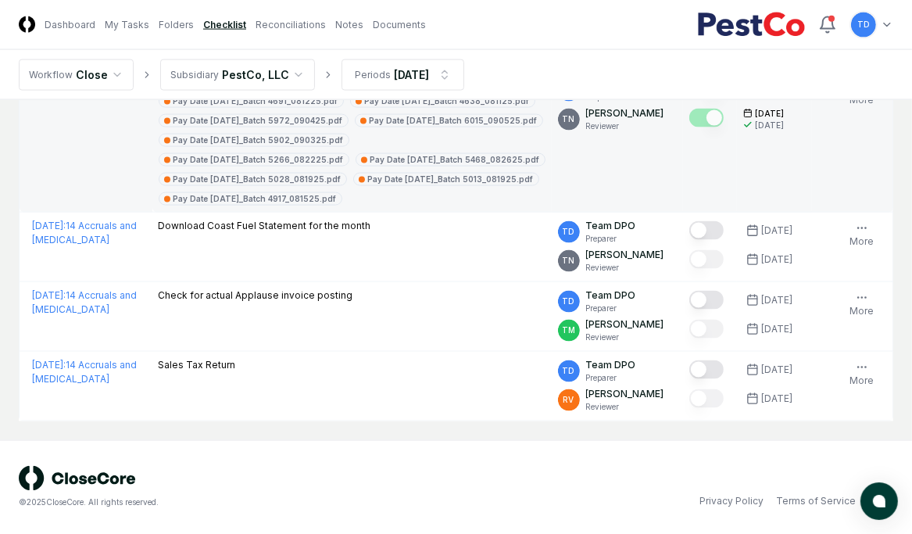
click at [650, 159] on td "Follow Notes 10 Upload Reminder Duplicate Edit Task More" at bounding box center [852, 141] width 81 height 141
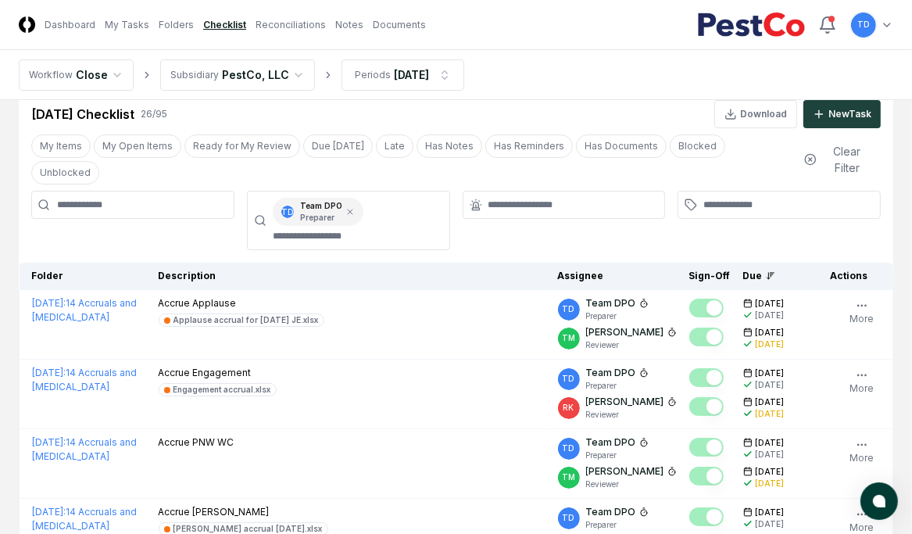
scroll to position [30, 0]
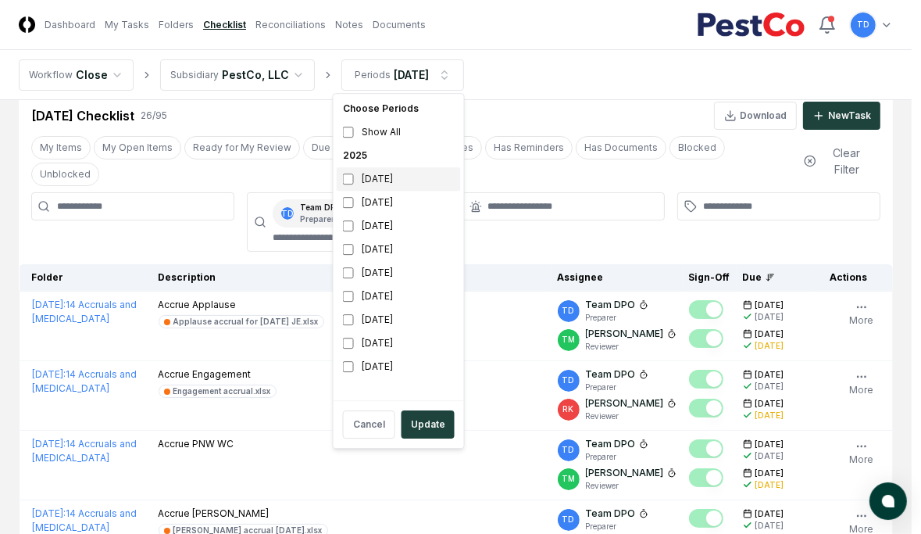
click at [381, 182] on div "[DATE]" at bounding box center [399, 178] width 124 height 23
click at [370, 198] on div "[DATE]" at bounding box center [399, 202] width 124 height 23
click at [425, 332] on button "Update" at bounding box center [428, 424] width 53 height 28
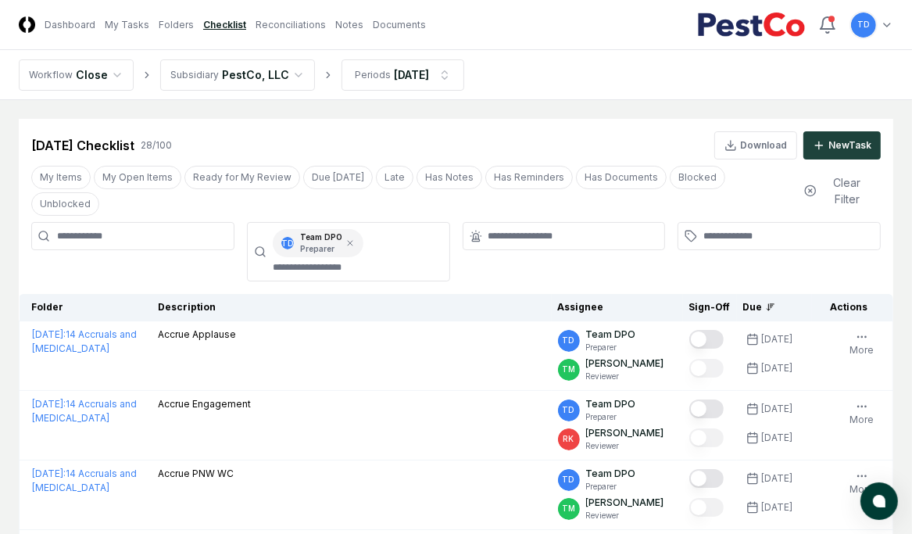
click at [650, 294] on th "Actions" at bounding box center [852, 307] width 81 height 27
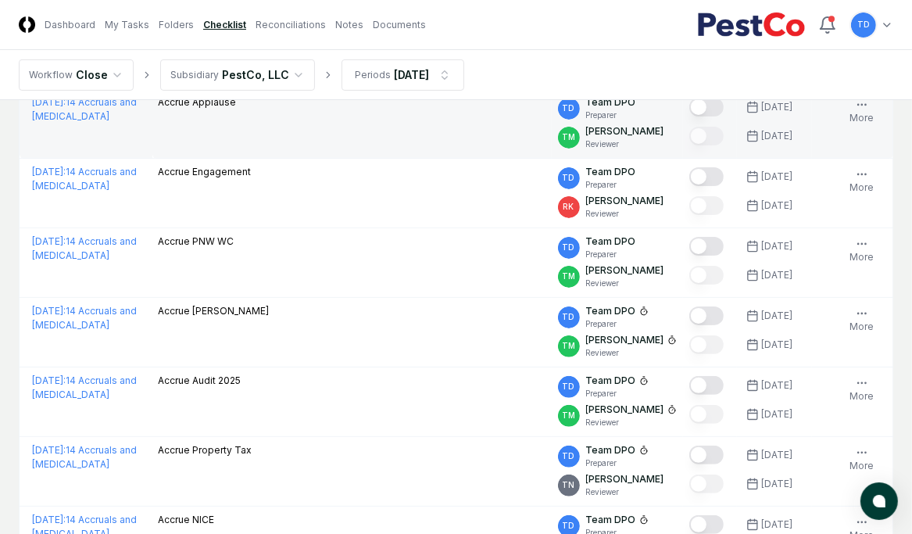
scroll to position [233, 0]
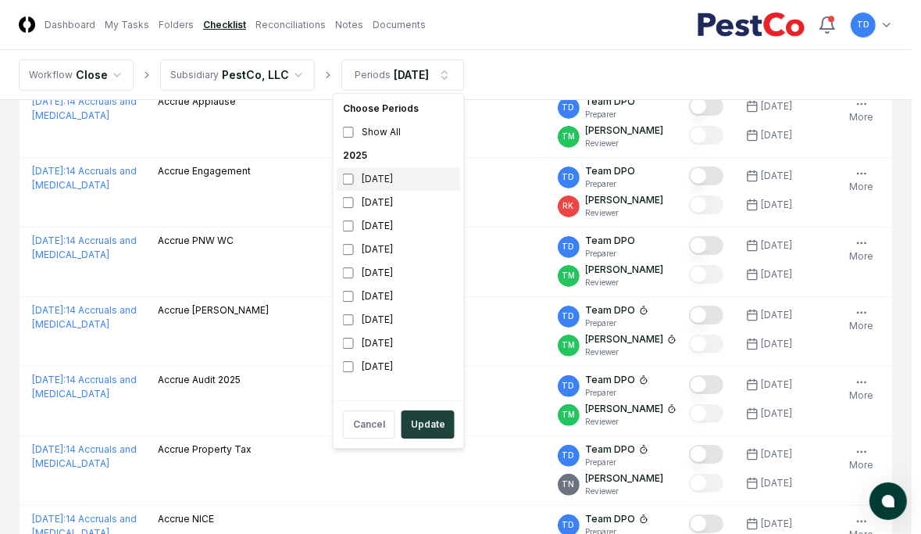
click at [384, 182] on div "[DATE]" at bounding box center [399, 178] width 124 height 23
click at [387, 211] on div "[DATE]" at bounding box center [399, 202] width 124 height 23
click at [425, 332] on button "Update" at bounding box center [428, 424] width 53 height 28
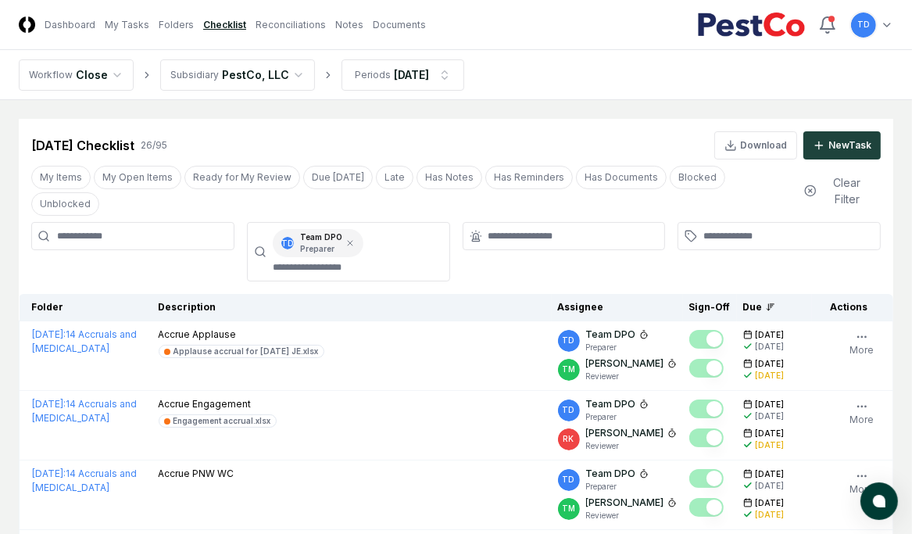
click at [650, 249] on div at bounding box center [779, 251] width 203 height 59
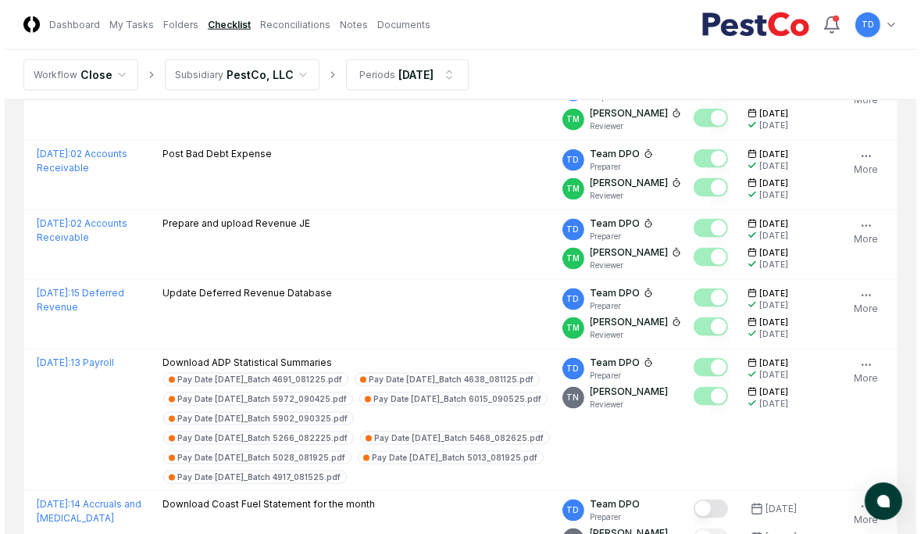
scroll to position [1555, 0]
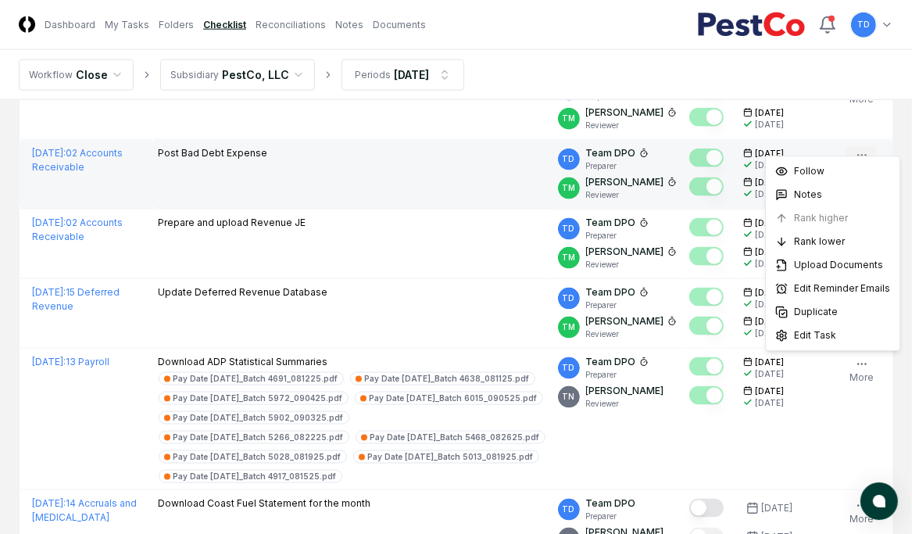
click at [650, 146] on button "More" at bounding box center [861, 162] width 30 height 33
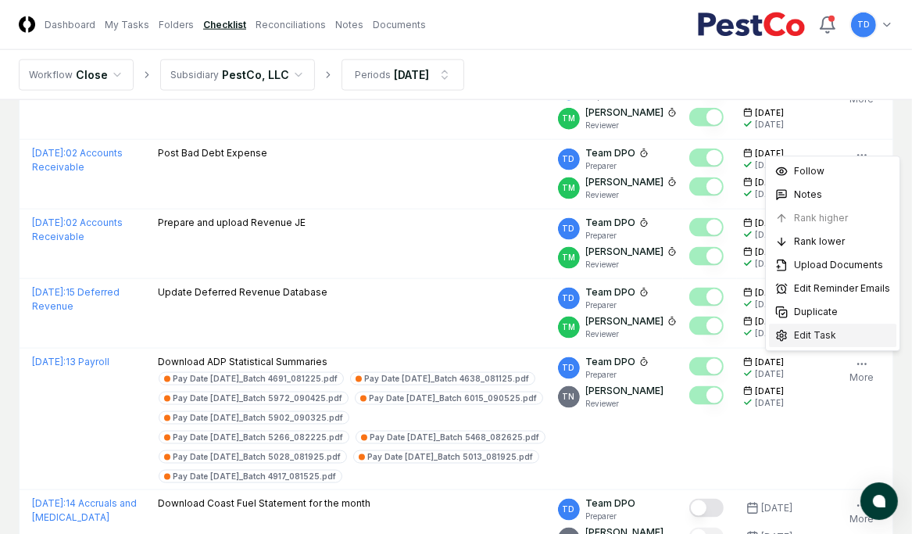
click at [650, 332] on span "Edit Task" at bounding box center [815, 335] width 42 height 14
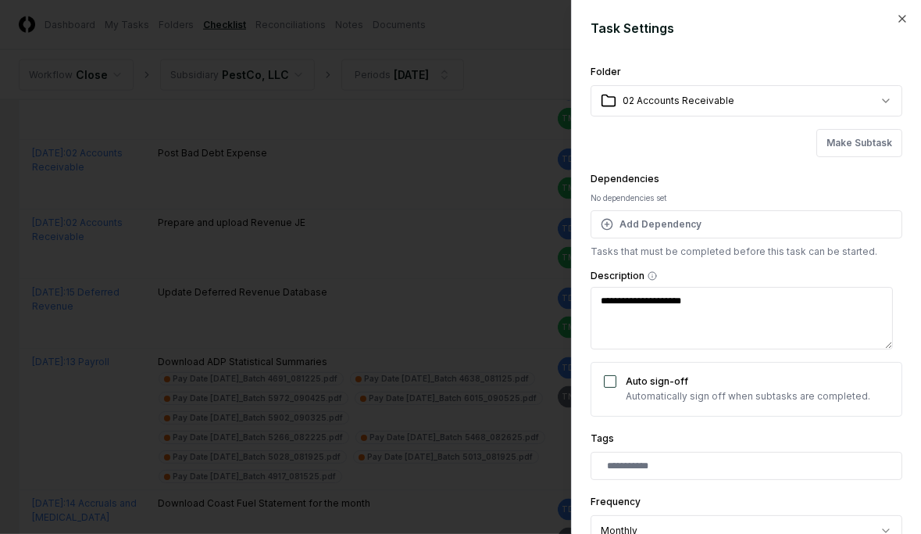
scroll to position [325, 0]
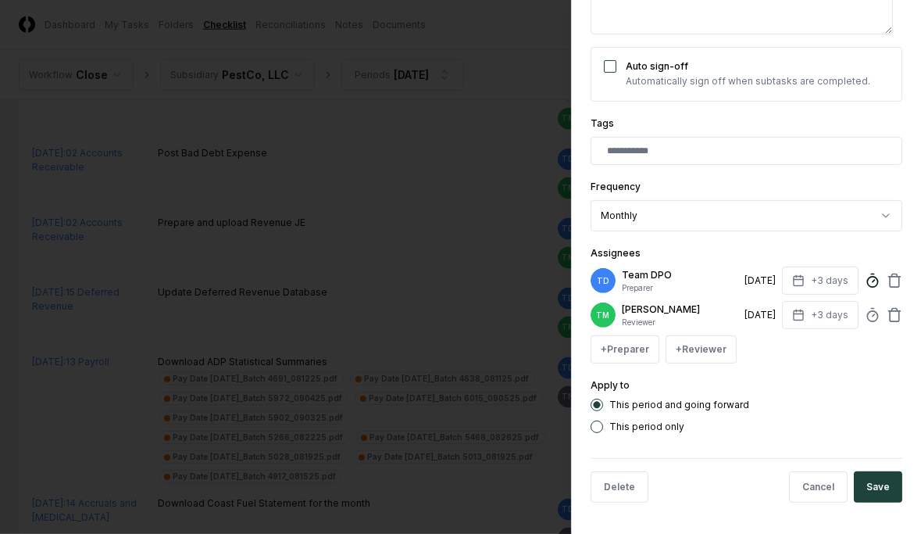
click at [650, 273] on icon at bounding box center [873, 281] width 16 height 16
click at [366, 189] on div at bounding box center [460, 267] width 921 height 534
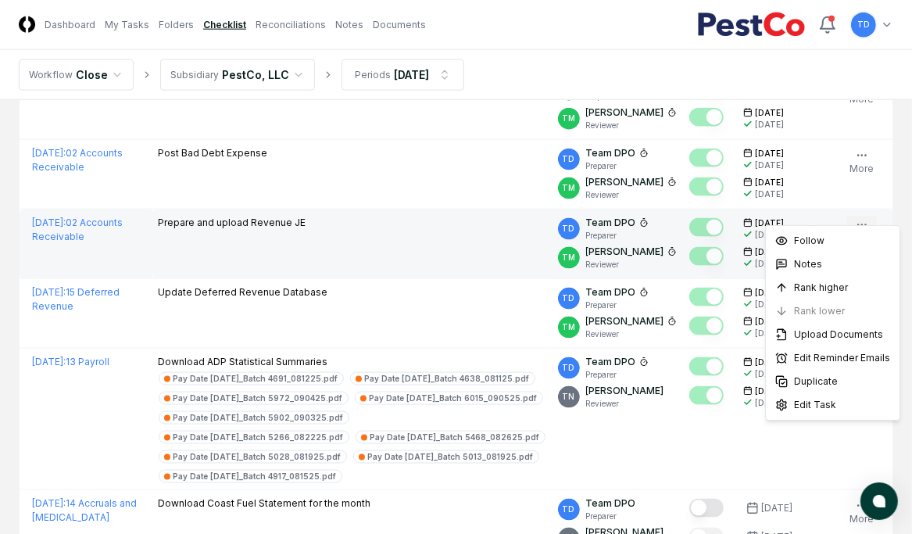
click at [650, 219] on icon "button" at bounding box center [862, 225] width 13 height 13
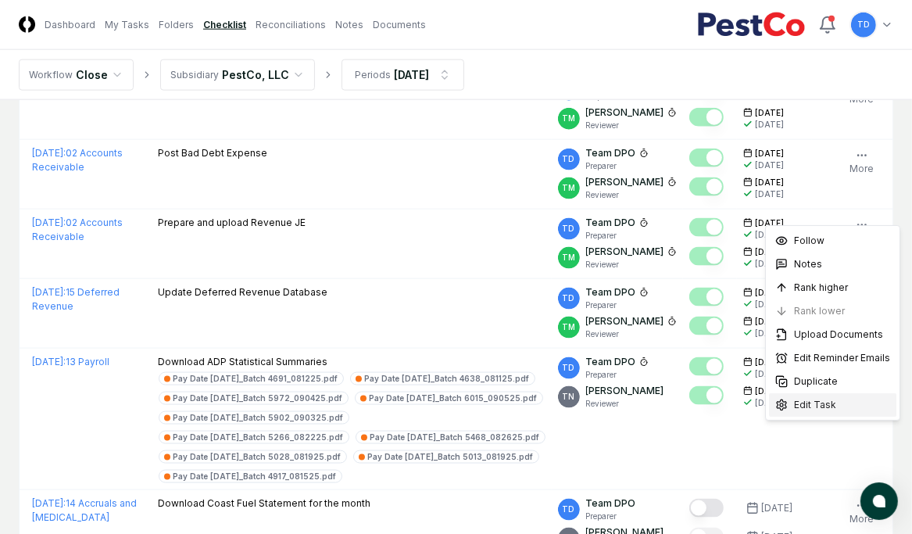
click at [650, 332] on span "Edit Task" at bounding box center [815, 405] width 42 height 14
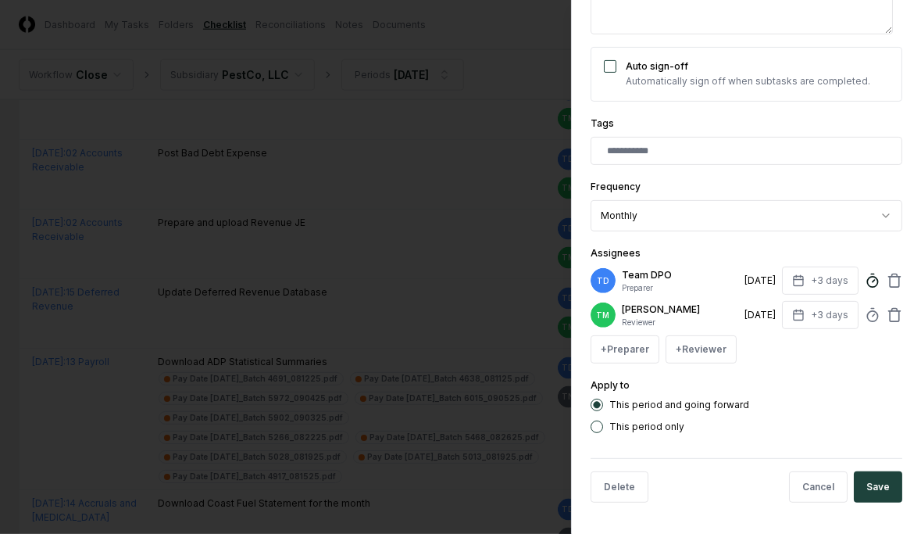
click at [650, 274] on line at bounding box center [872, 274] width 2 height 0
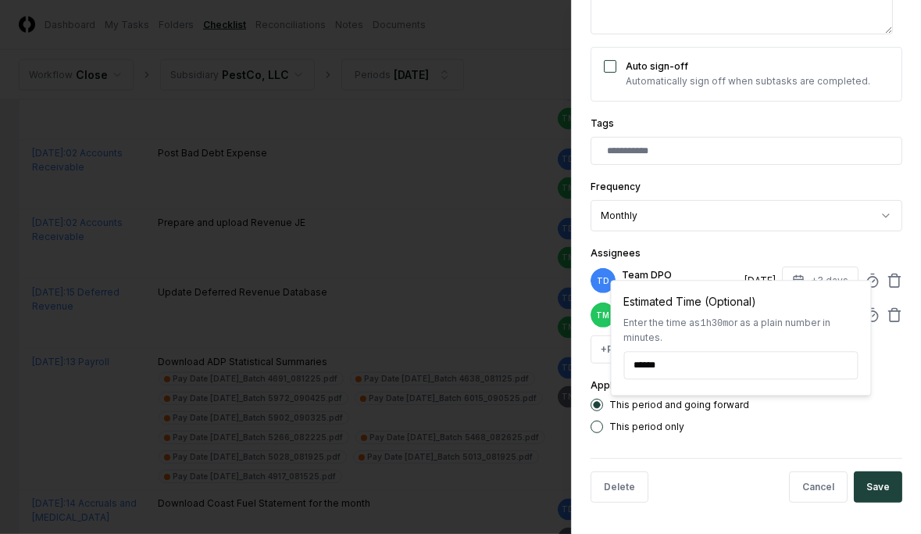
click at [391, 267] on div at bounding box center [460, 267] width 921 height 534
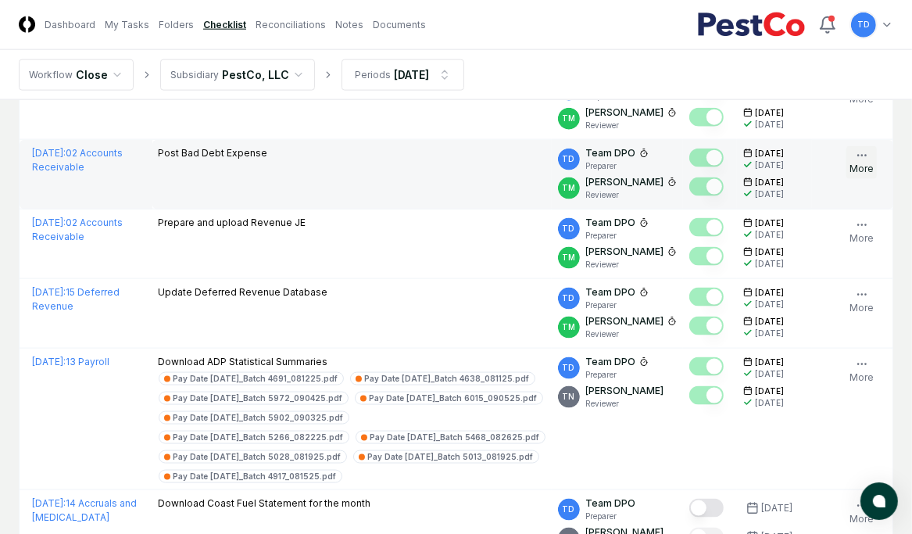
click at [650, 149] on icon "button" at bounding box center [862, 155] width 13 height 13
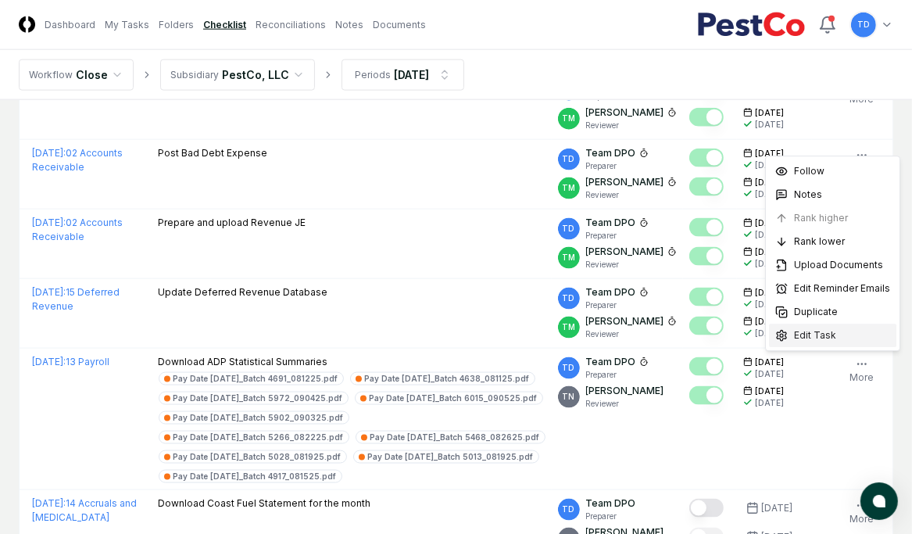
click at [650, 332] on span "Edit Task" at bounding box center [815, 335] width 42 height 14
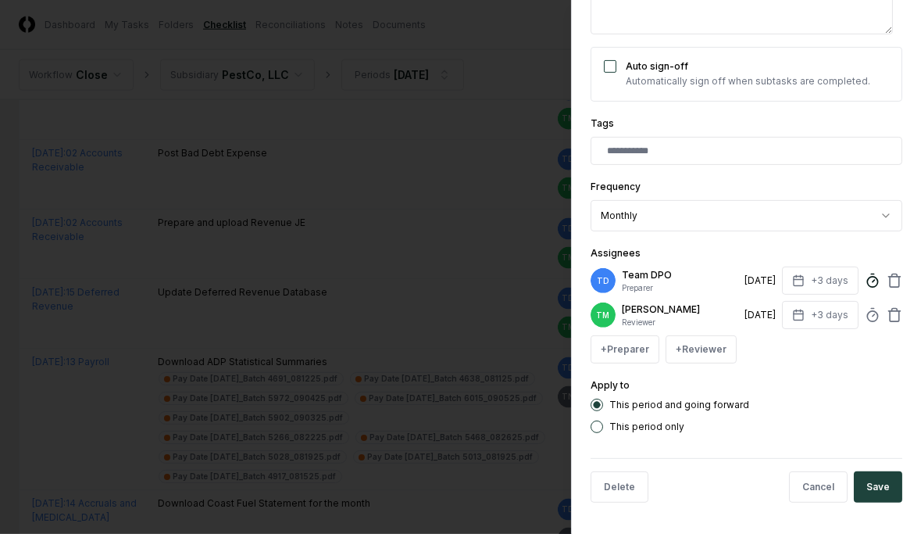
click at [650, 273] on icon at bounding box center [873, 281] width 16 height 16
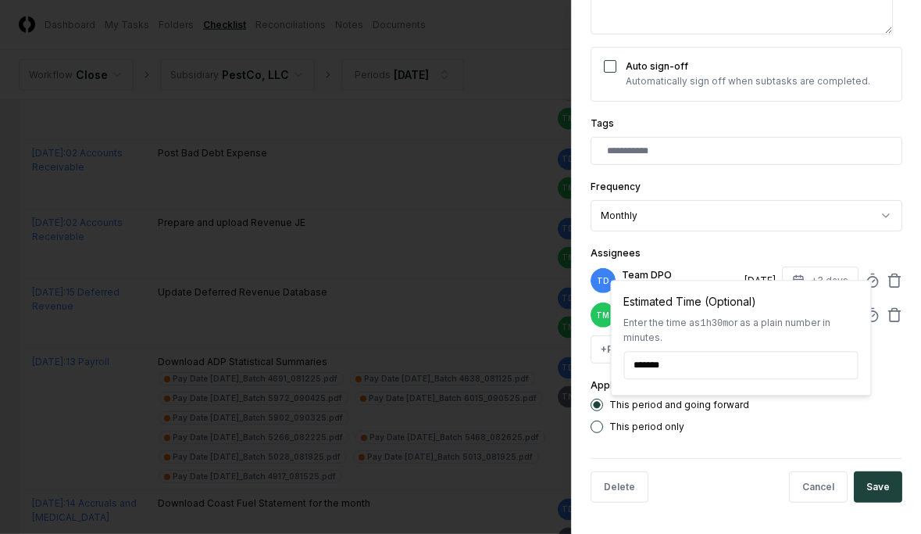
click at [449, 206] on div at bounding box center [460, 267] width 921 height 534
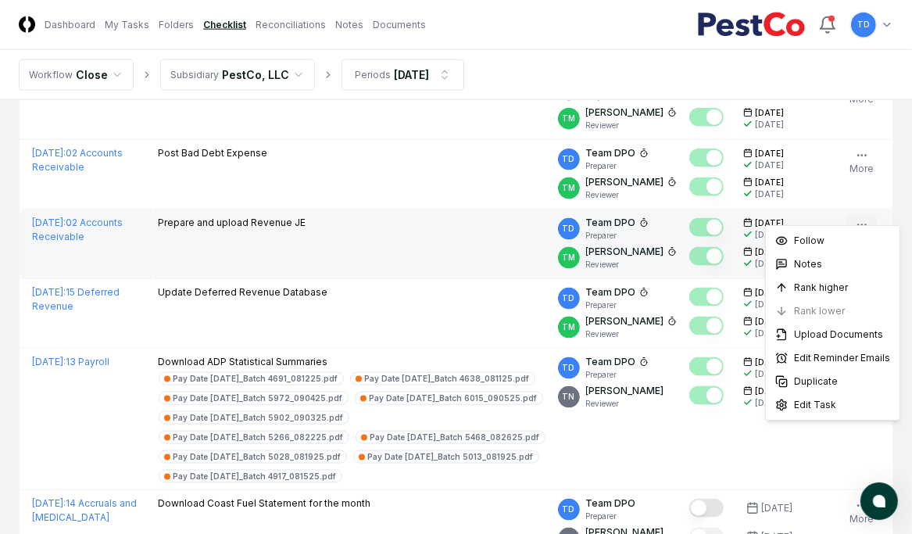
click at [650, 219] on icon "button" at bounding box center [862, 225] width 13 height 13
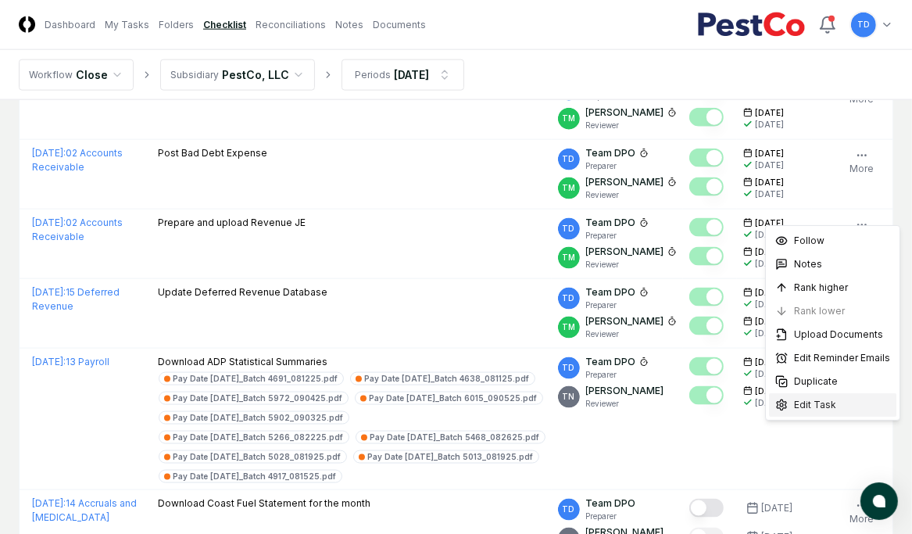
click at [650, 332] on span "Edit Task" at bounding box center [815, 405] width 42 height 14
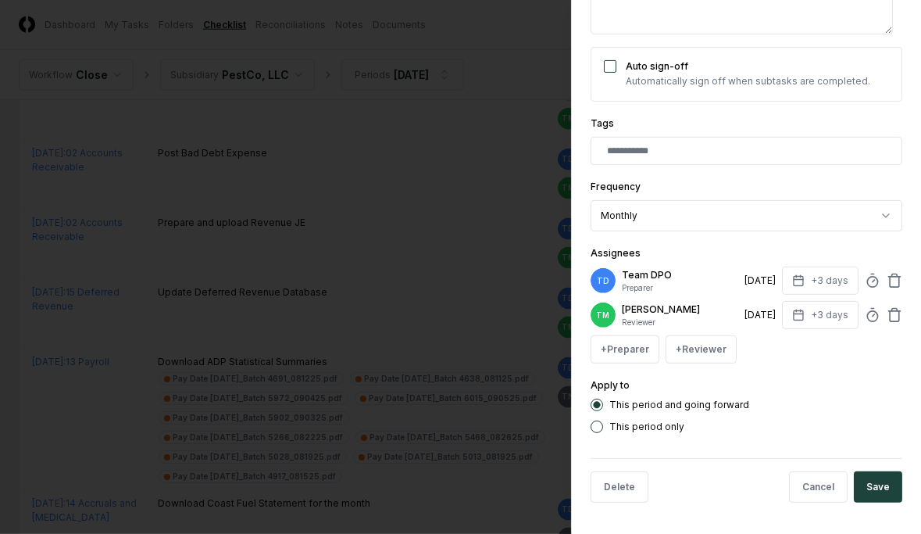
click at [650, 266] on div "TD Team DPO Preparer [DATE] +3 days" at bounding box center [747, 280] width 312 height 28
click at [650, 273] on icon at bounding box center [873, 281] width 16 height 16
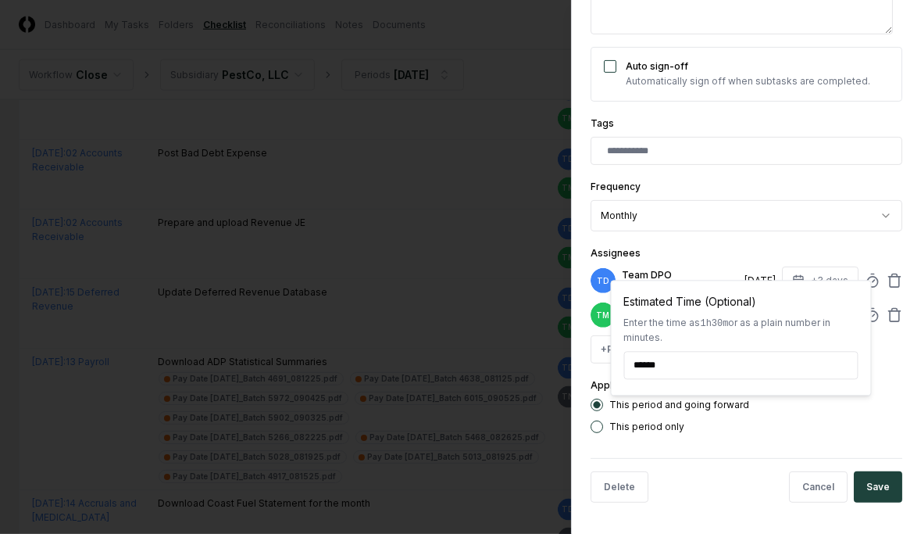
click at [462, 238] on div at bounding box center [460, 267] width 921 height 534
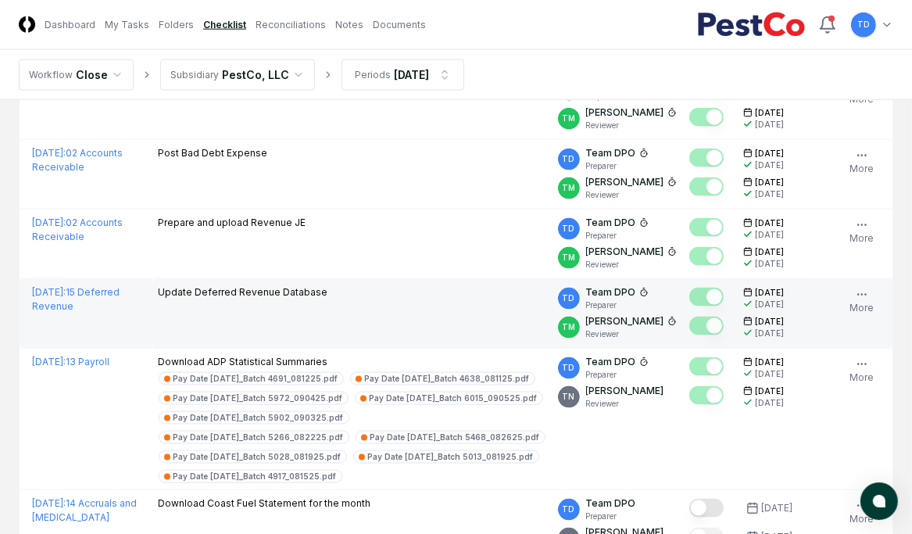
click at [650, 285] on div "Follow Notes Upload Reminder Duplicate Edit Task More" at bounding box center [861, 313] width 55 height 56
click at [650, 285] on button "More" at bounding box center [861, 301] width 30 height 33
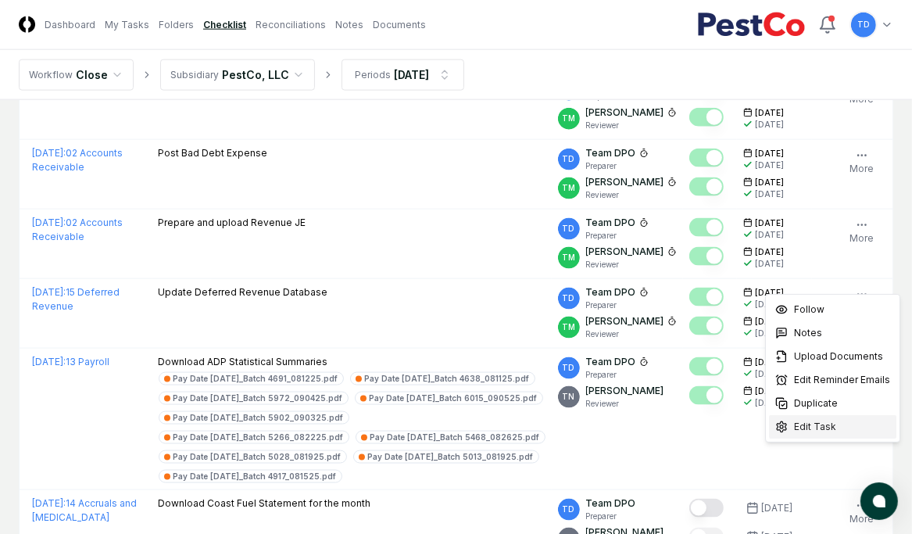
click at [650, 332] on span "Edit Task" at bounding box center [815, 427] width 42 height 14
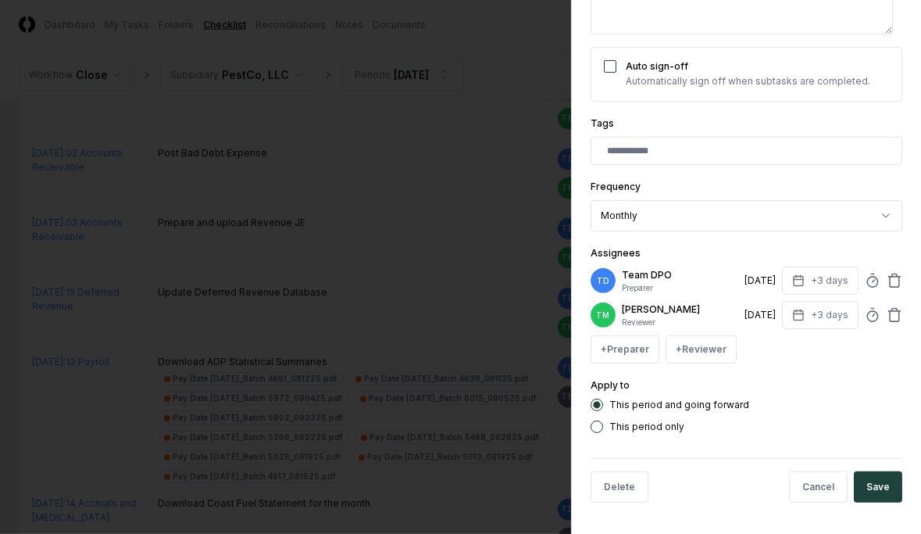
click at [650, 277] on div "TD Team DPO Preparer [DATE] +3 days" at bounding box center [747, 280] width 312 height 28
click at [650, 273] on icon at bounding box center [873, 281] width 16 height 16
click at [432, 254] on div at bounding box center [460, 267] width 921 height 534
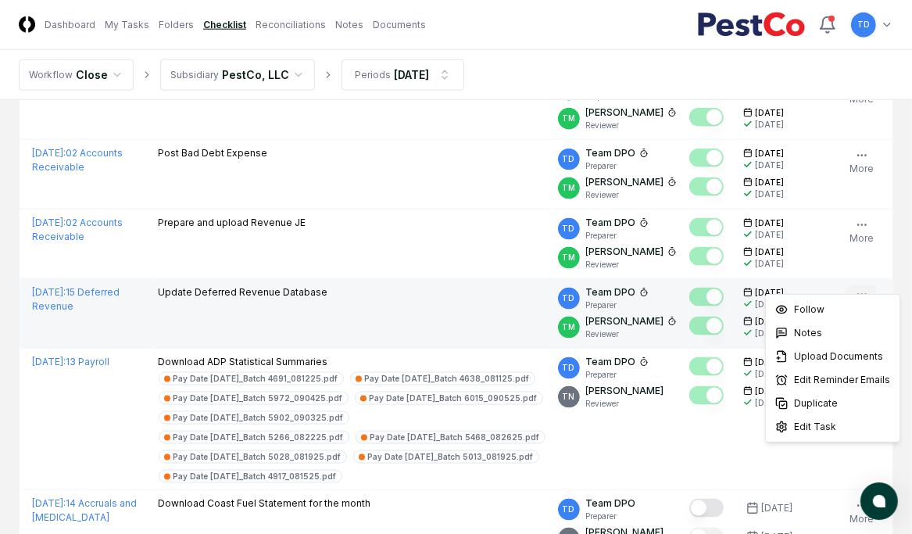
click at [650, 285] on button "More" at bounding box center [861, 301] width 30 height 33
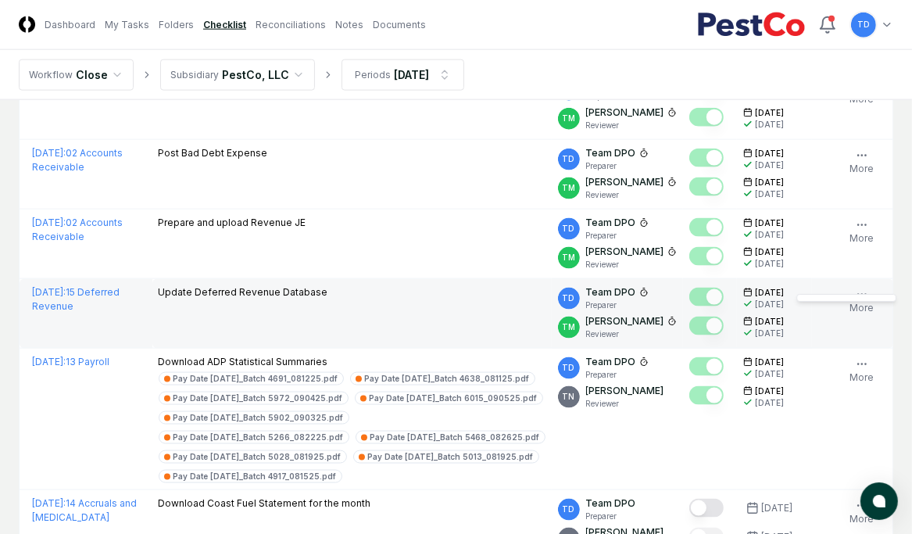
click at [650, 285] on div "Follow Notes Upload Reminder Duplicate Edit Task More" at bounding box center [861, 313] width 55 height 56
click at [650, 288] on icon "button" at bounding box center [862, 294] width 13 height 13
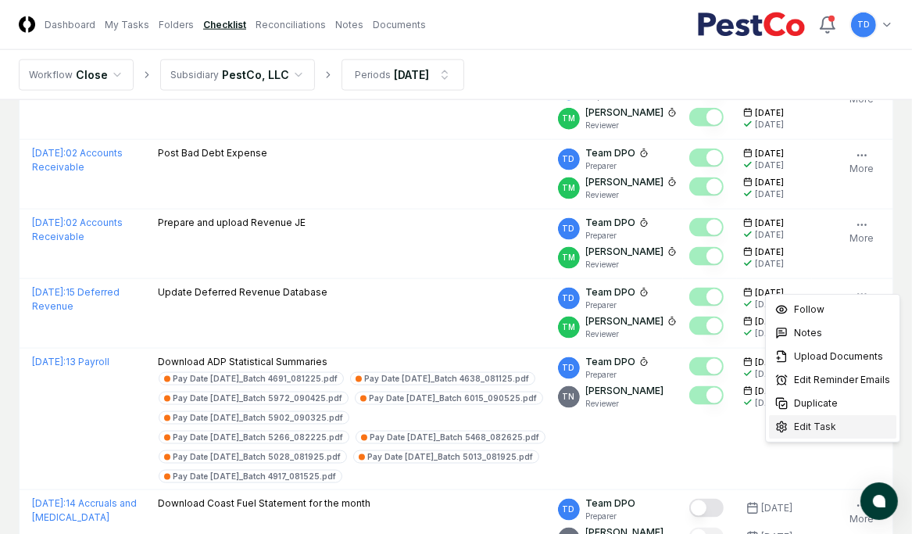
click at [650, 332] on span "Edit Task" at bounding box center [815, 427] width 42 height 14
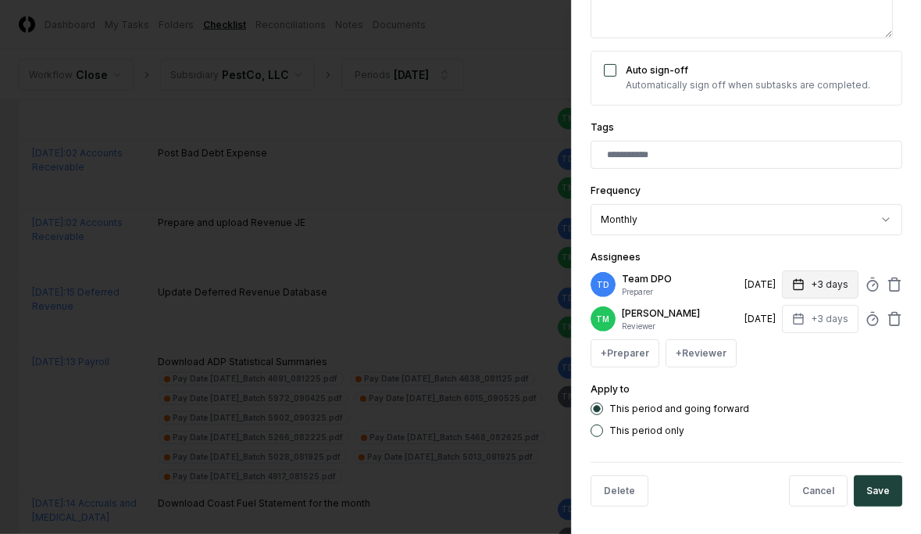
scroll to position [312, 0]
click at [650, 285] on icon at bounding box center [873, 284] width 16 height 16
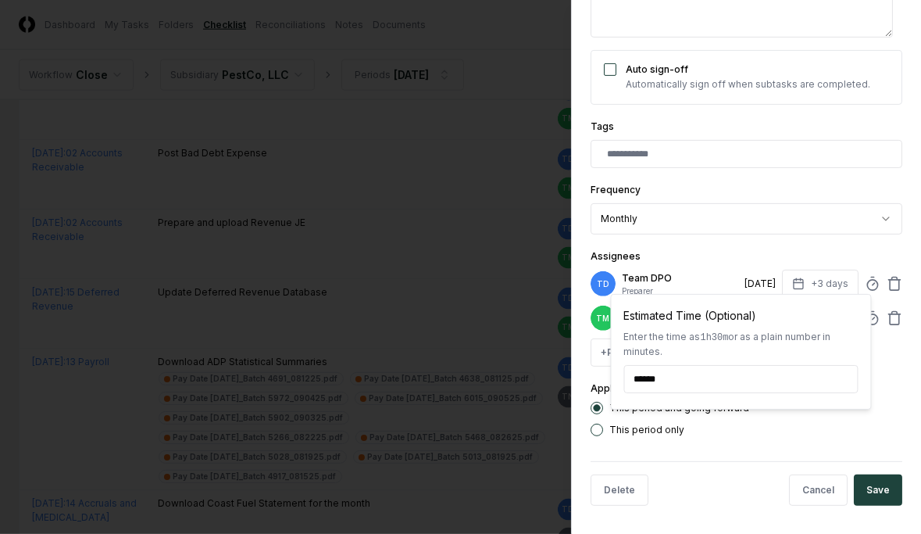
click at [642, 332] on input "******" at bounding box center [741, 379] width 234 height 28
type textarea "*"
type input "*****"
type textarea "*"
type input "******"
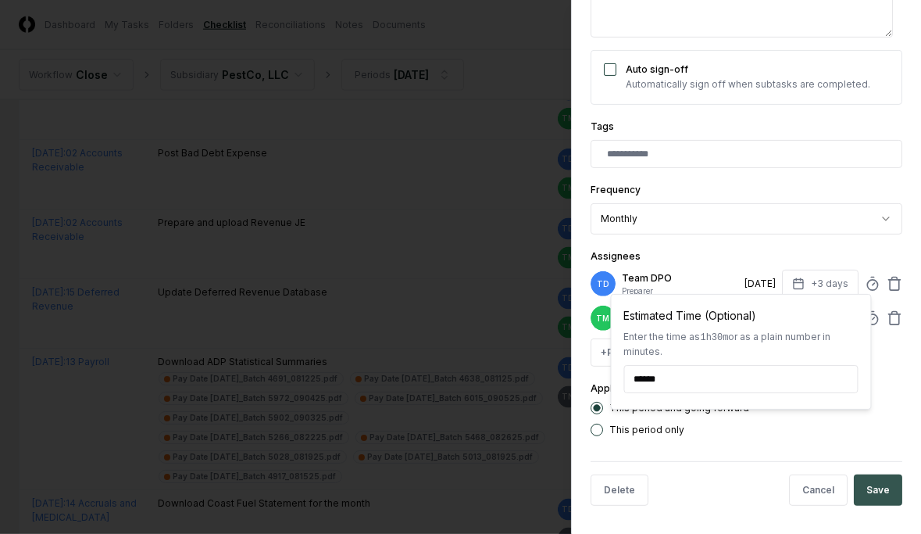
click at [650, 332] on button "Save" at bounding box center [878, 489] width 48 height 31
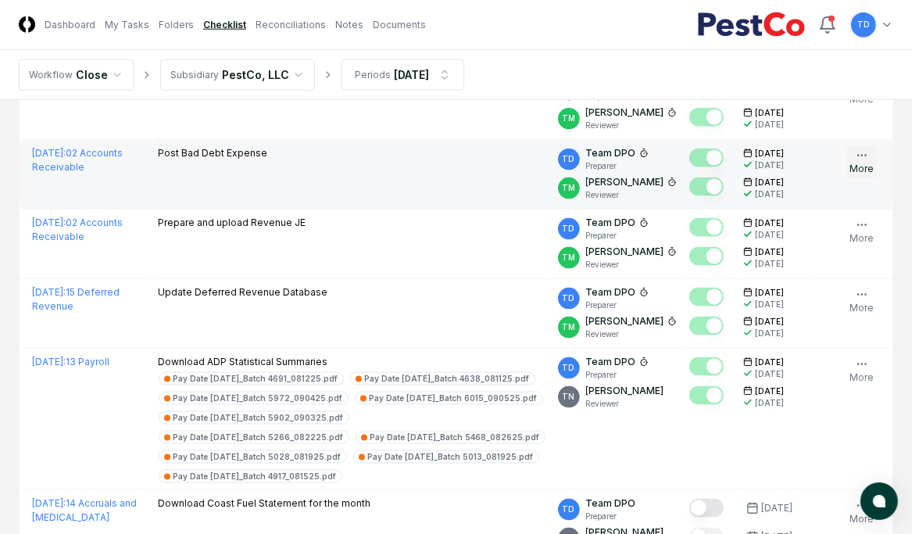
click at [650, 149] on icon "button" at bounding box center [862, 155] width 13 height 13
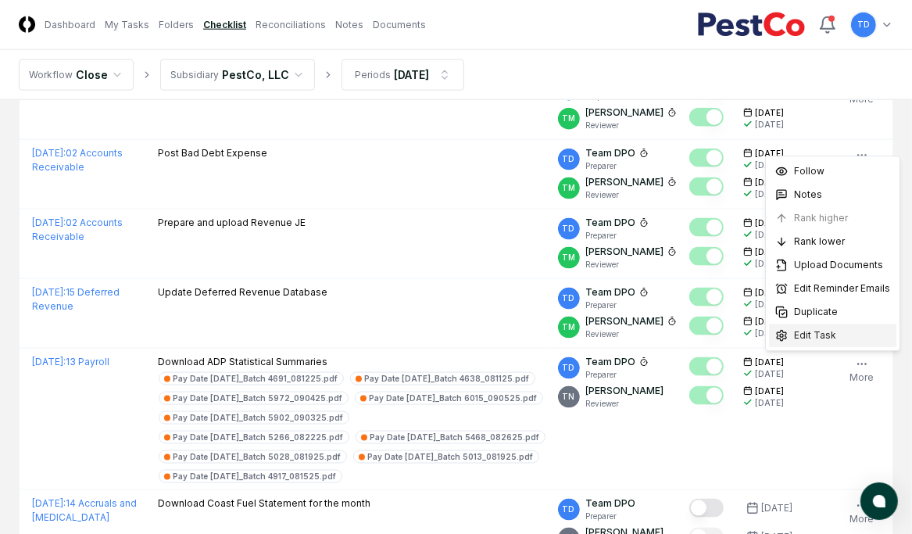
click at [650, 332] on span "Edit Task" at bounding box center [815, 335] width 42 height 14
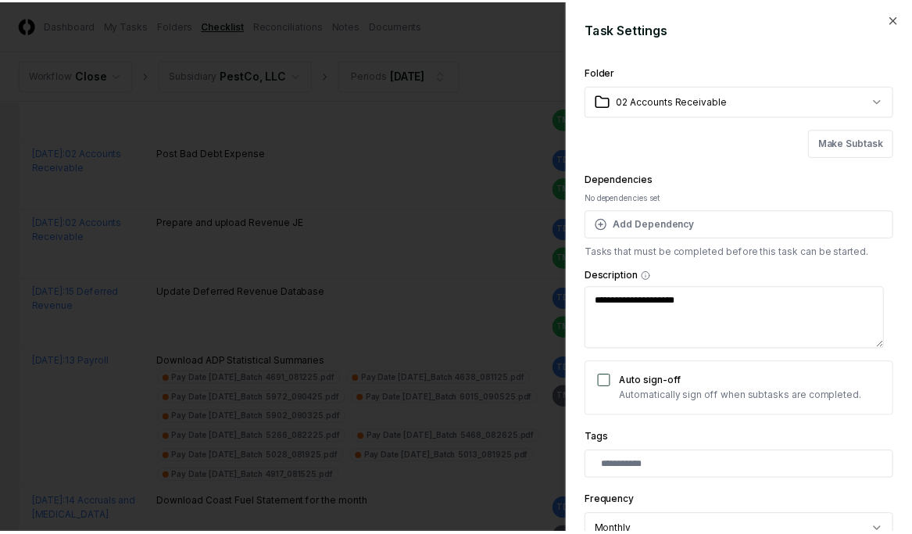
scroll to position [325, 0]
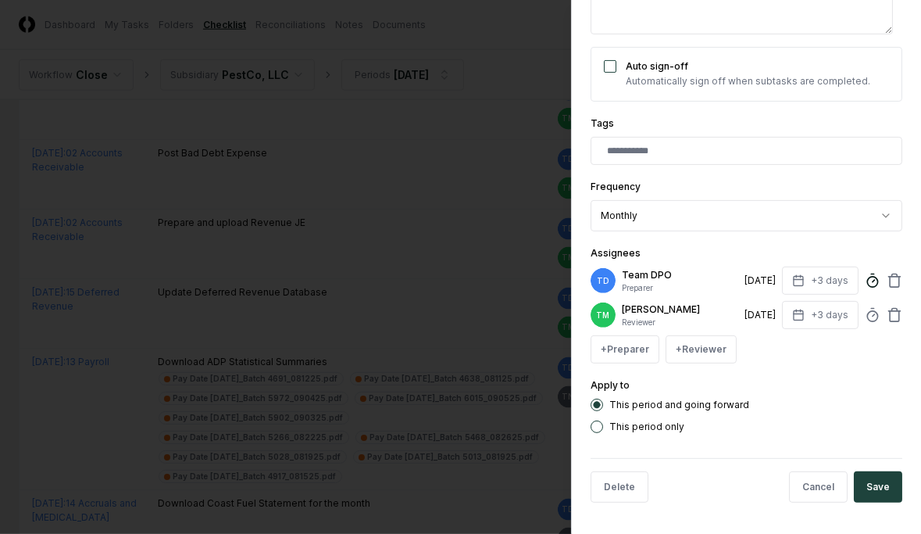
click at [650, 273] on icon at bounding box center [873, 281] width 16 height 16
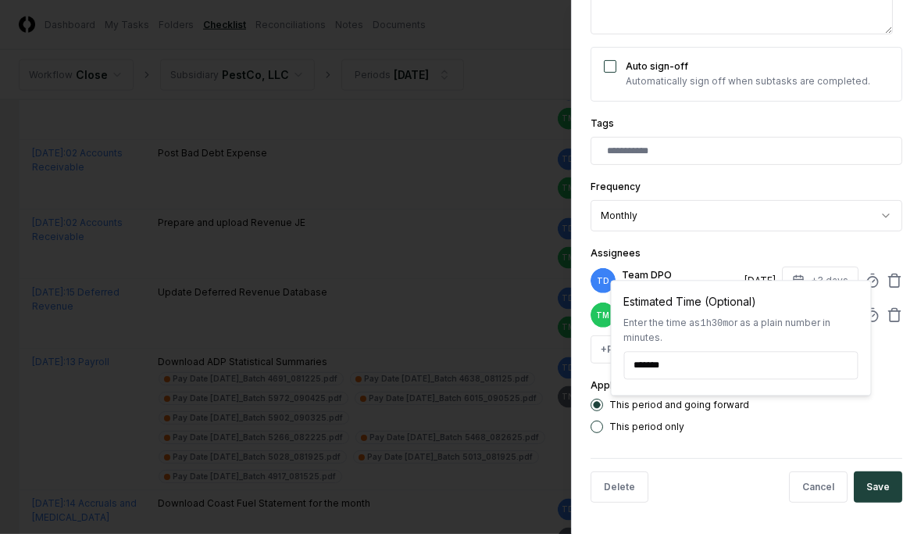
click at [640, 332] on input "*******" at bounding box center [741, 365] width 234 height 28
type textarea "*"
type input "******"
type textarea "*"
type input "*******"
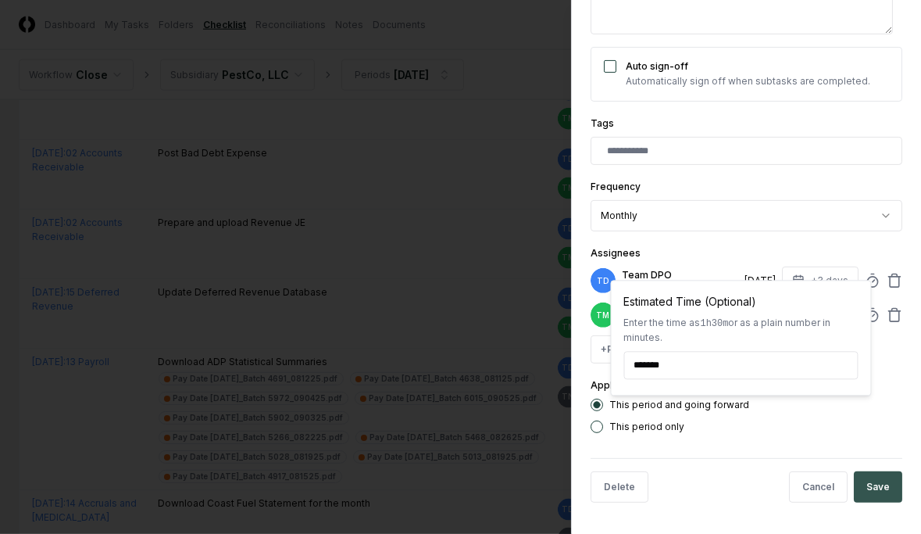
click at [650, 332] on button "Save" at bounding box center [878, 486] width 48 height 31
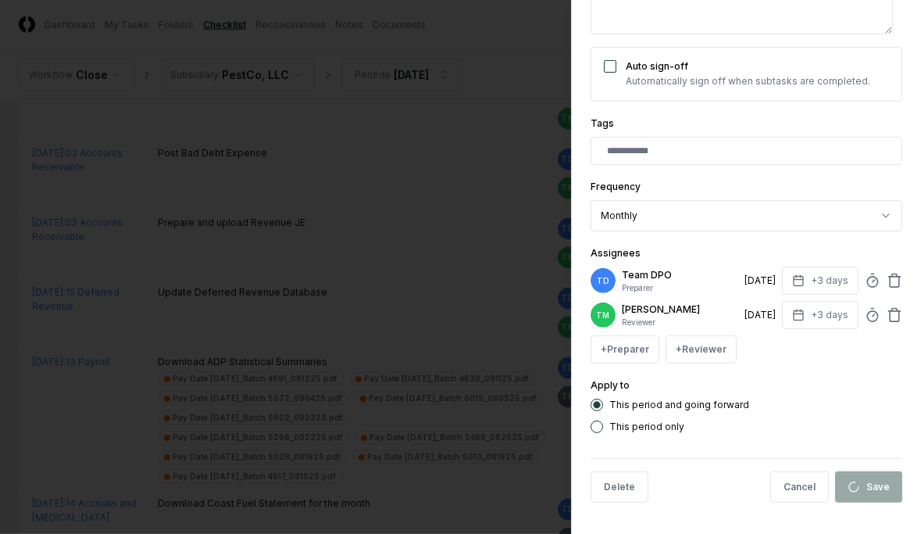
type textarea "*"
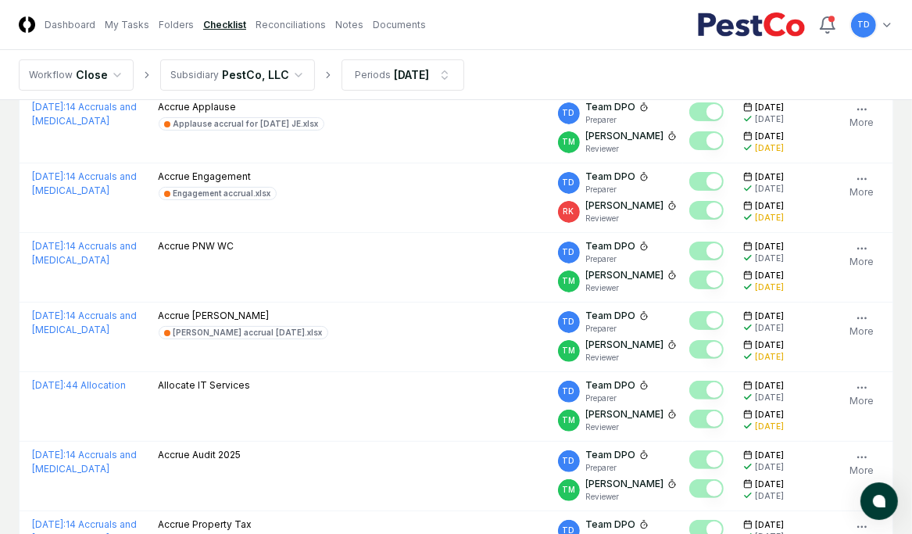
scroll to position [0, 0]
